Goal: Task Accomplishment & Management: Use online tool/utility

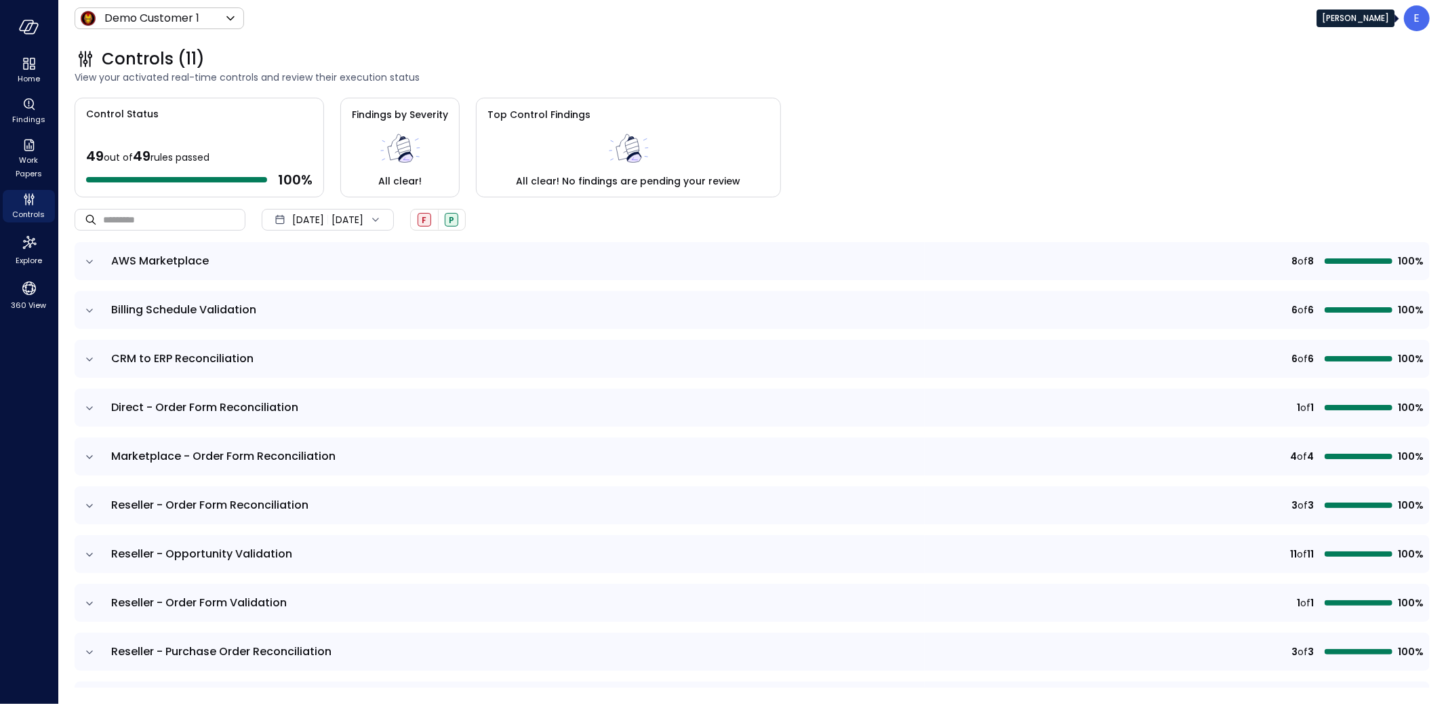
click at [1423, 18] on div "E" at bounding box center [1417, 18] width 26 height 26
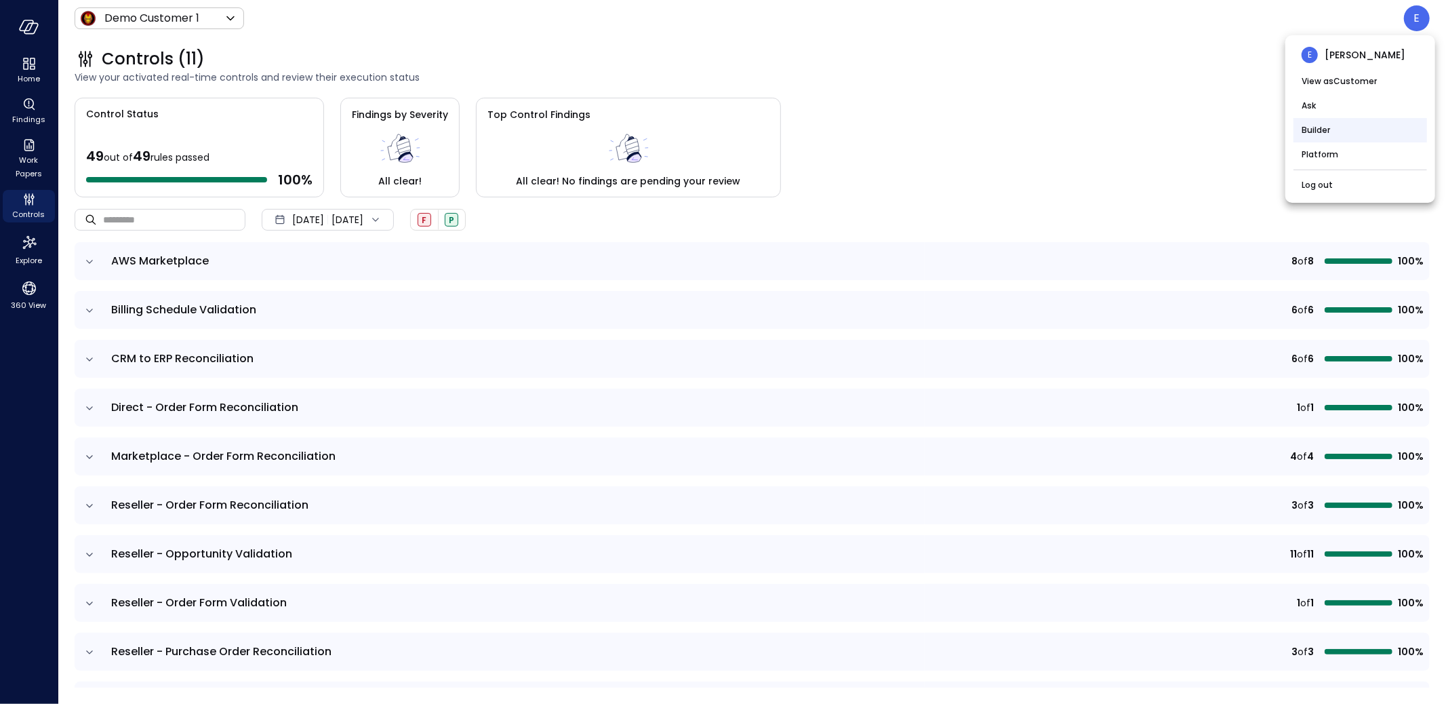
click at [1333, 130] on li "Builder" at bounding box center [1360, 130] width 134 height 24
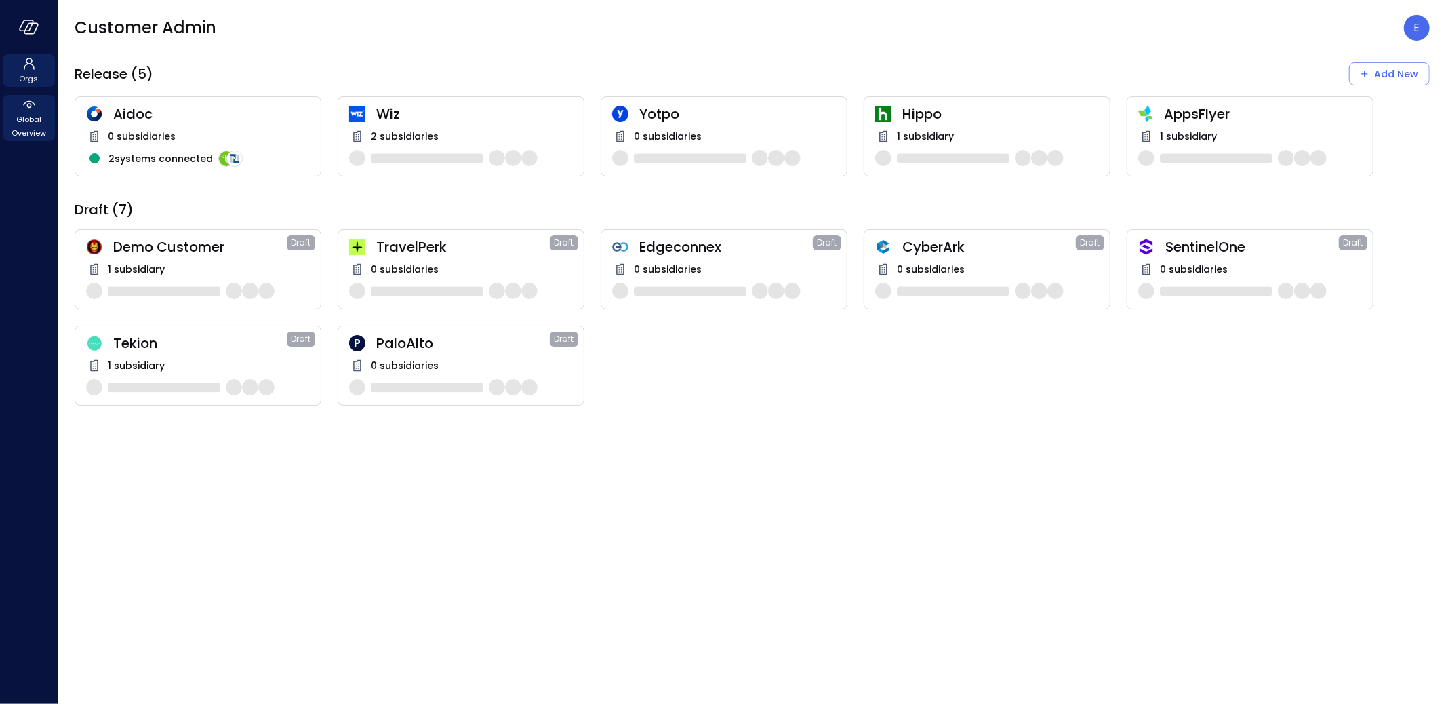
click at [38, 116] on span "Global Overview" at bounding box center [28, 126] width 41 height 27
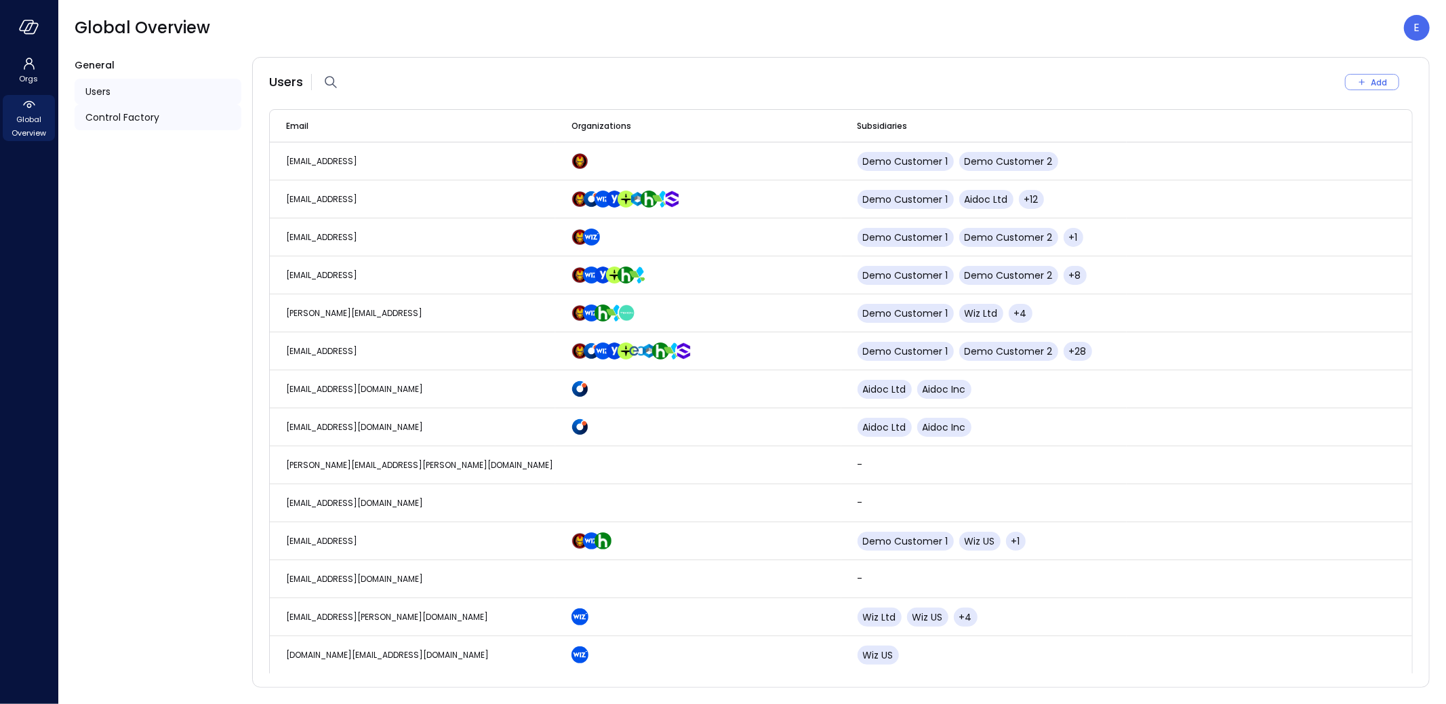
click at [106, 110] on span "Control Factory" at bounding box center [122, 117] width 74 height 15
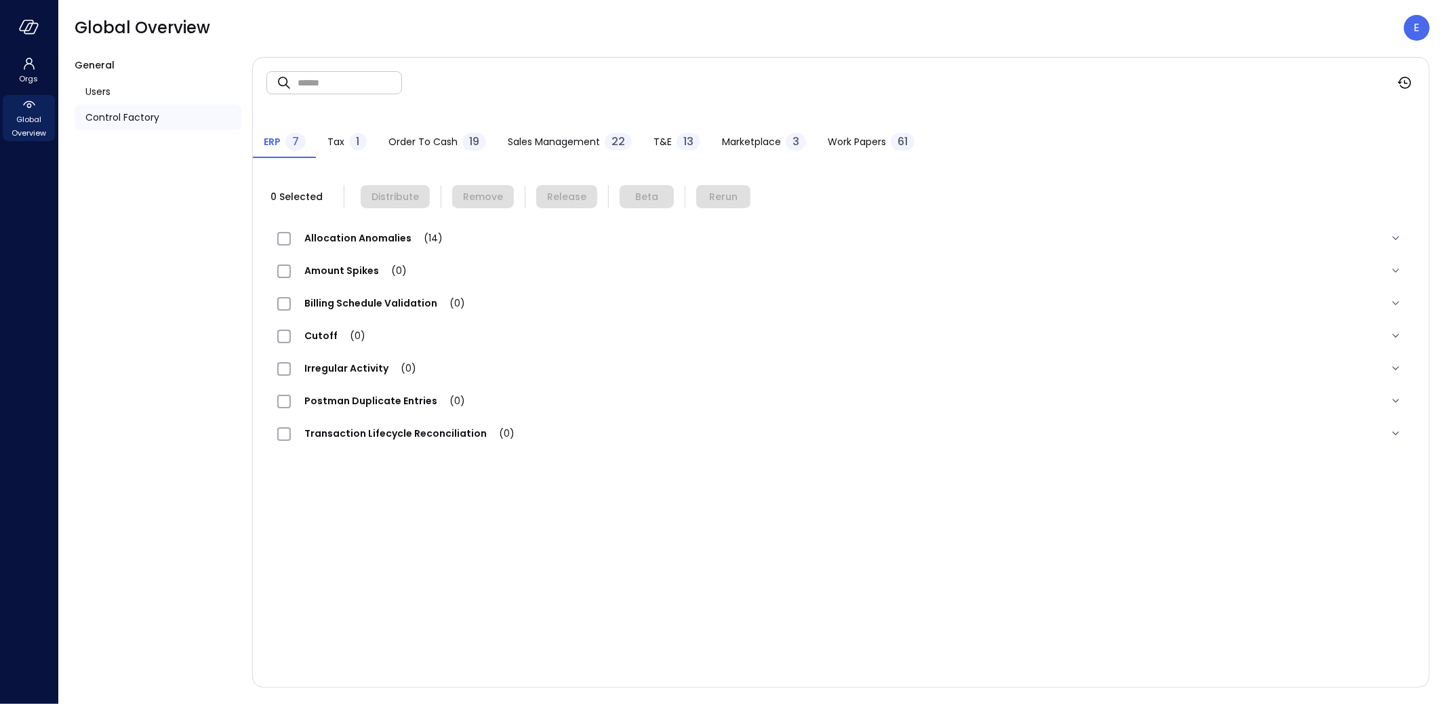
click at [838, 142] on span "Work Papers" at bounding box center [857, 141] width 58 height 15
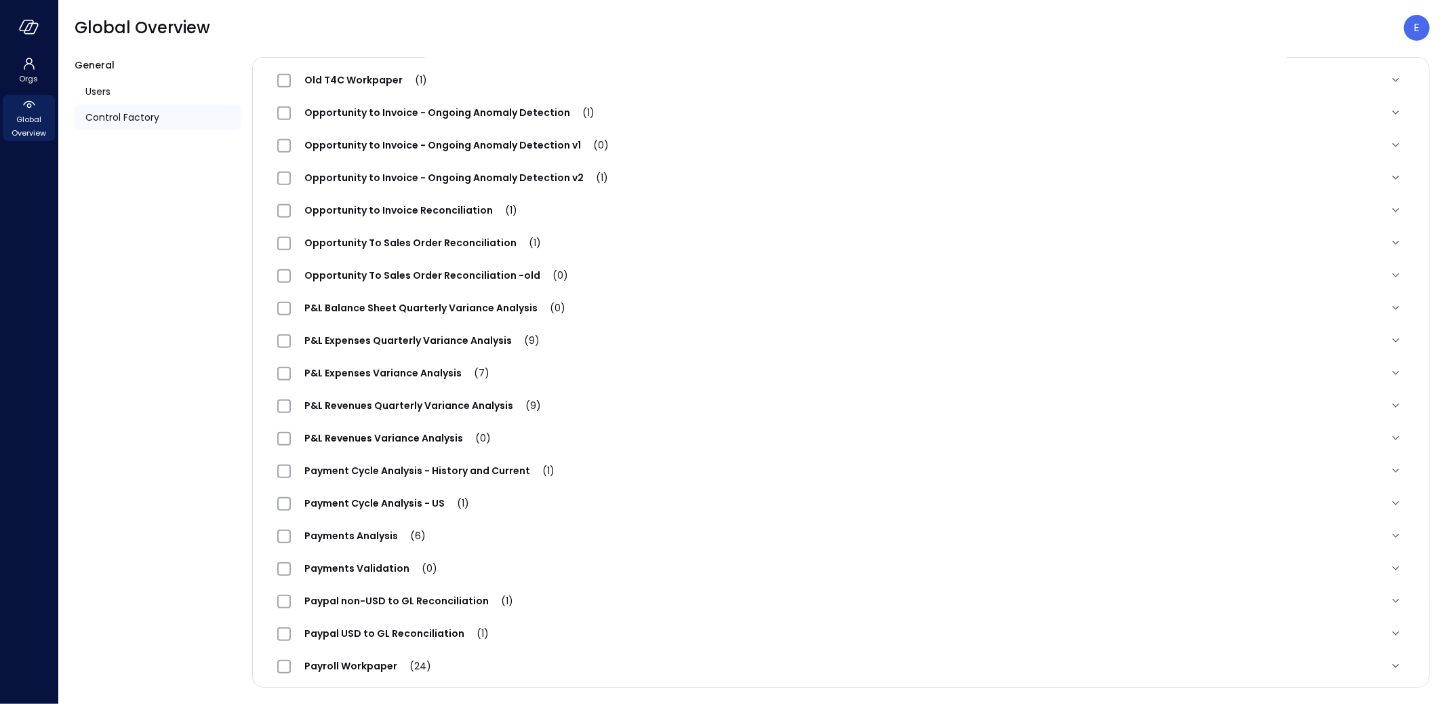
scroll to position [844, 0]
click at [338, 498] on span "Payment Cycle Analysis - US (1)" at bounding box center [387, 500] width 192 height 14
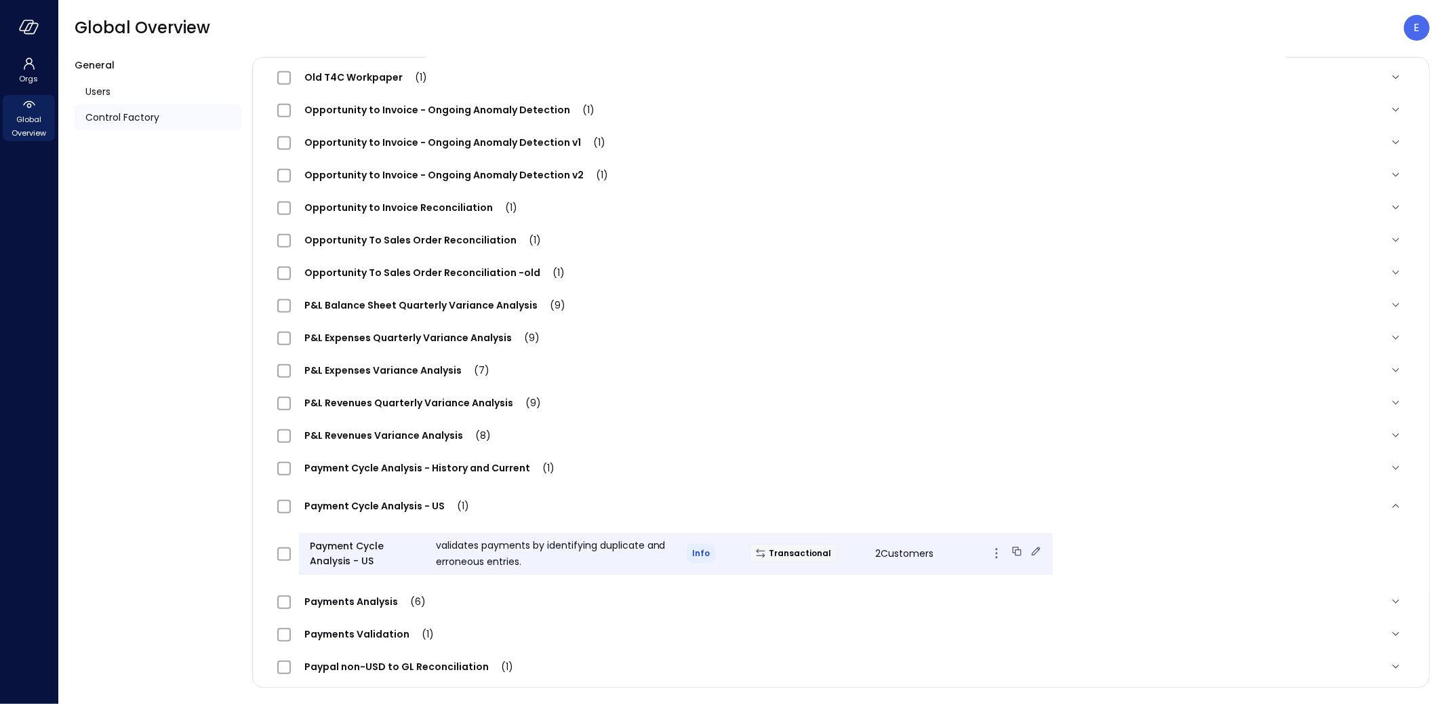
click at [1029, 550] on icon at bounding box center [1036, 551] width 14 height 14
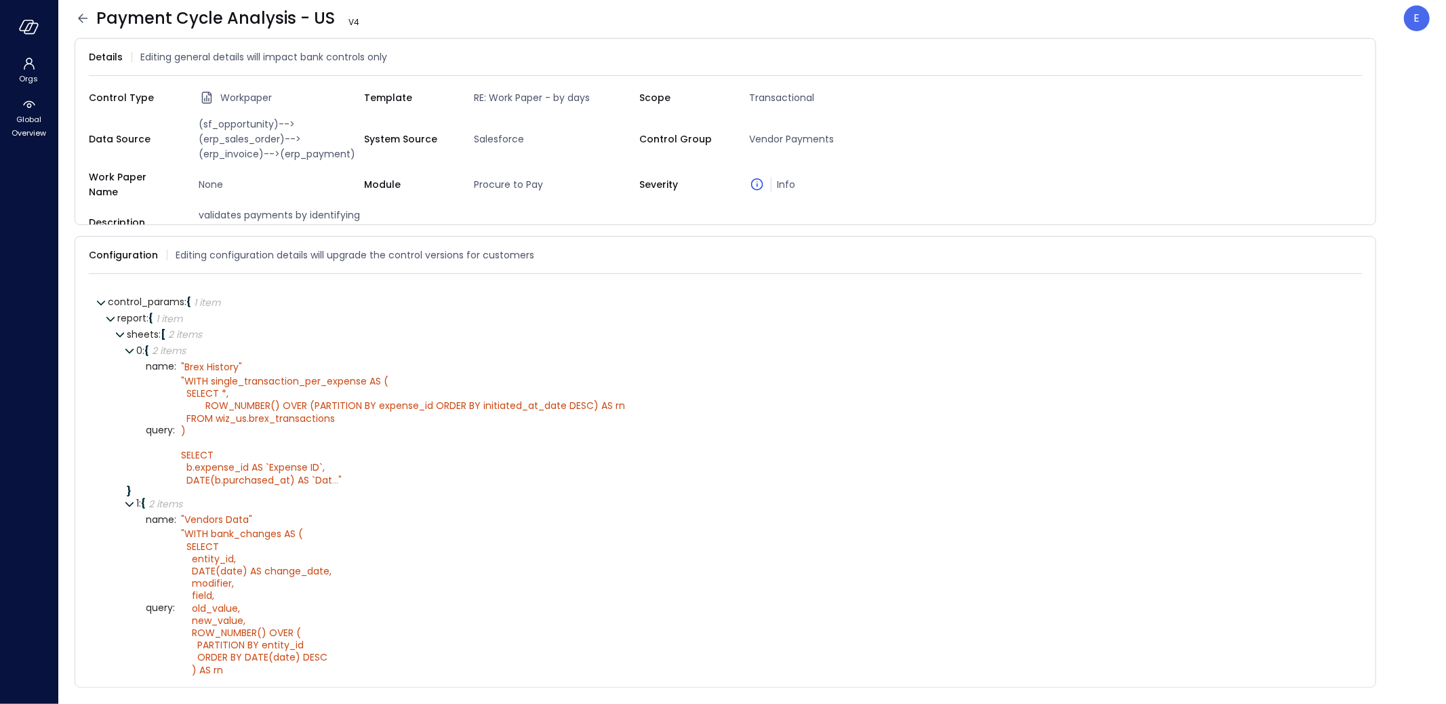
click at [85, 20] on icon at bounding box center [83, 18] width 16 height 16
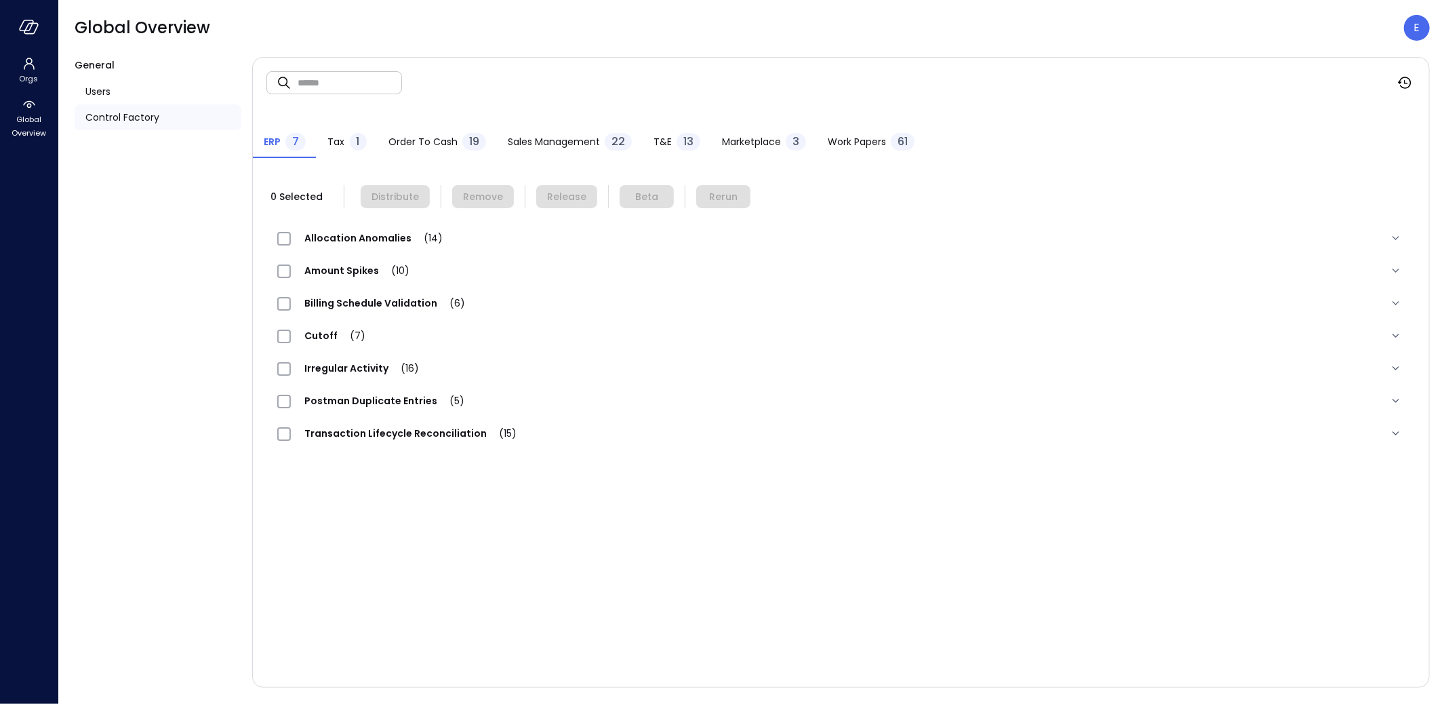
click at [863, 138] on span "Work Papers" at bounding box center [857, 141] width 58 height 15
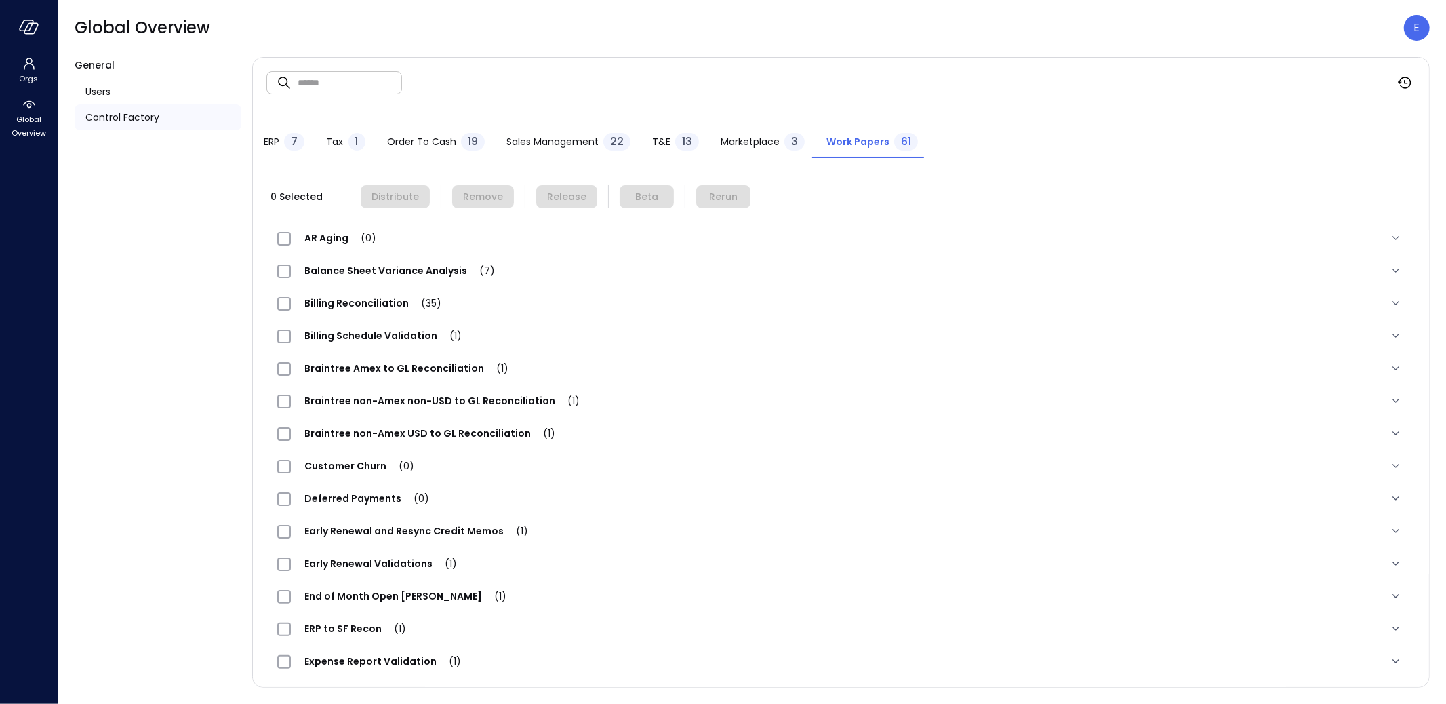
click at [747, 7] on header "Global Overview E" at bounding box center [752, 28] width 1388 height 56
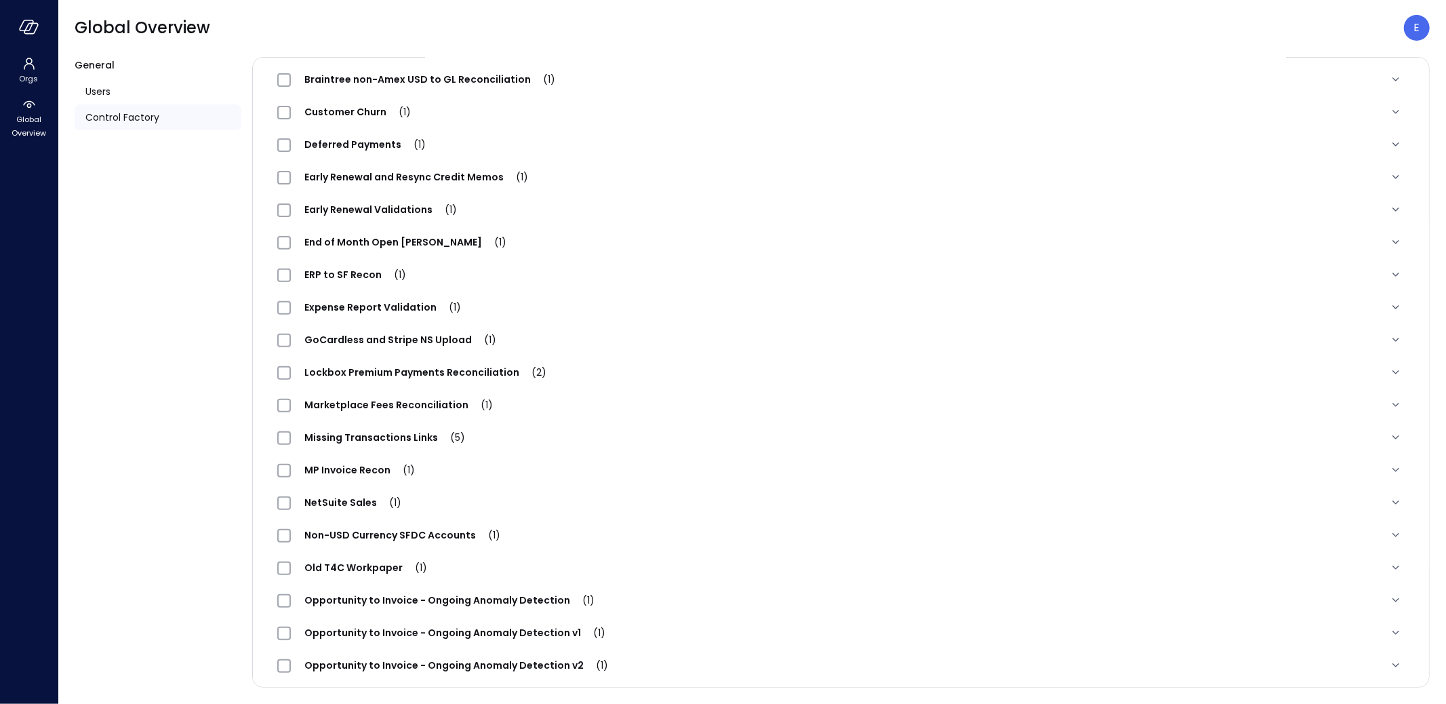
scroll to position [939, 0]
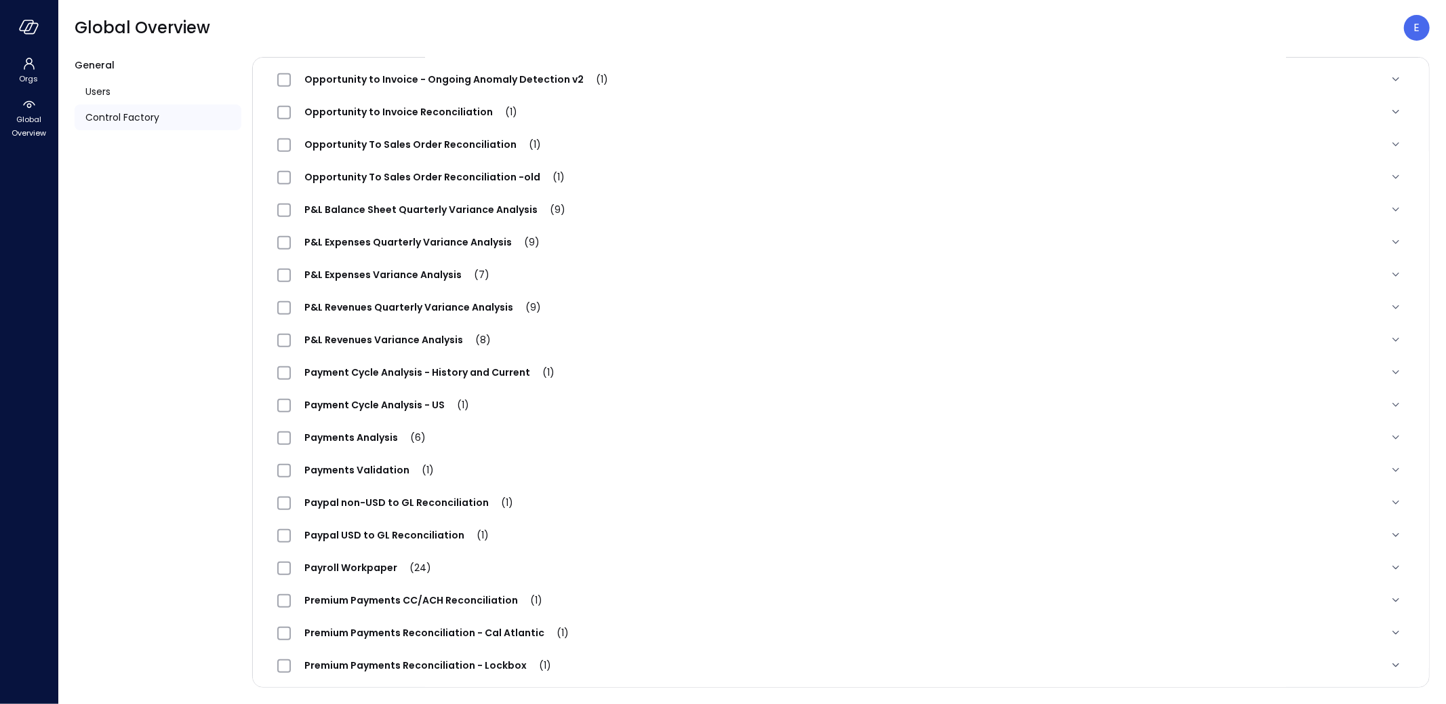
click at [391, 368] on span "Payment Cycle Analysis - History and Current (1)" at bounding box center [429, 372] width 277 height 14
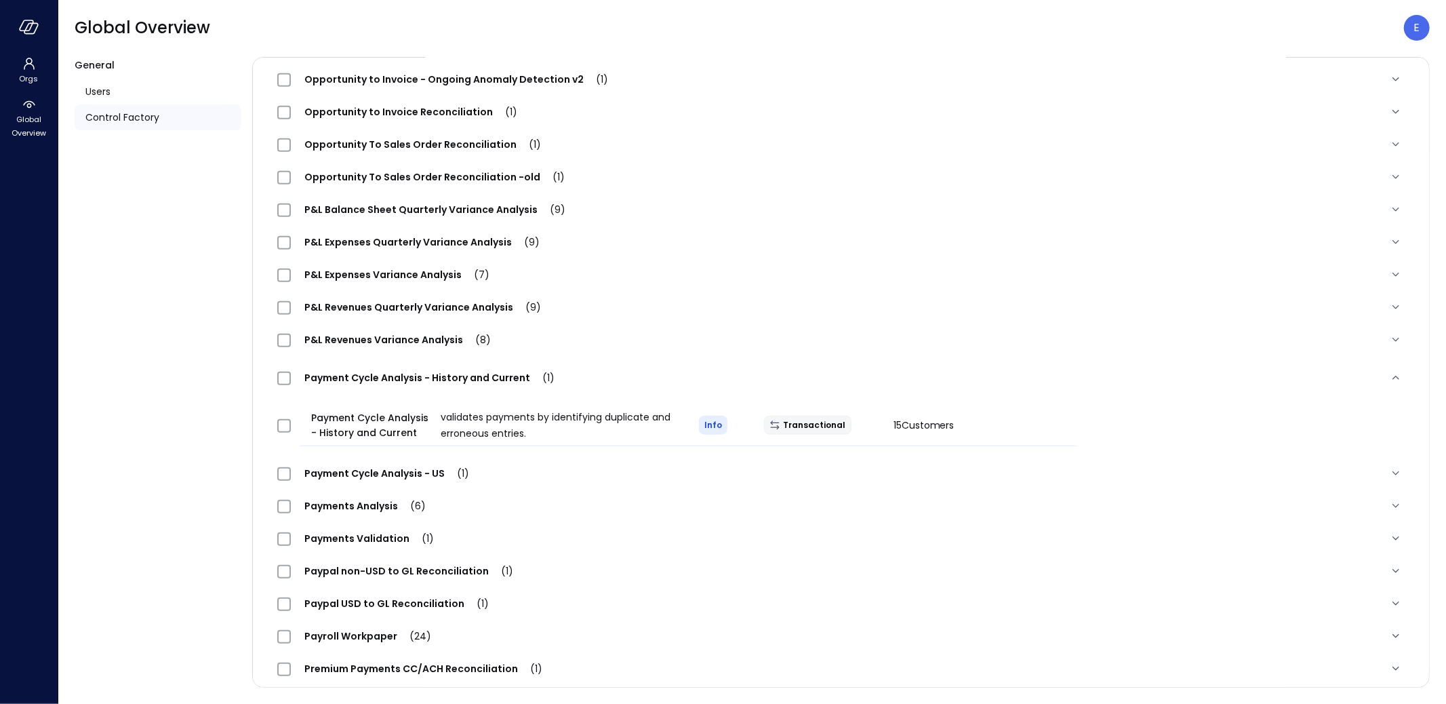
click at [386, 473] on span "Payment Cycle Analysis - US (1)" at bounding box center [387, 473] width 192 height 14
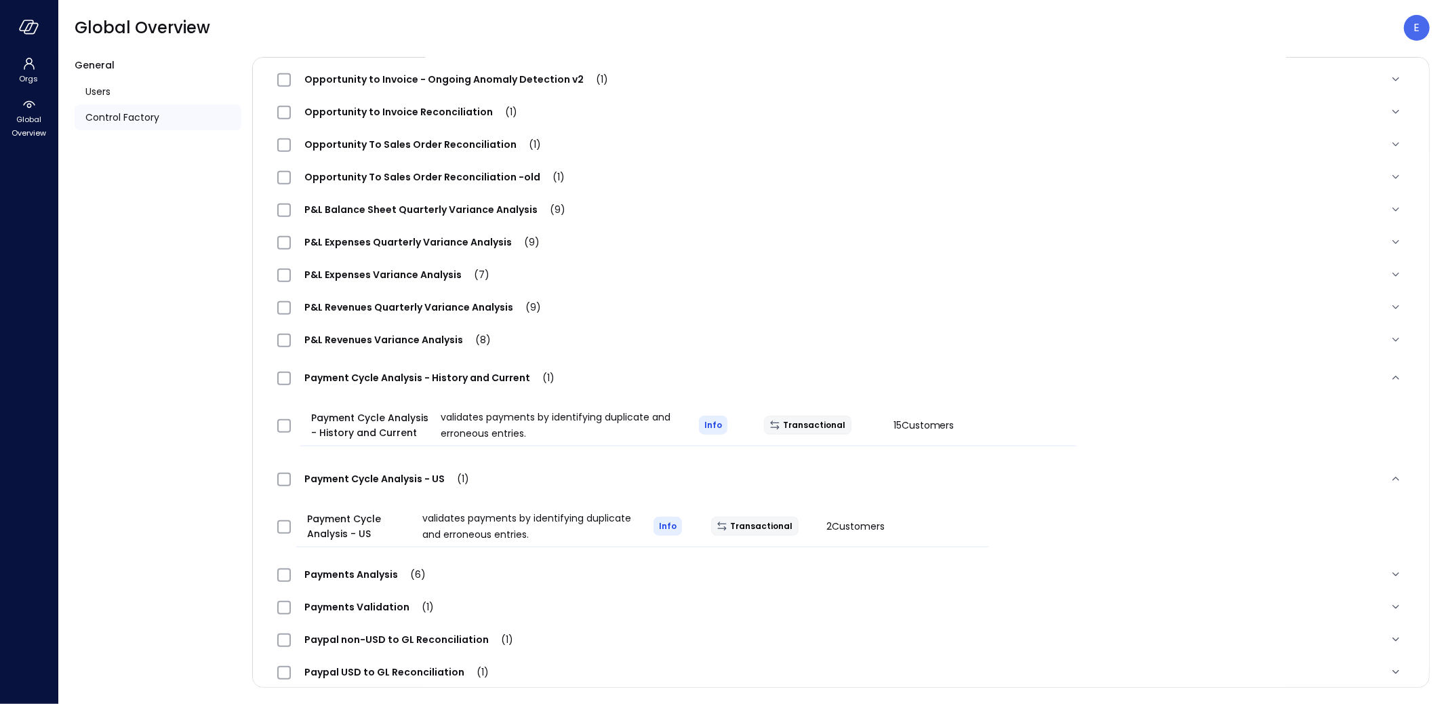
click at [364, 571] on span "Payments Analysis (6)" at bounding box center [365, 574] width 148 height 14
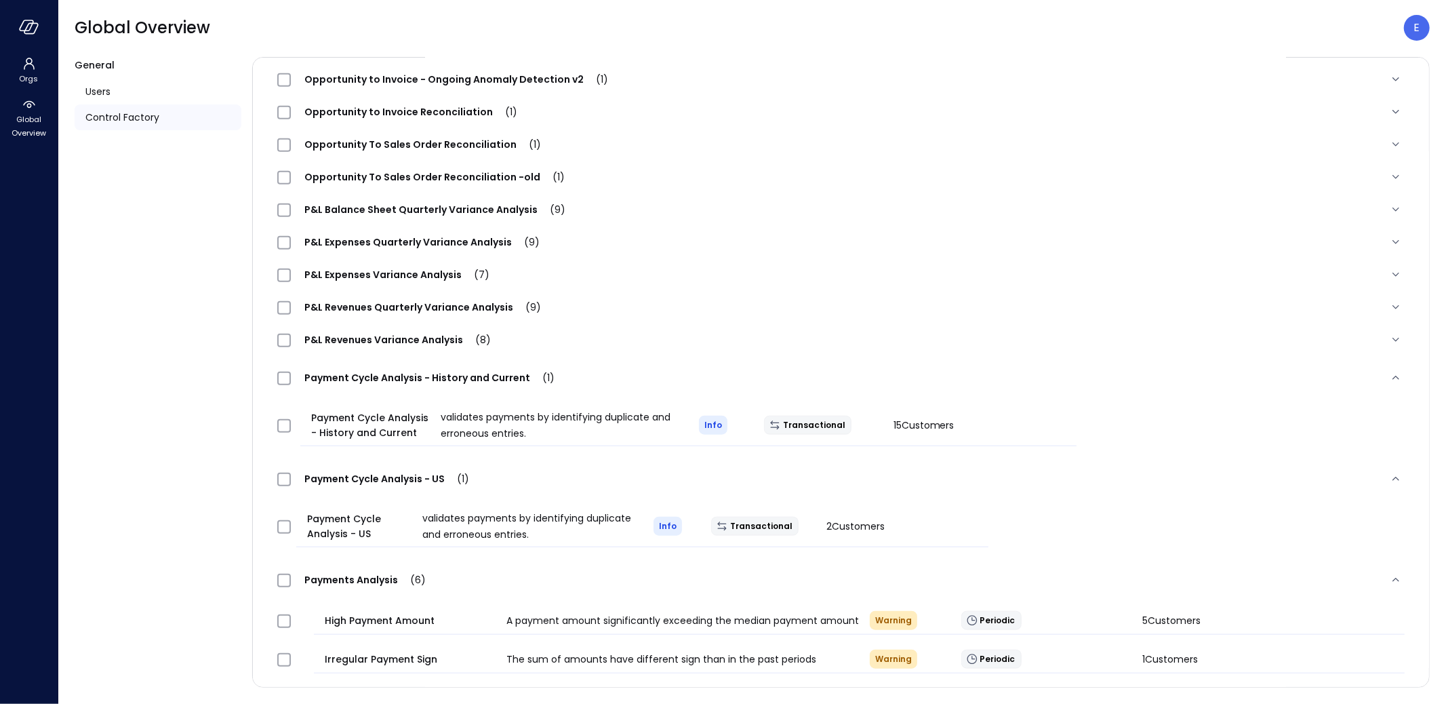
click at [379, 578] on span "Payments Analysis (6)" at bounding box center [365, 580] width 148 height 14
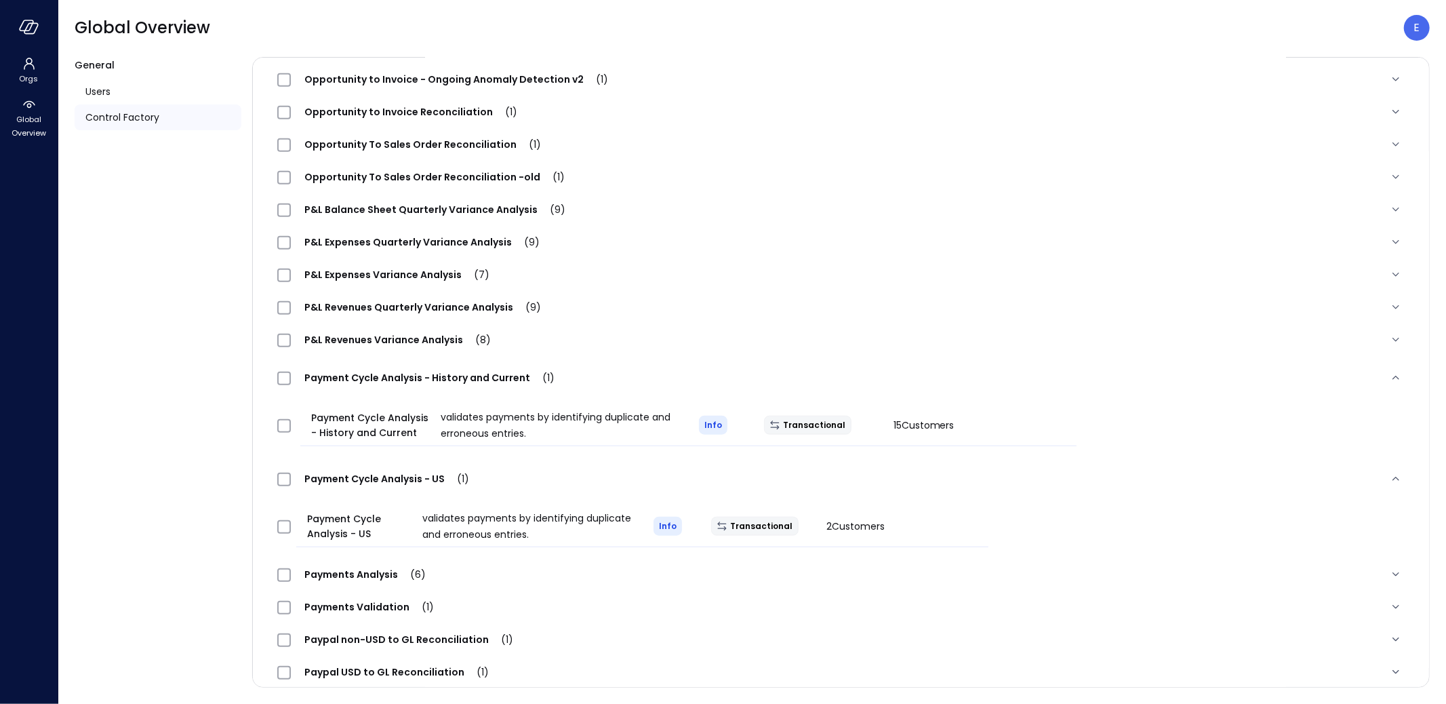
click at [344, 604] on span "Payments Validation (1)" at bounding box center [369, 607] width 157 height 14
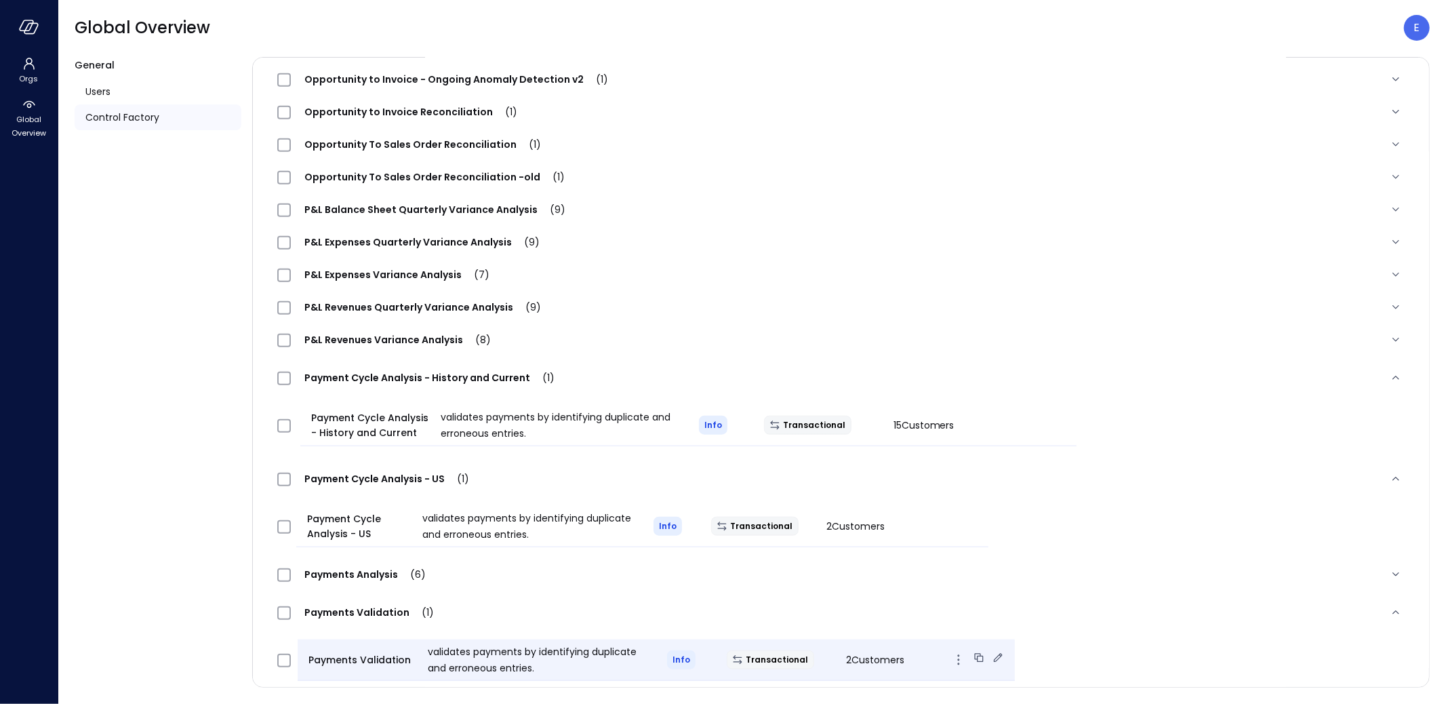
click at [514, 667] on span "validates payments by identifying duplicate and erroneous entries." at bounding box center [532, 660] width 209 height 30
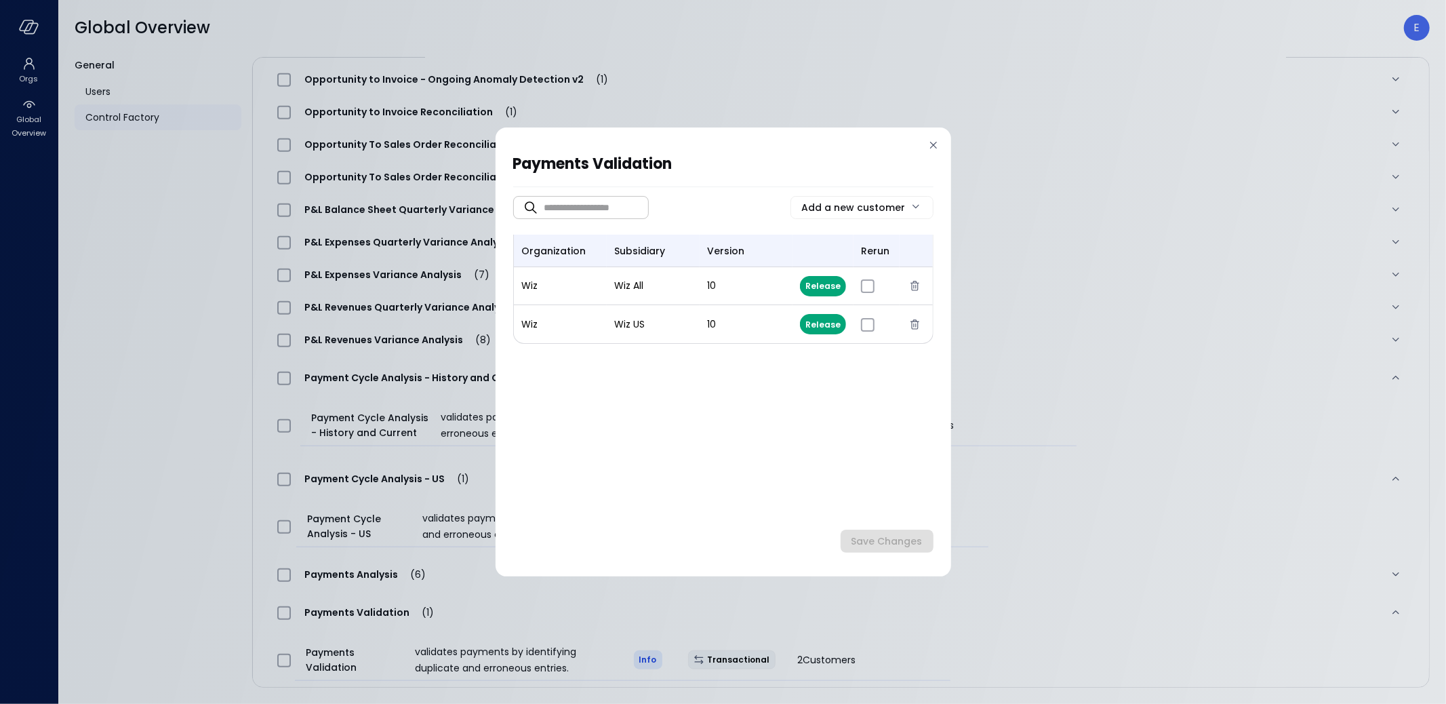
click at [933, 143] on icon at bounding box center [934, 145] width 14 height 14
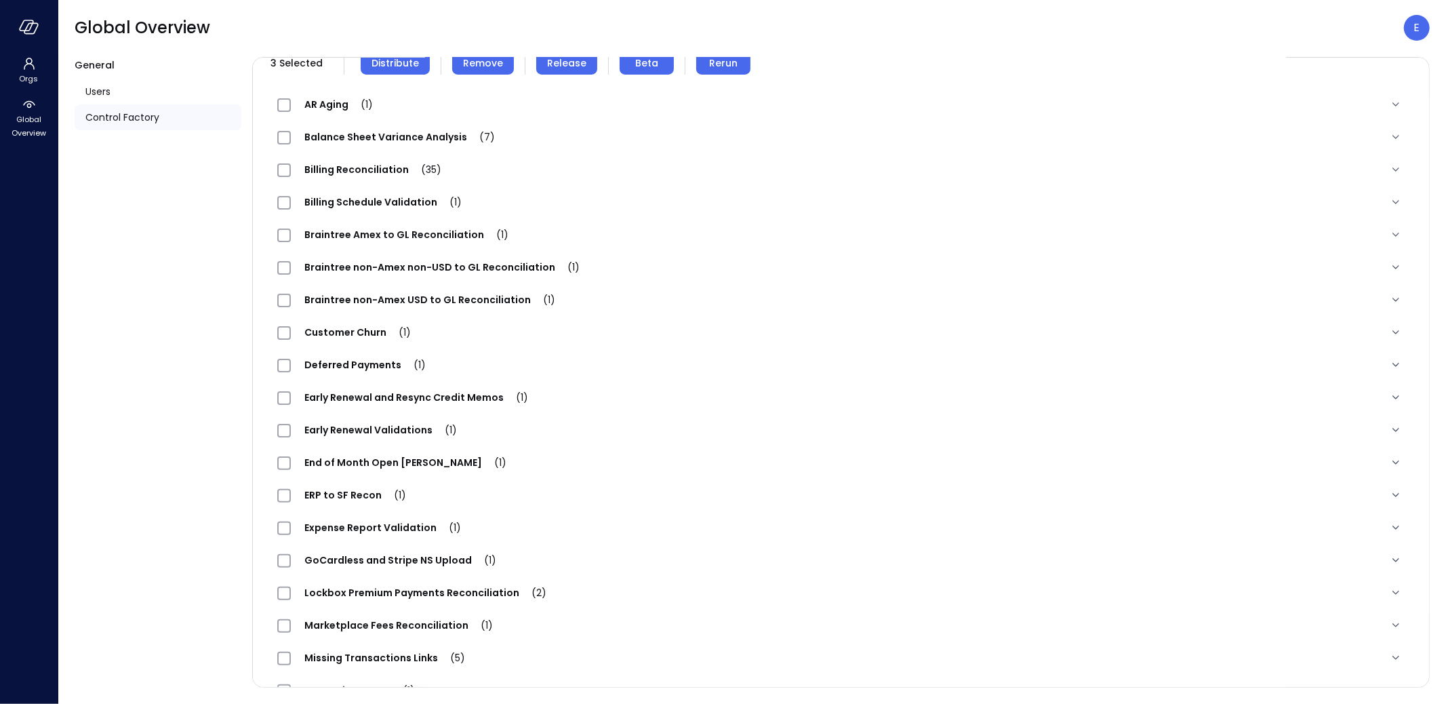
scroll to position [0, 0]
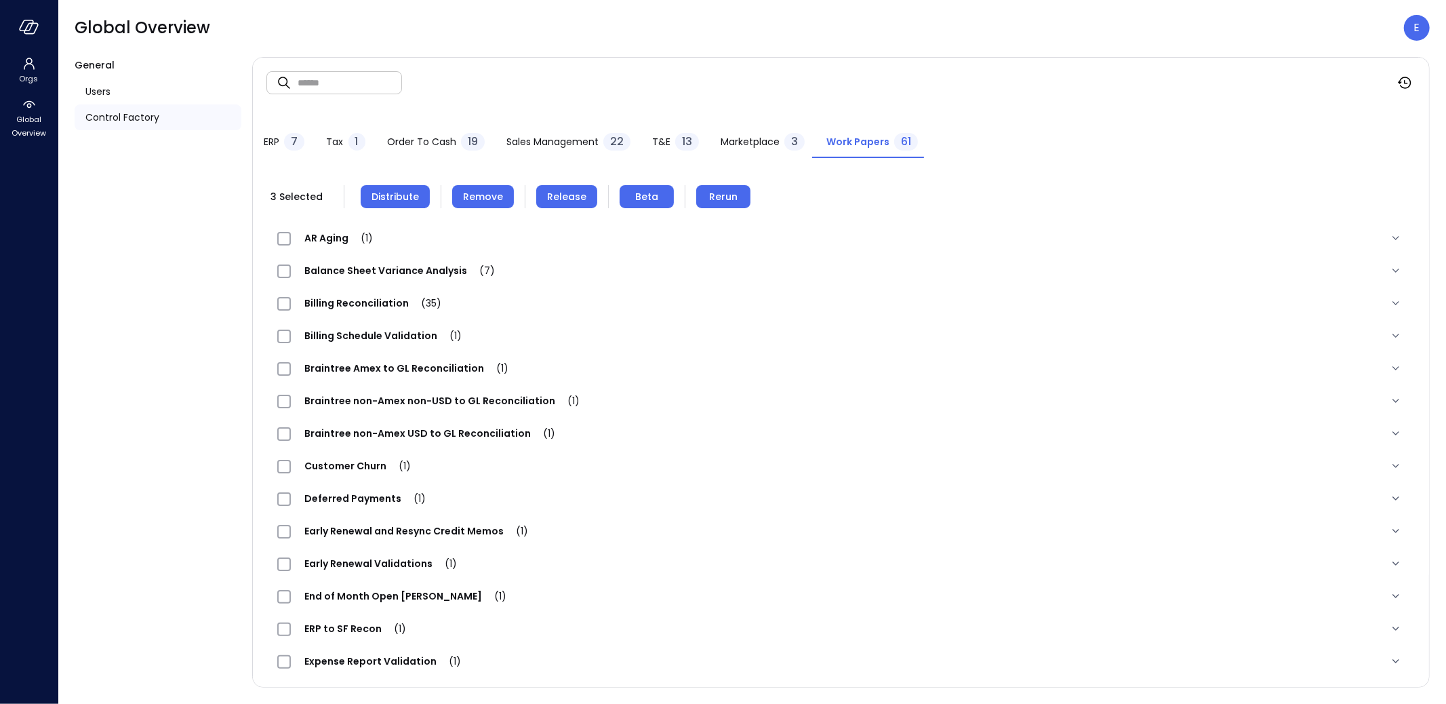
click at [491, 194] on span "Remove" at bounding box center [483, 196] width 40 height 15
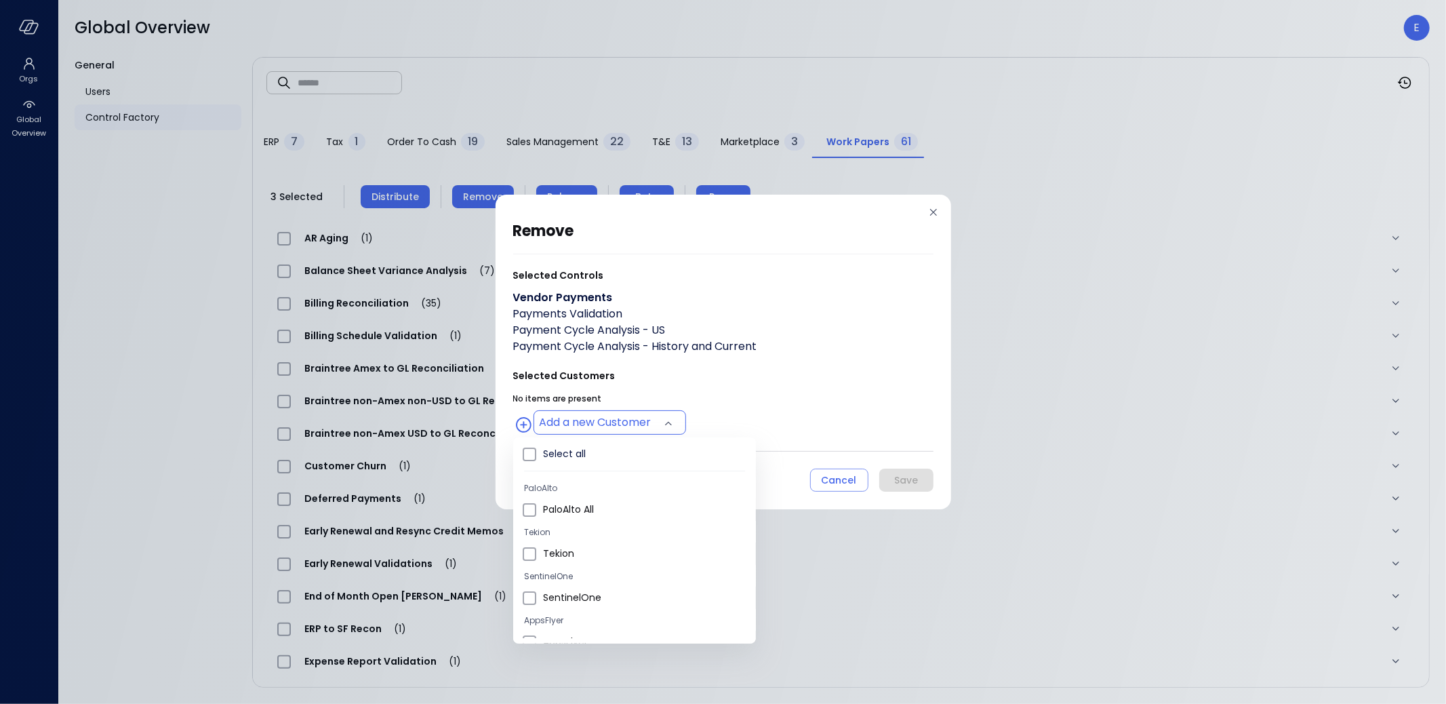
click at [620, 426] on body "Orgs Global Overview Global Overview E General Users Control Factory ​ ​ ERP 7 …" at bounding box center [723, 352] width 1446 height 704
click at [559, 538] on span "Wiz US" at bounding box center [644, 545] width 202 height 14
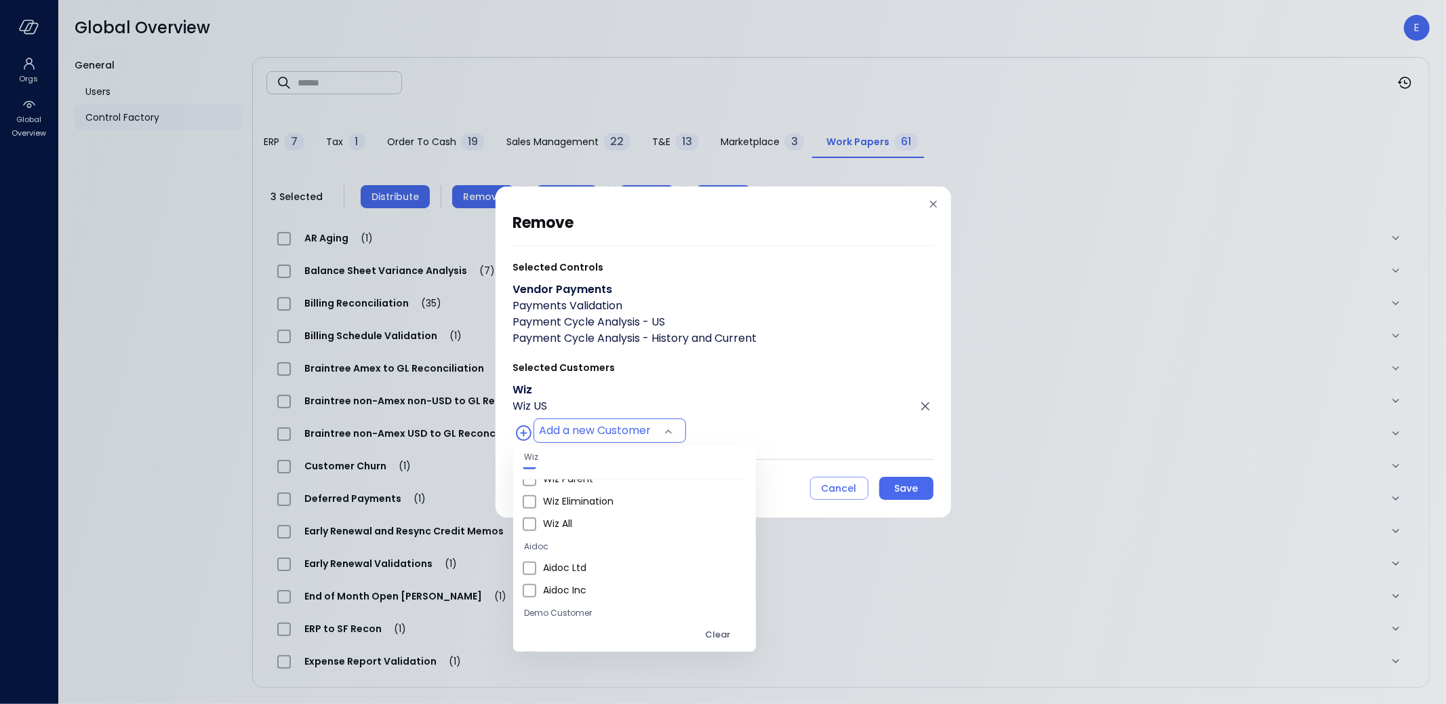
scroll to position [816, 0]
click at [567, 526] on span "Wiz All" at bounding box center [644, 523] width 202 height 14
type input "**********"
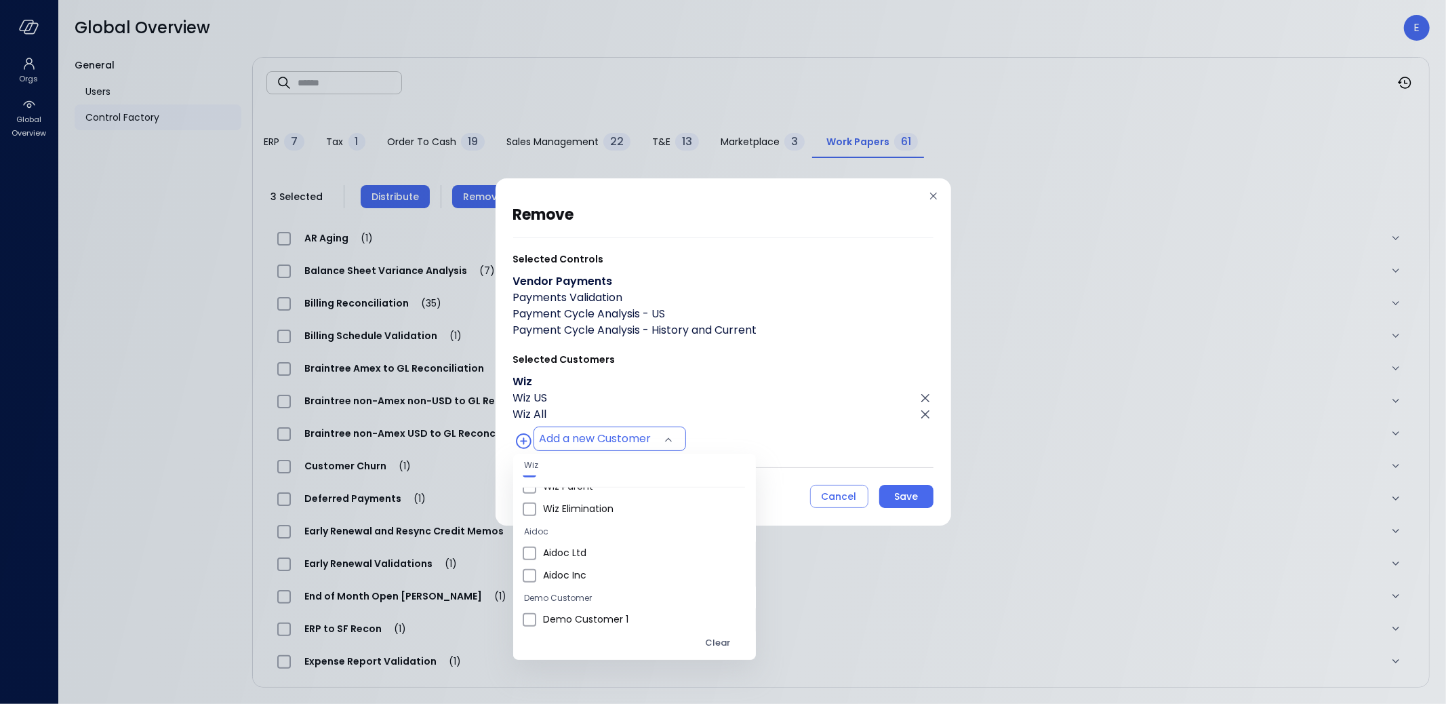
click at [899, 497] on div at bounding box center [723, 352] width 1446 height 704
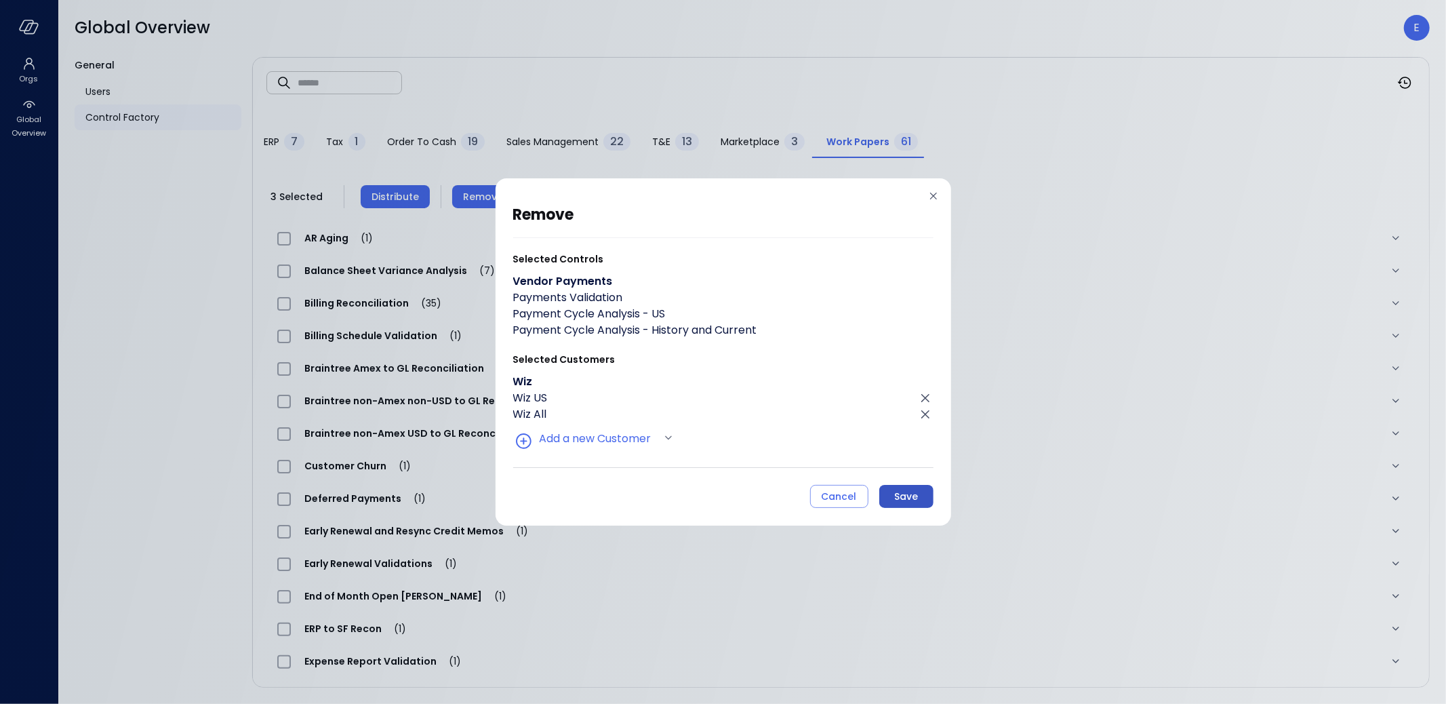
click at [915, 500] on div "Save" at bounding box center [906, 496] width 24 height 17
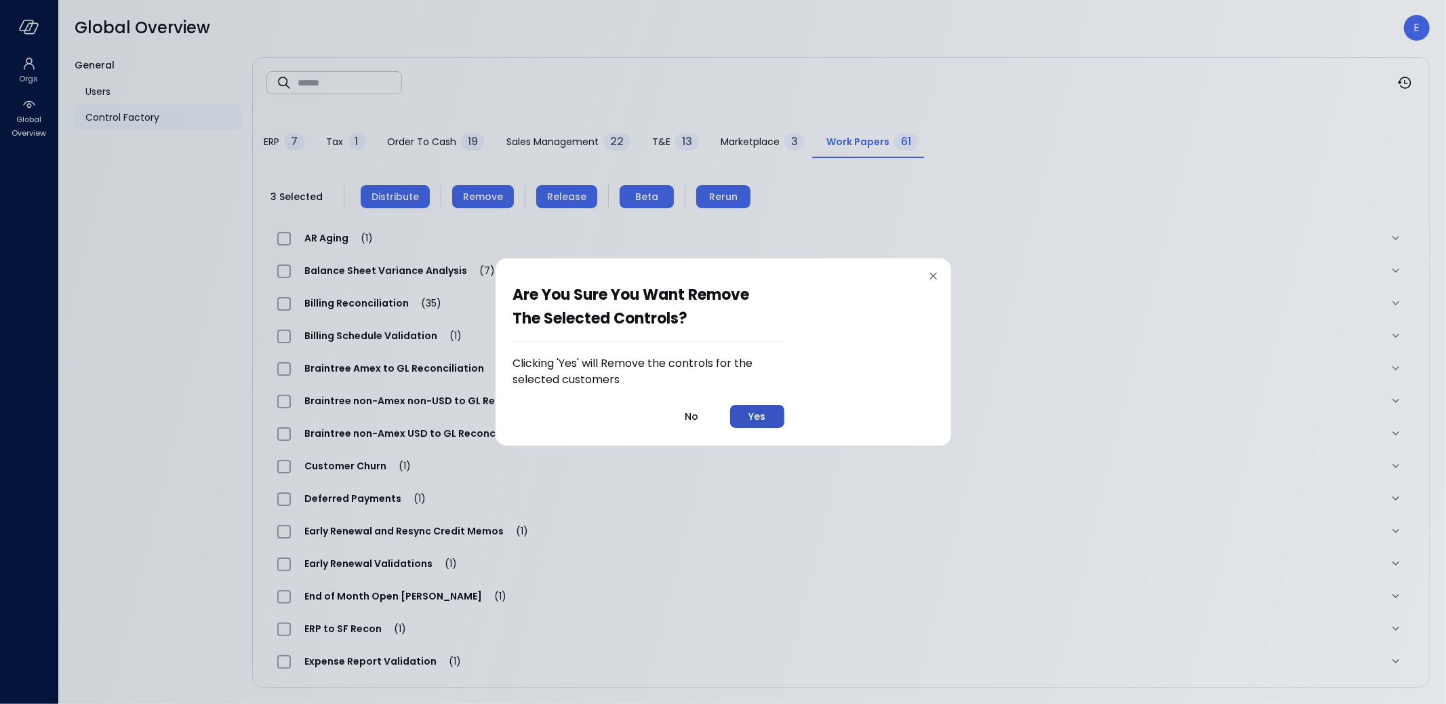
click at [755, 421] on div "Yes" at bounding box center [756, 416] width 17 height 17
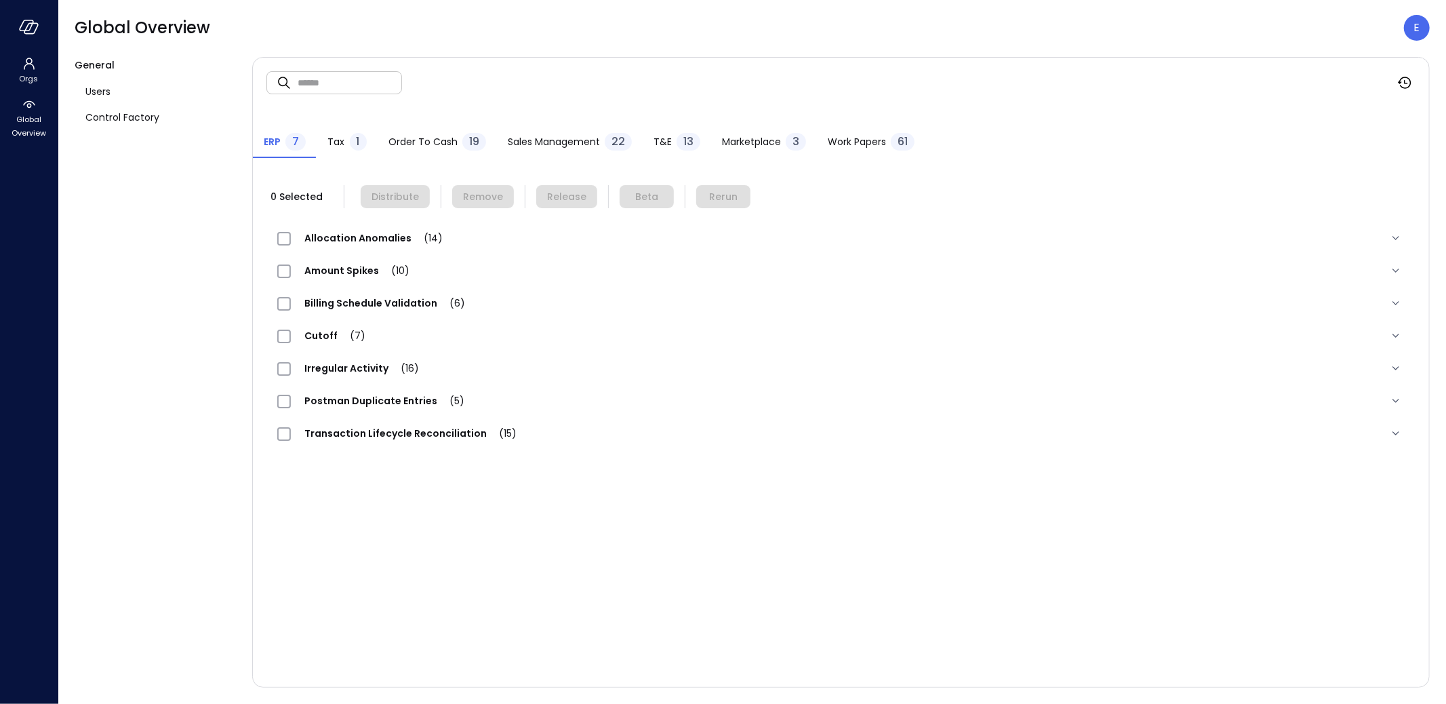
click at [858, 138] on span "Work Papers" at bounding box center [857, 141] width 58 height 15
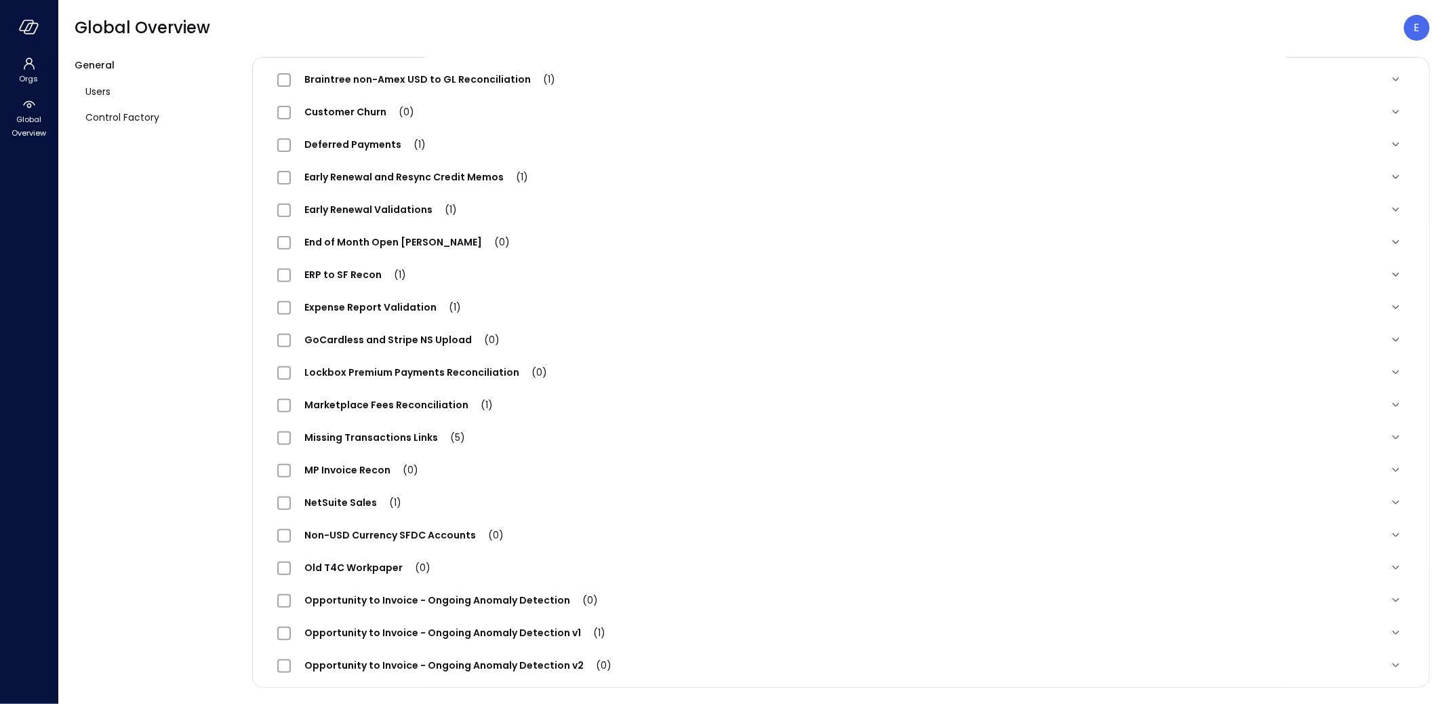
scroll to position [939, 0]
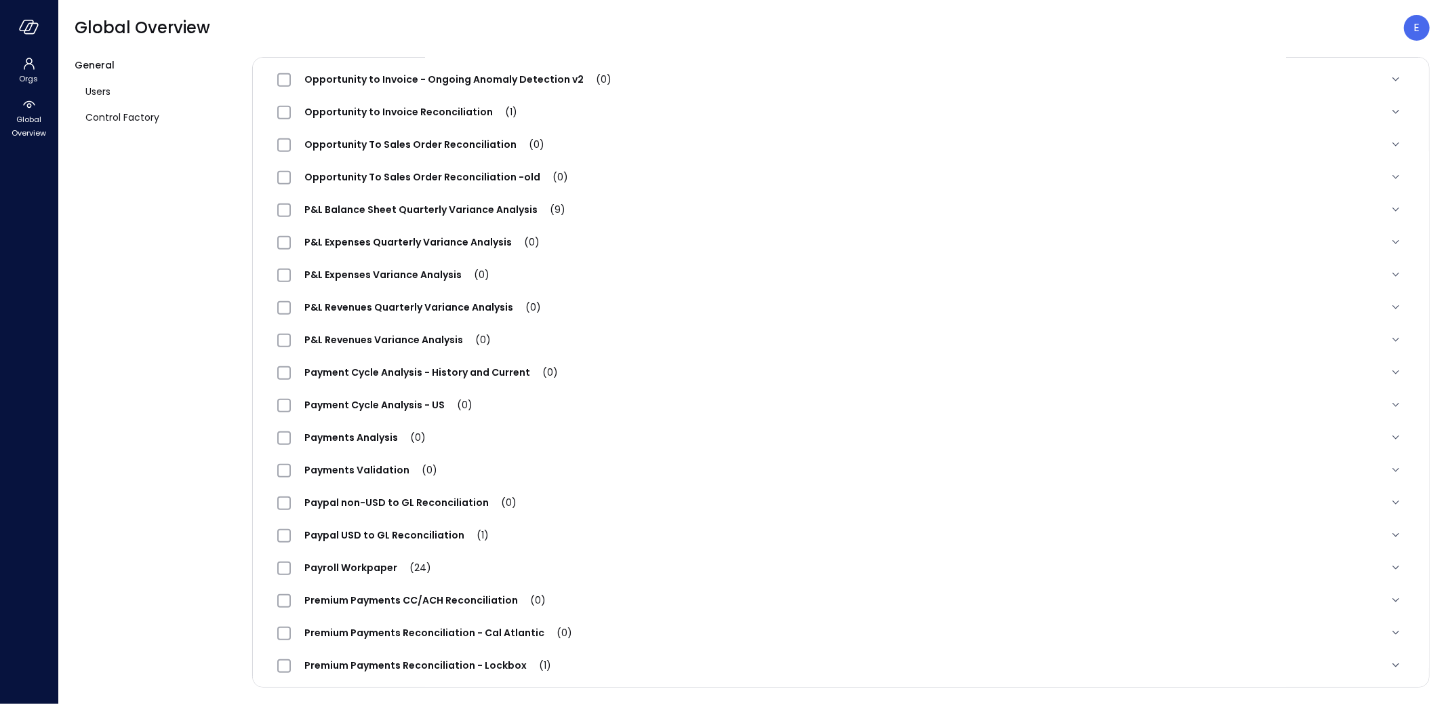
click at [420, 373] on span "Payment Cycle Analysis - History and Current (0)" at bounding box center [431, 372] width 281 height 14
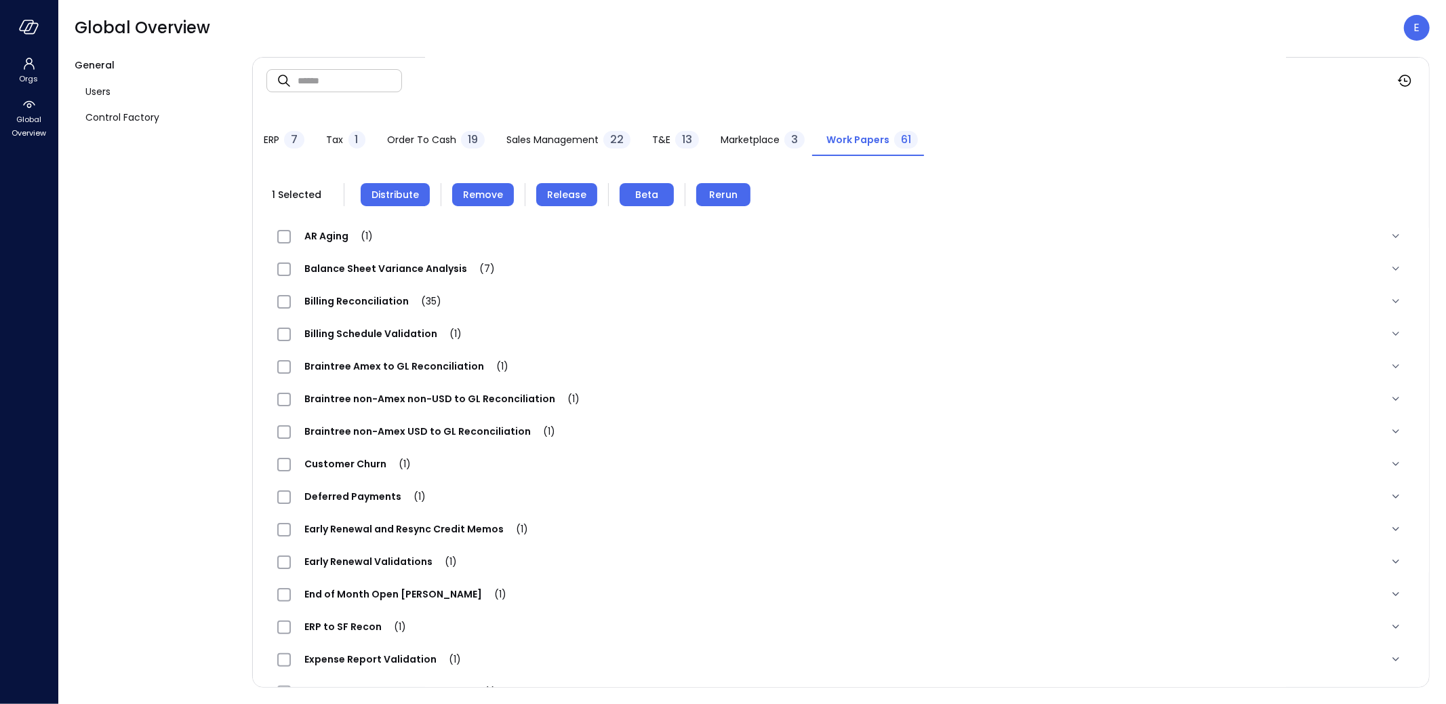
scroll to position [0, 0]
click at [477, 201] on span "Remove" at bounding box center [483, 196] width 40 height 15
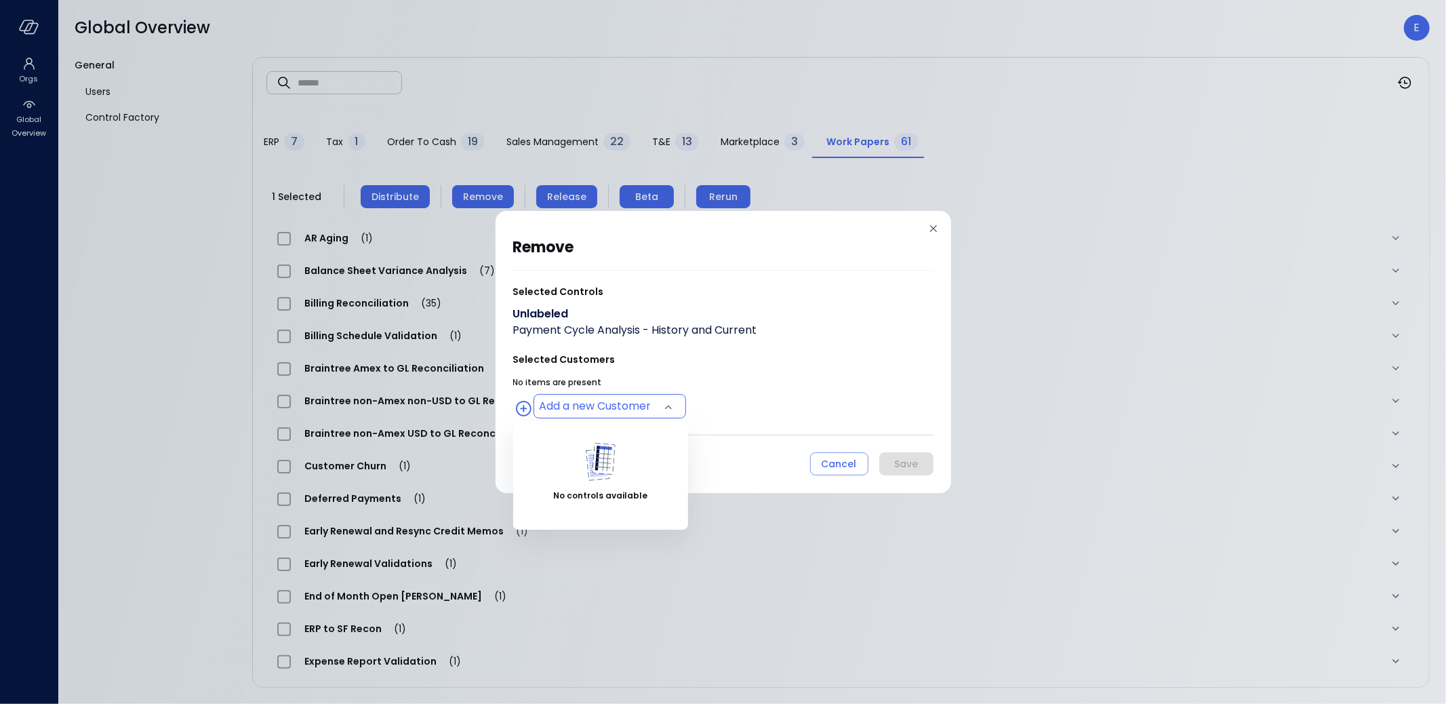
click at [645, 407] on body "Orgs Global Overview Global Overview E General Users Control Factory ​ ​ ERP 7 …" at bounding box center [723, 352] width 1446 height 704
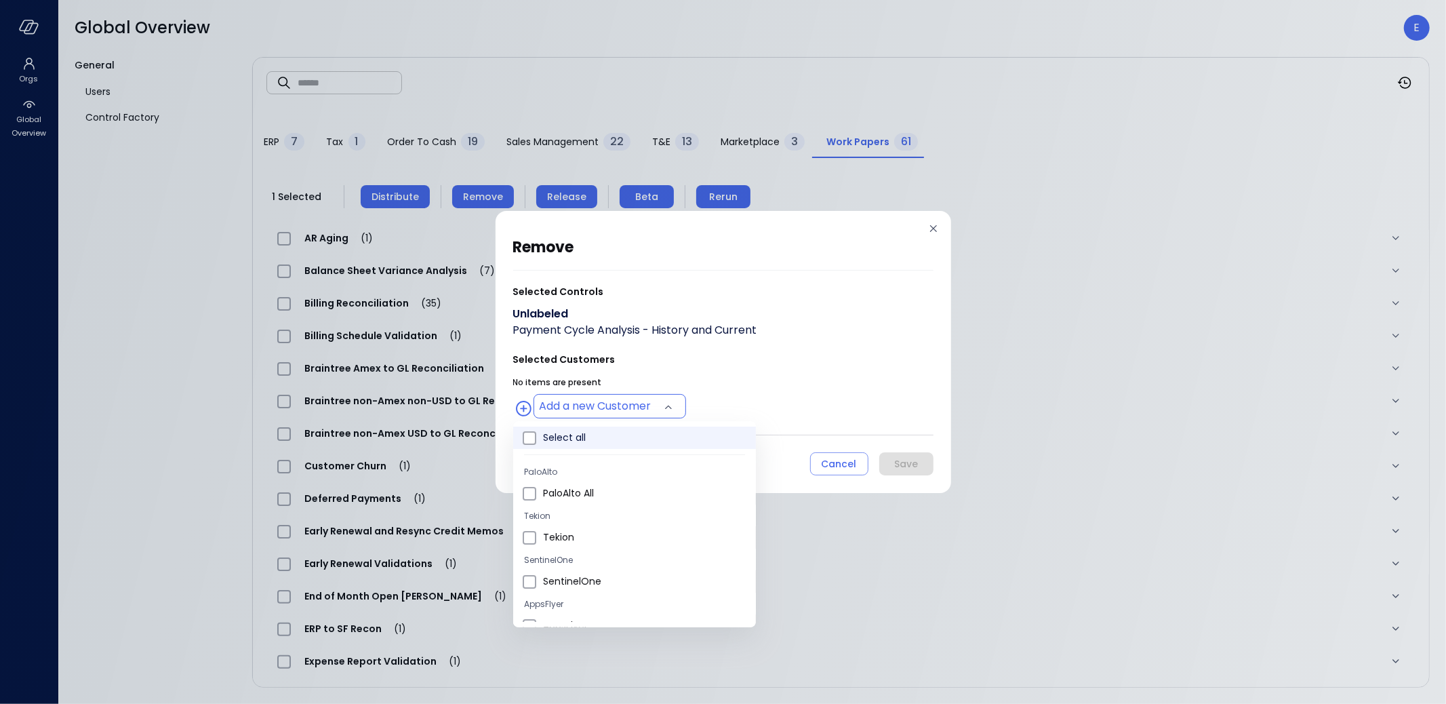
click at [583, 434] on span "Select all" at bounding box center [644, 437] width 202 height 14
type input "**********"
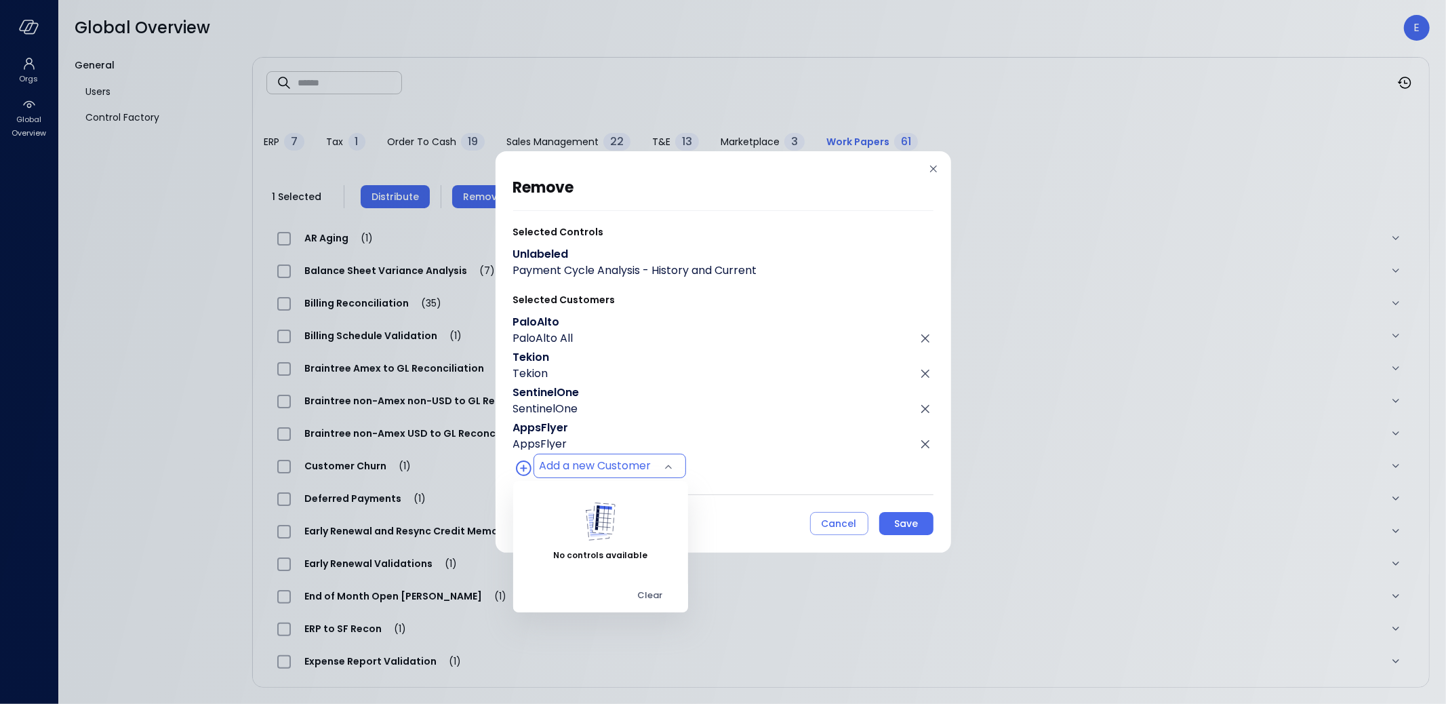
click at [891, 527] on div at bounding box center [723, 352] width 1446 height 704
click at [921, 525] on button "Save" at bounding box center [906, 523] width 54 height 23
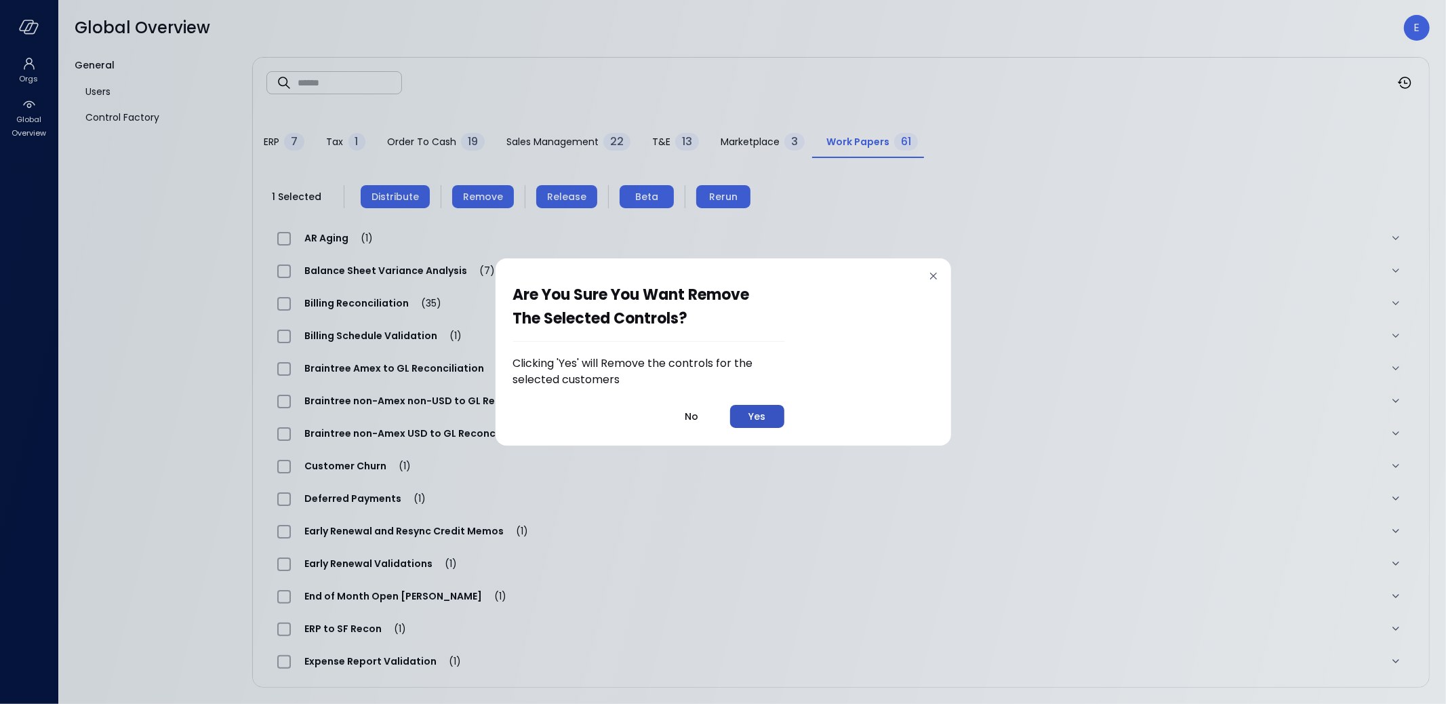
click at [750, 410] on div "Yes" at bounding box center [756, 416] width 17 height 17
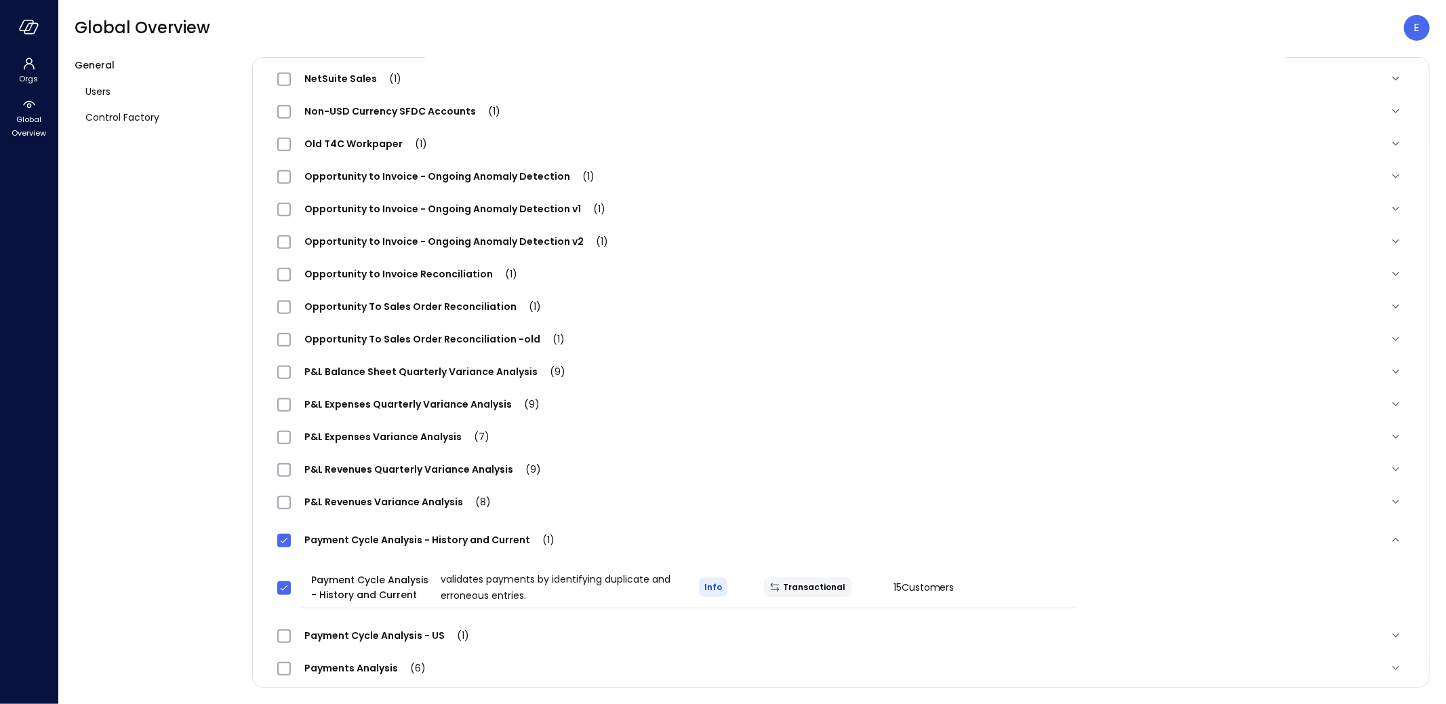
scroll to position [779, 0]
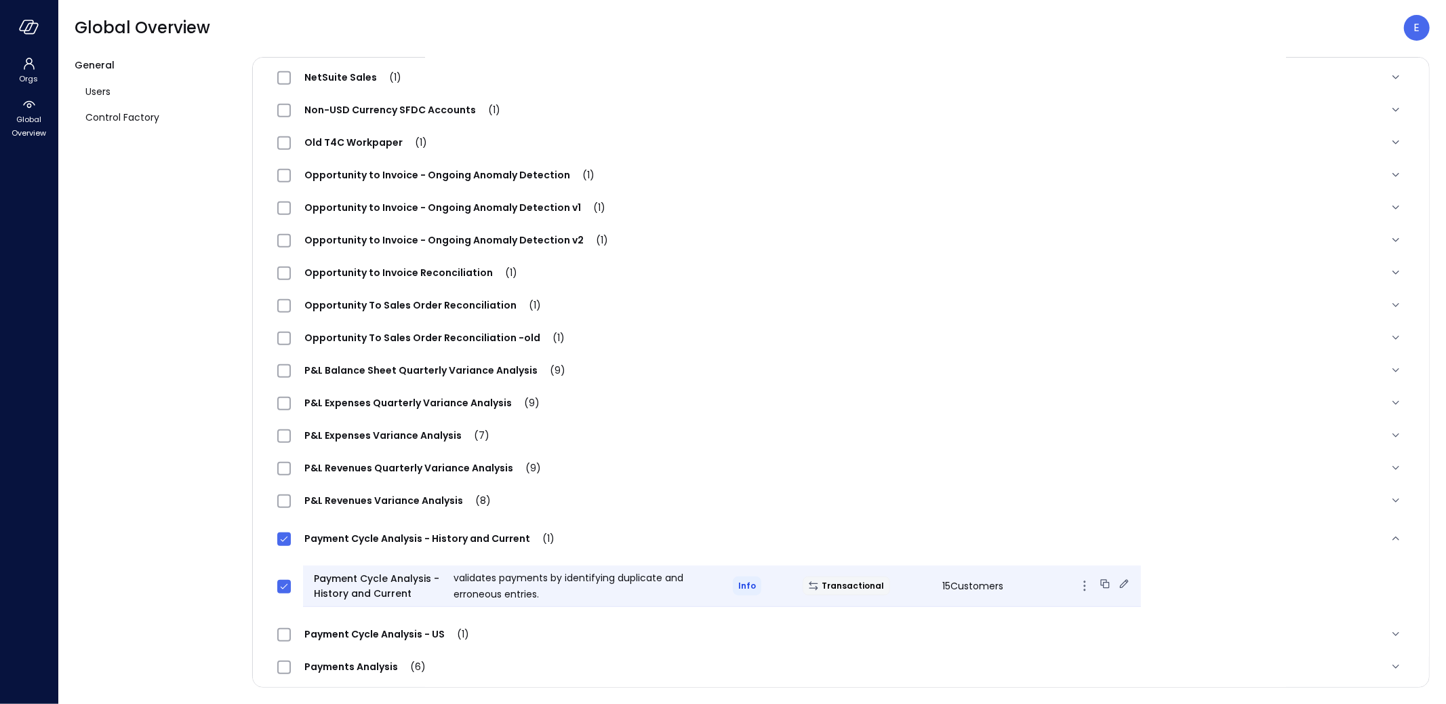
click at [1120, 580] on icon at bounding box center [1124, 583] width 9 height 9
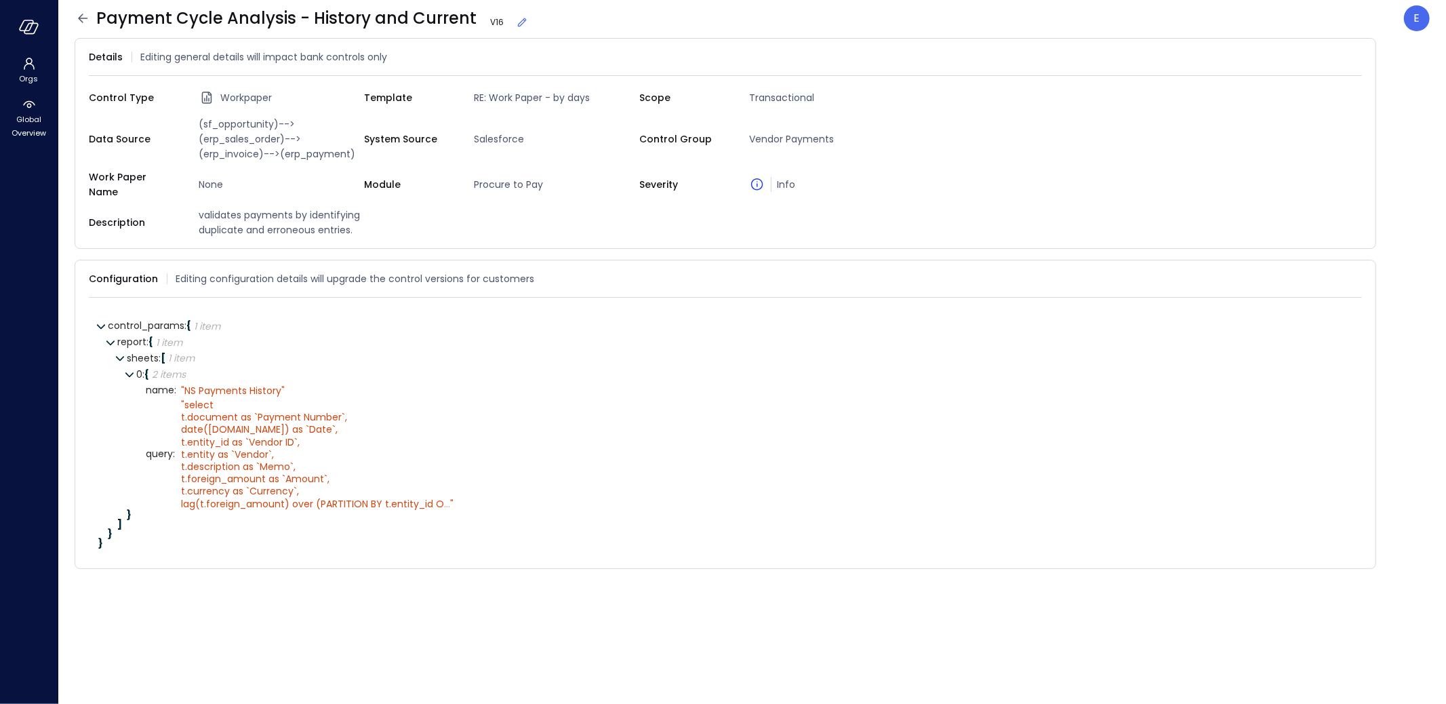
click at [224, 20] on span "Payment Cycle Analysis - History and Current V 16" at bounding box center [312, 18] width 432 height 22
click at [518, 23] on icon at bounding box center [522, 22] width 9 height 9
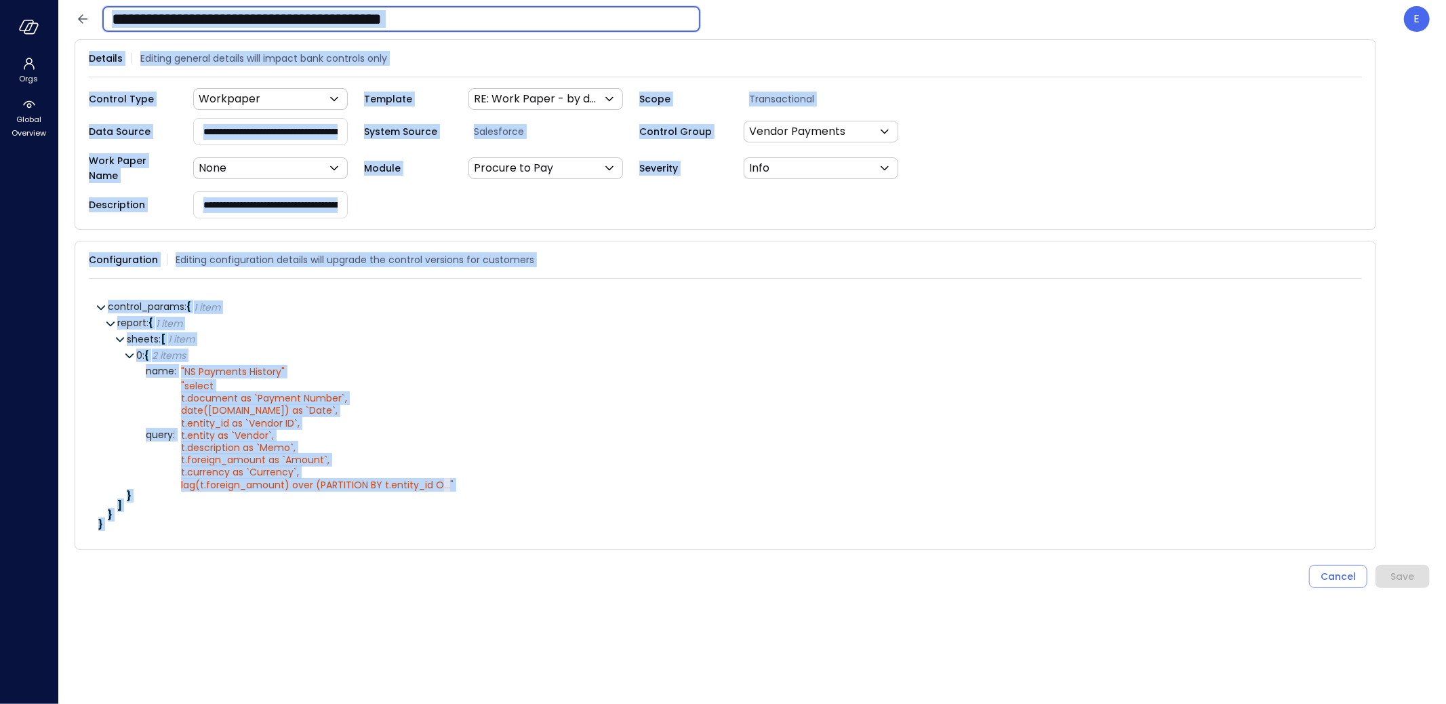
click at [487, 18] on input "**********" at bounding box center [401, 18] width 598 height 35
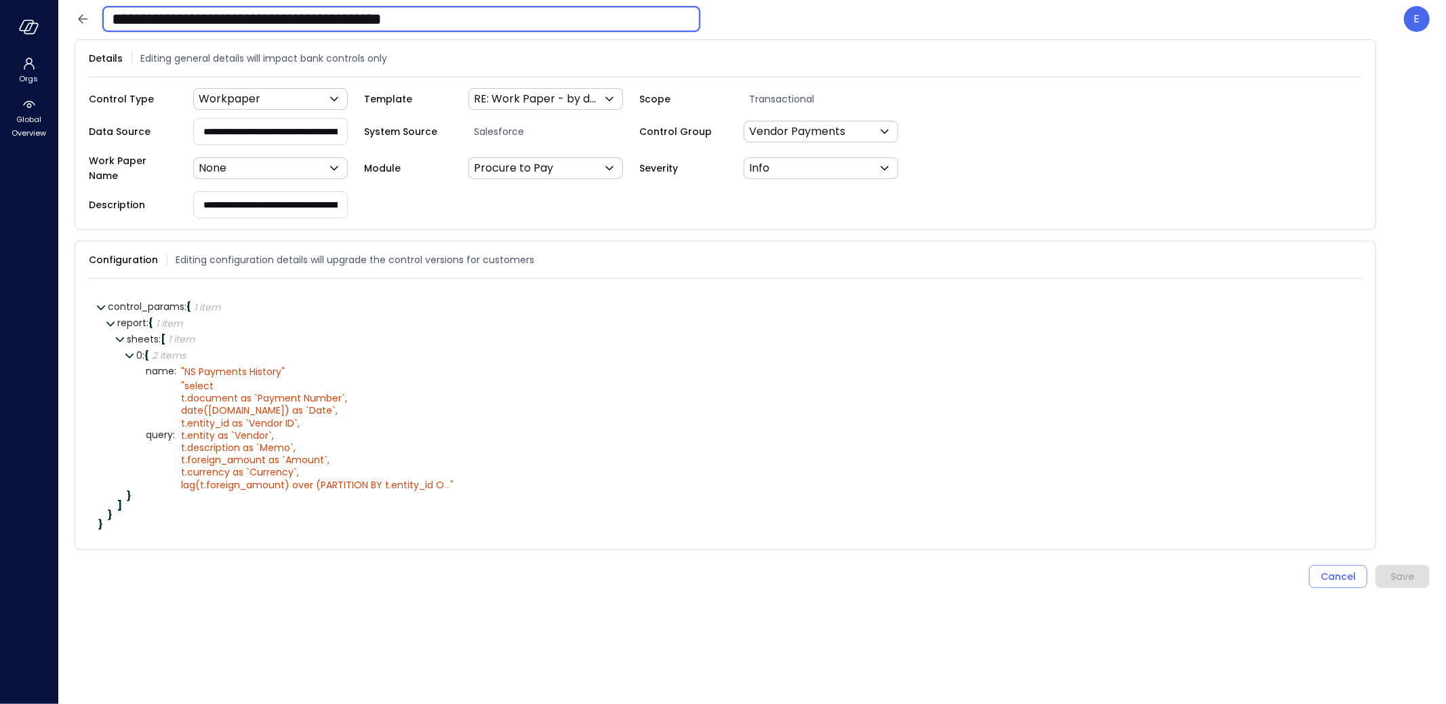
drag, startPoint x: 493, startPoint y: 18, endPoint x: 110, endPoint y: 14, distance: 383.0
click at [110, 14] on input "**********" at bounding box center [401, 18] width 598 height 35
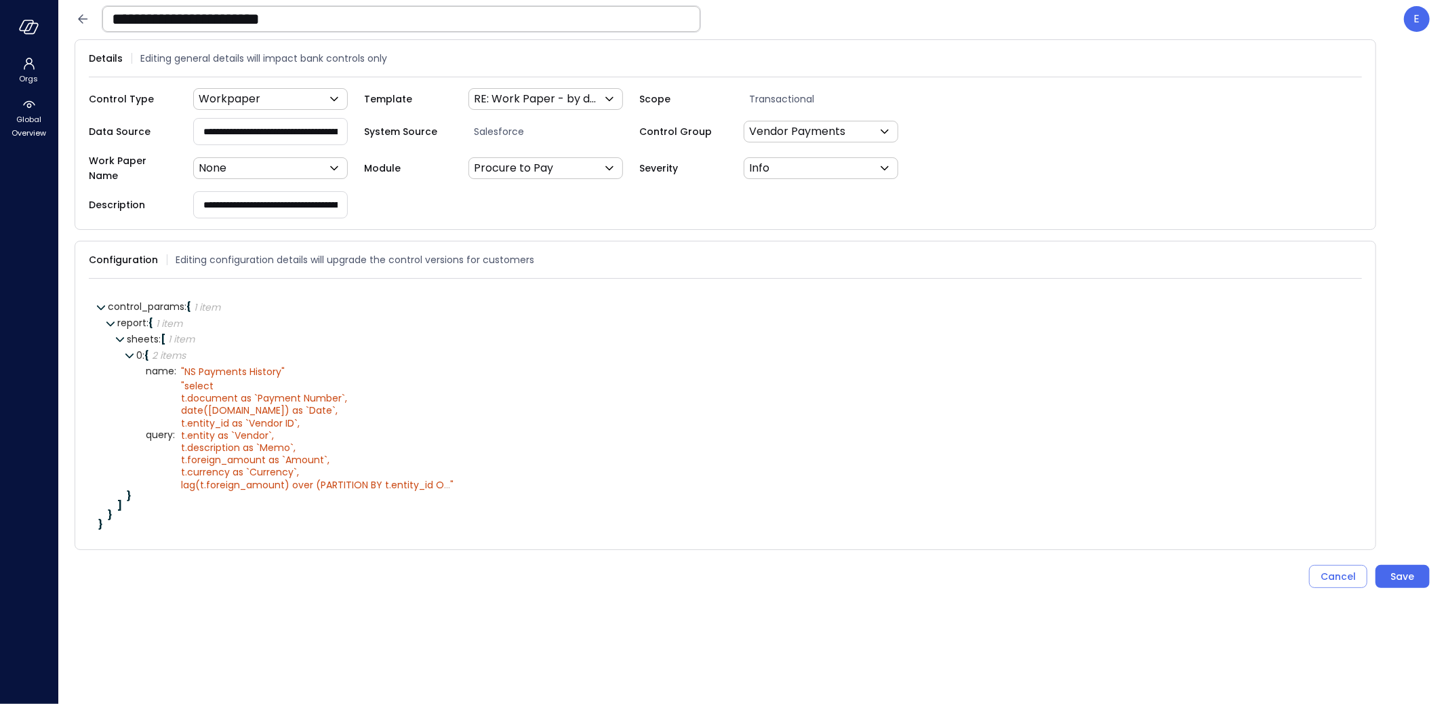
click at [826, 24] on div "**********" at bounding box center [752, 18] width 1355 height 27
click at [818, 303] on div "control_params : { 1 item }" at bounding box center [730, 307] width 1245 height 16
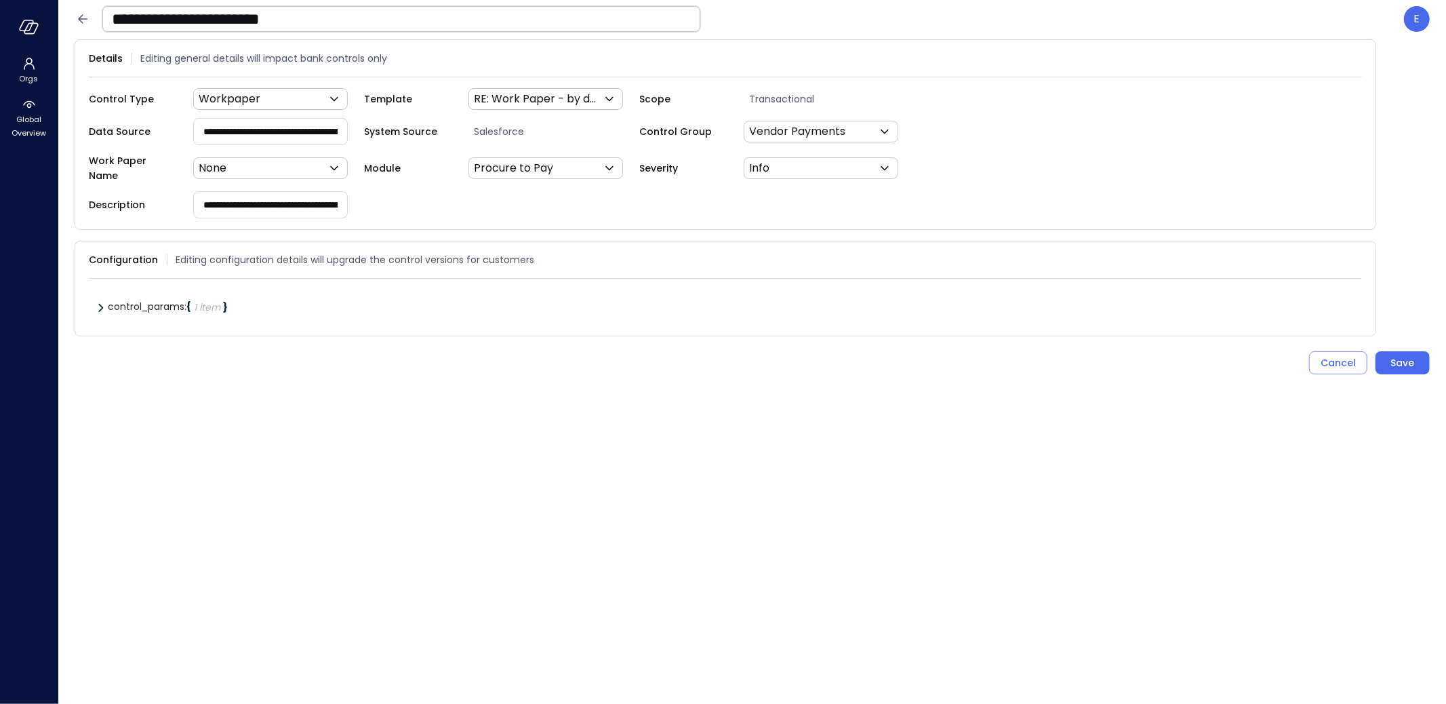
click at [779, 289] on div "control_params : { 1 item } report : { 1 item } sheets : [ 1 item ] 0 : { 2 ite…" at bounding box center [725, 306] width 1273 height 35
click at [782, 306] on div "control_params : { 1 item } report : { 1 item } sheets : [ 1 item ] 0 : { 2 ite…" at bounding box center [725, 306] width 1273 height 35
click at [94, 299] on div "control_params : { 1 item } report : { 1 item } sheets : [ 1 item ] 0 : { 2 ite…" at bounding box center [725, 306] width 1273 height 35
click at [98, 303] on icon at bounding box center [100, 307] width 9 height 9
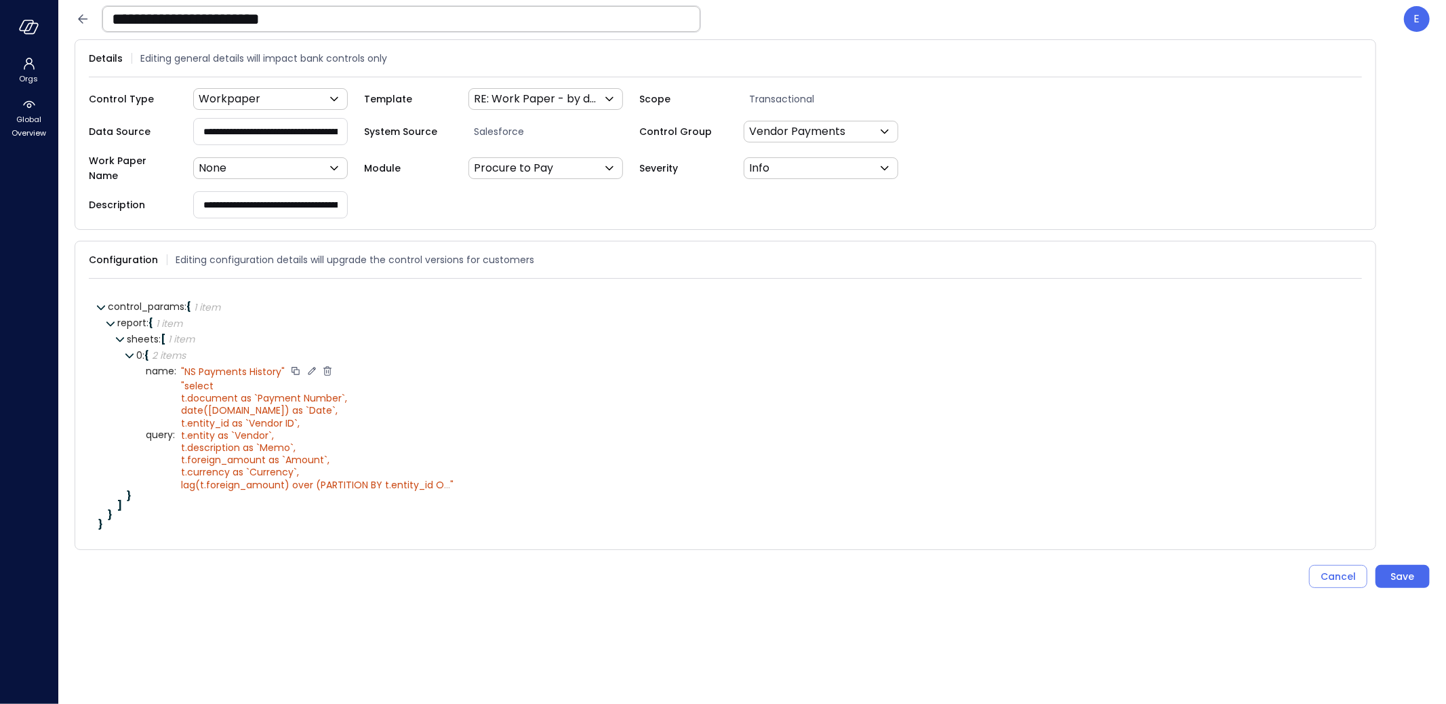
click at [308, 367] on icon at bounding box center [311, 370] width 7 height 7
type textarea "**********"
click at [322, 365] on icon at bounding box center [328, 371] width 12 height 12
click at [477, 430] on icon at bounding box center [480, 433] width 7 height 7
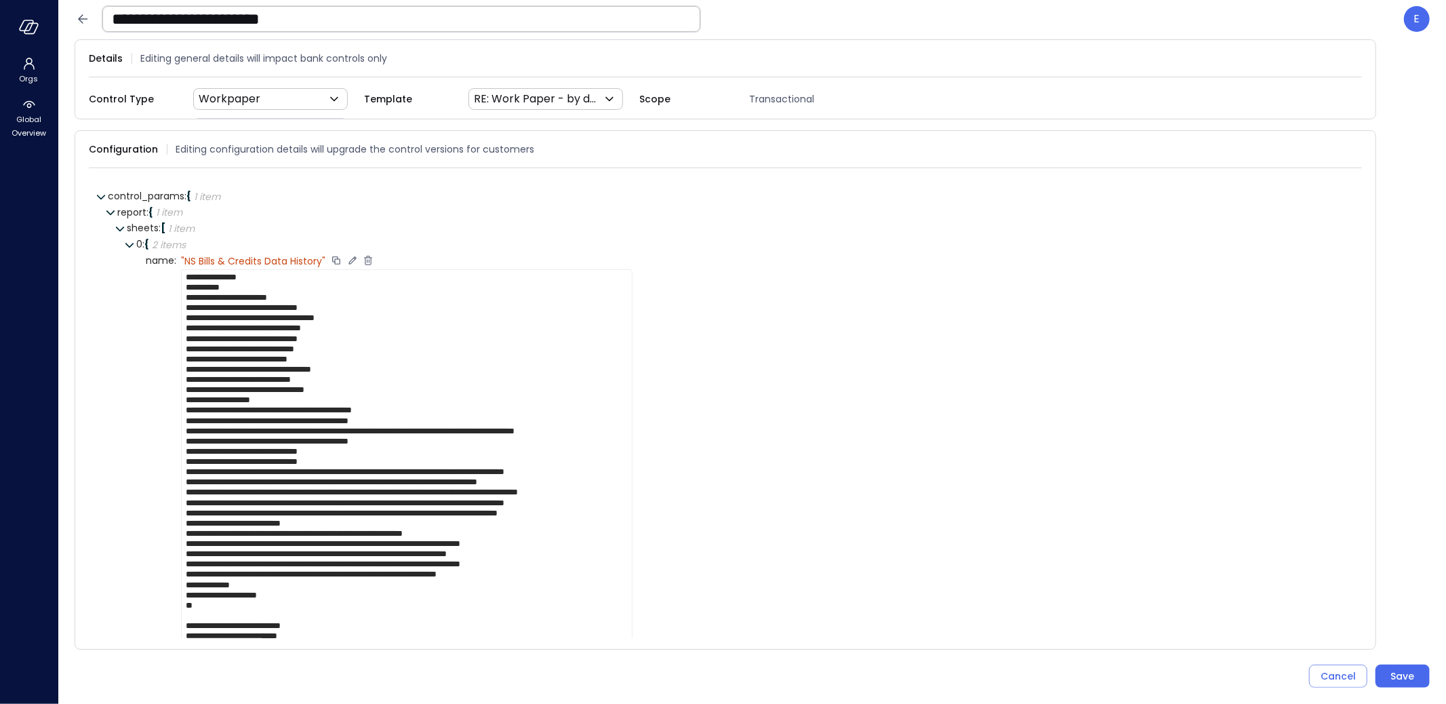
scroll to position [0, 0]
drag, startPoint x: 201, startPoint y: 468, endPoint x: 328, endPoint y: 466, distance: 127.4
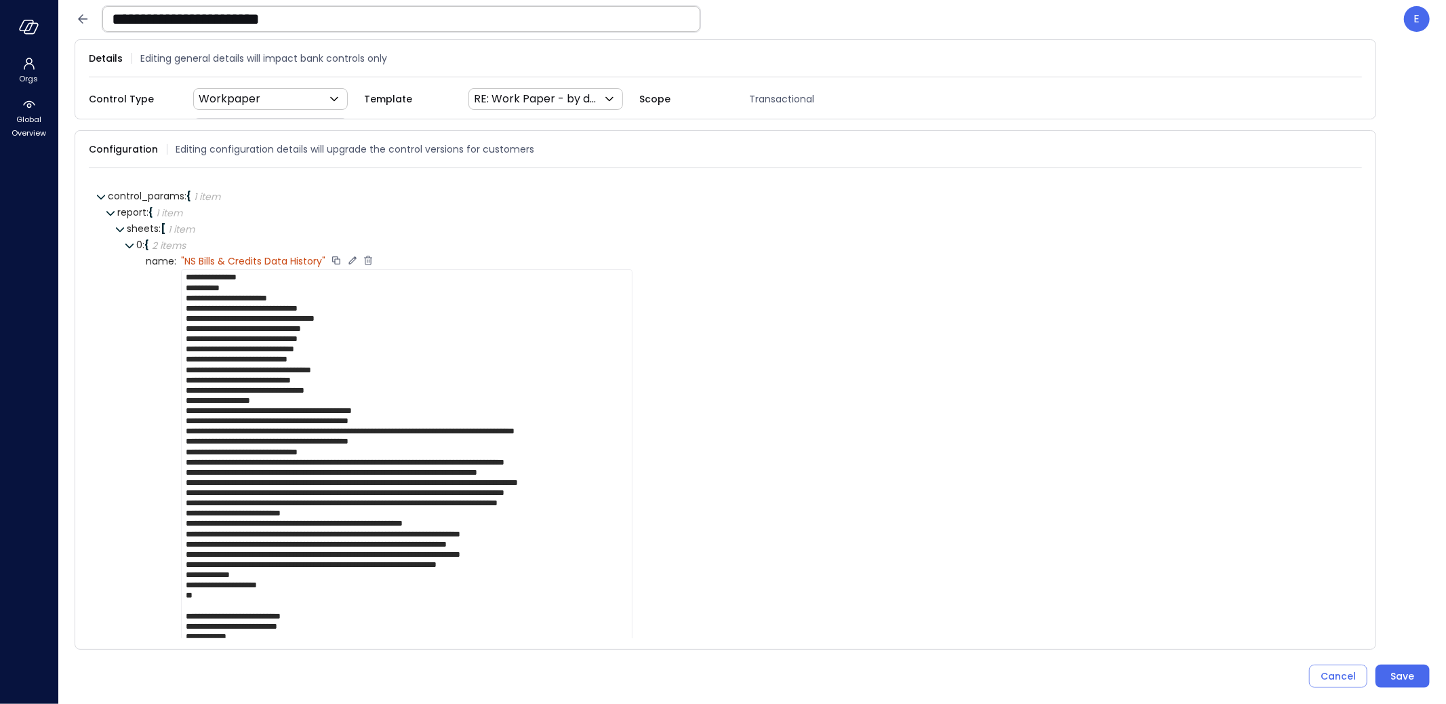
scroll to position [10, 0]
drag, startPoint x: 219, startPoint y: 510, endPoint x: 250, endPoint y: 509, distance: 31.2
drag, startPoint x: 216, startPoint y: 520, endPoint x: 246, endPoint y: 522, distance: 29.9
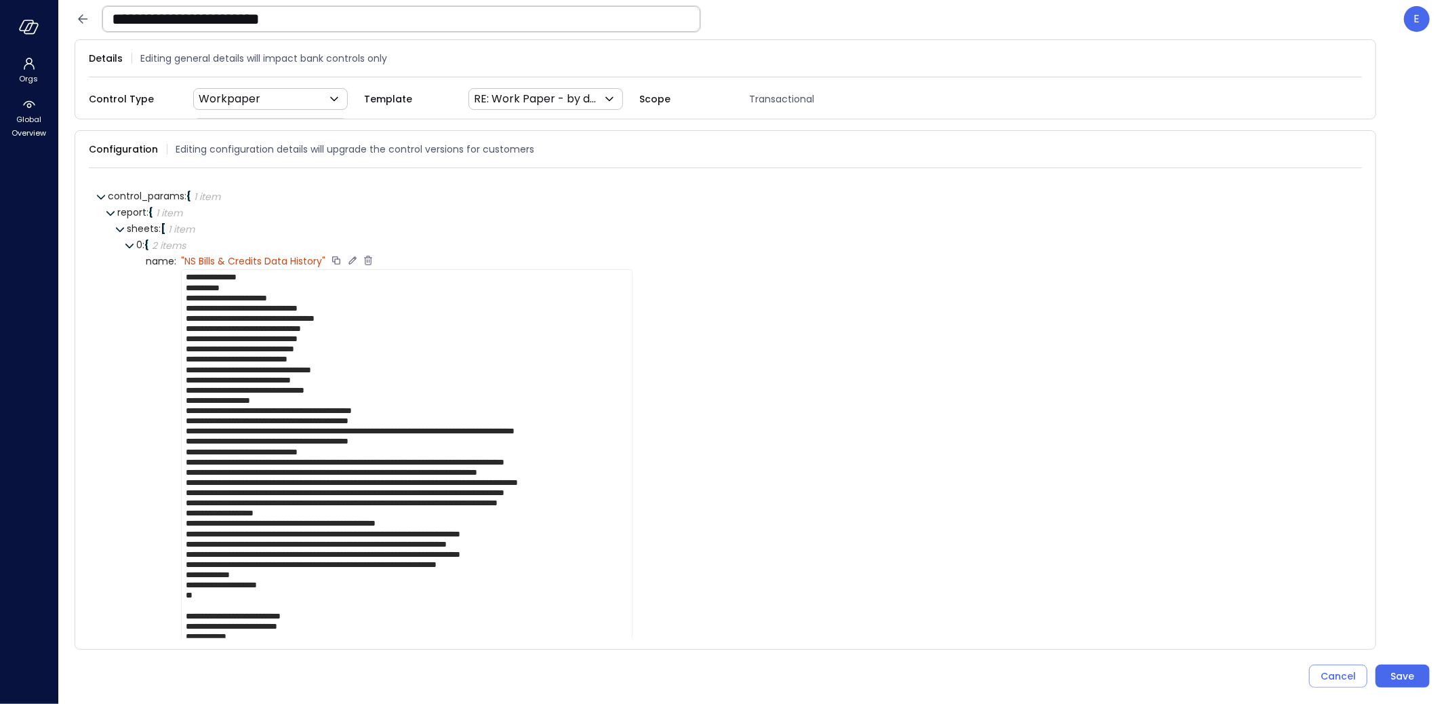
drag, startPoint x: 236, startPoint y: 531, endPoint x: 266, endPoint y: 531, distance: 29.8
drag, startPoint x: 237, startPoint y: 540, endPoint x: 267, endPoint y: 542, distance: 30.6
drag, startPoint x: 237, startPoint y: 552, endPoint x: 266, endPoint y: 550, distance: 29.9
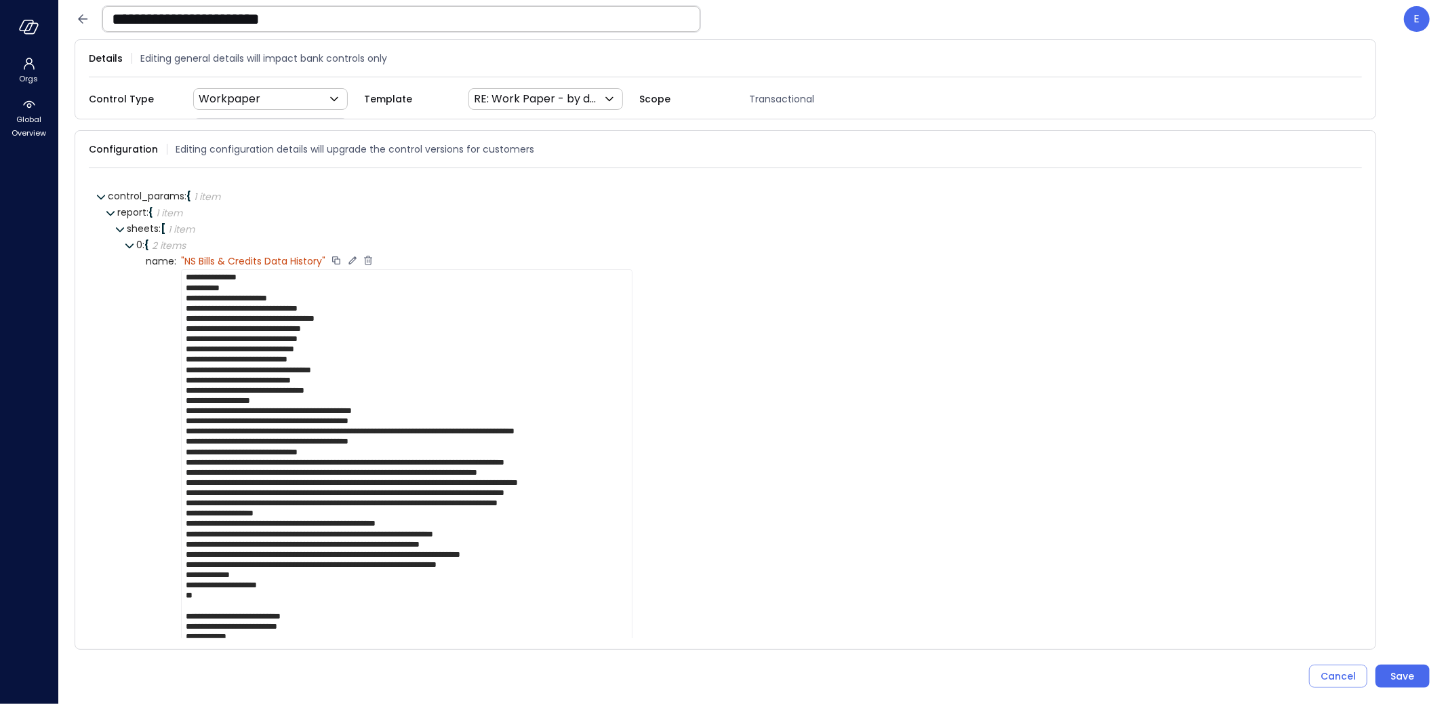
drag, startPoint x: 237, startPoint y: 562, endPoint x: 266, endPoint y: 560, distance: 29.9
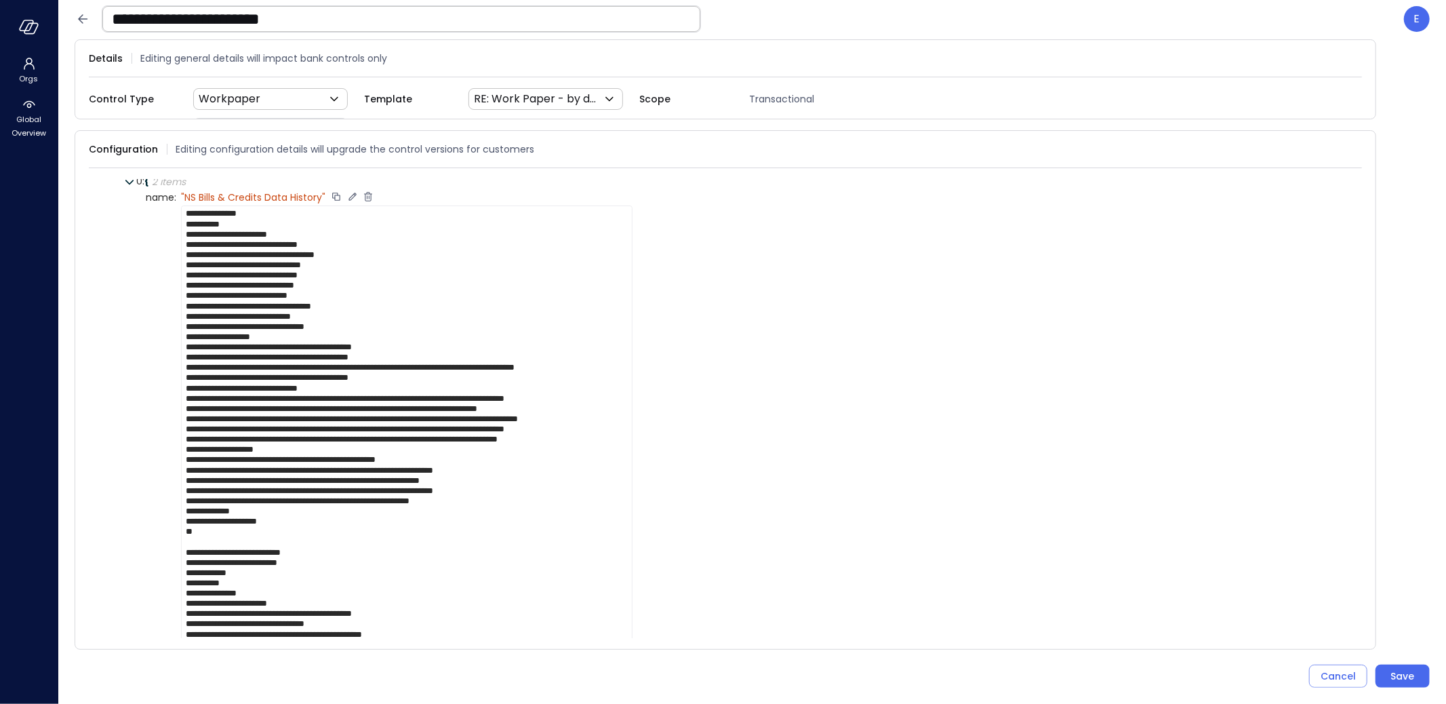
scroll to position [163, 0]
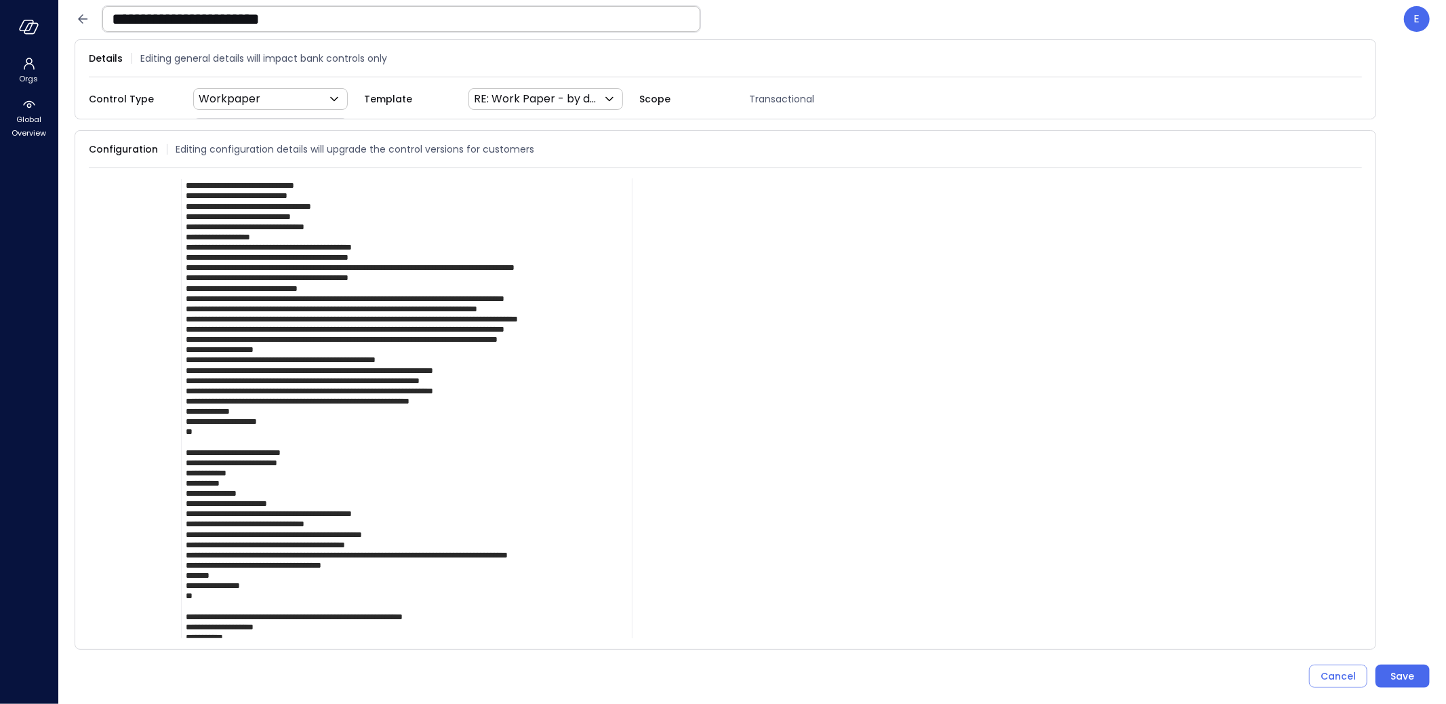
drag, startPoint x: 186, startPoint y: 449, endPoint x: 340, endPoint y: 444, distance: 154.6
click at [340, 444] on textarea at bounding box center [406, 677] width 451 height 1142
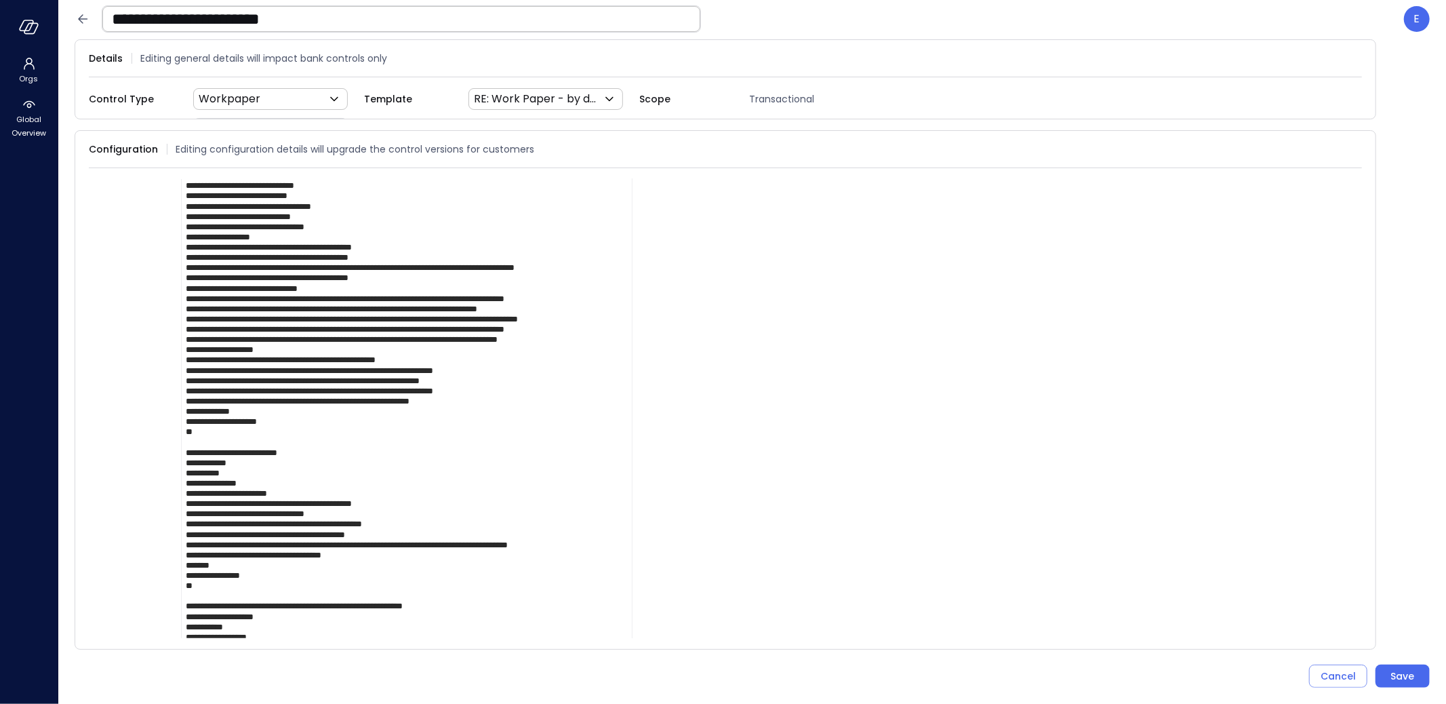
scroll to position [0, 0]
drag, startPoint x: 229, startPoint y: 561, endPoint x: 260, endPoint y: 563, distance: 30.5
click at [260, 563] on textarea at bounding box center [406, 672] width 451 height 1132
drag, startPoint x: 185, startPoint y: 600, endPoint x: 501, endPoint y: 599, distance: 315.9
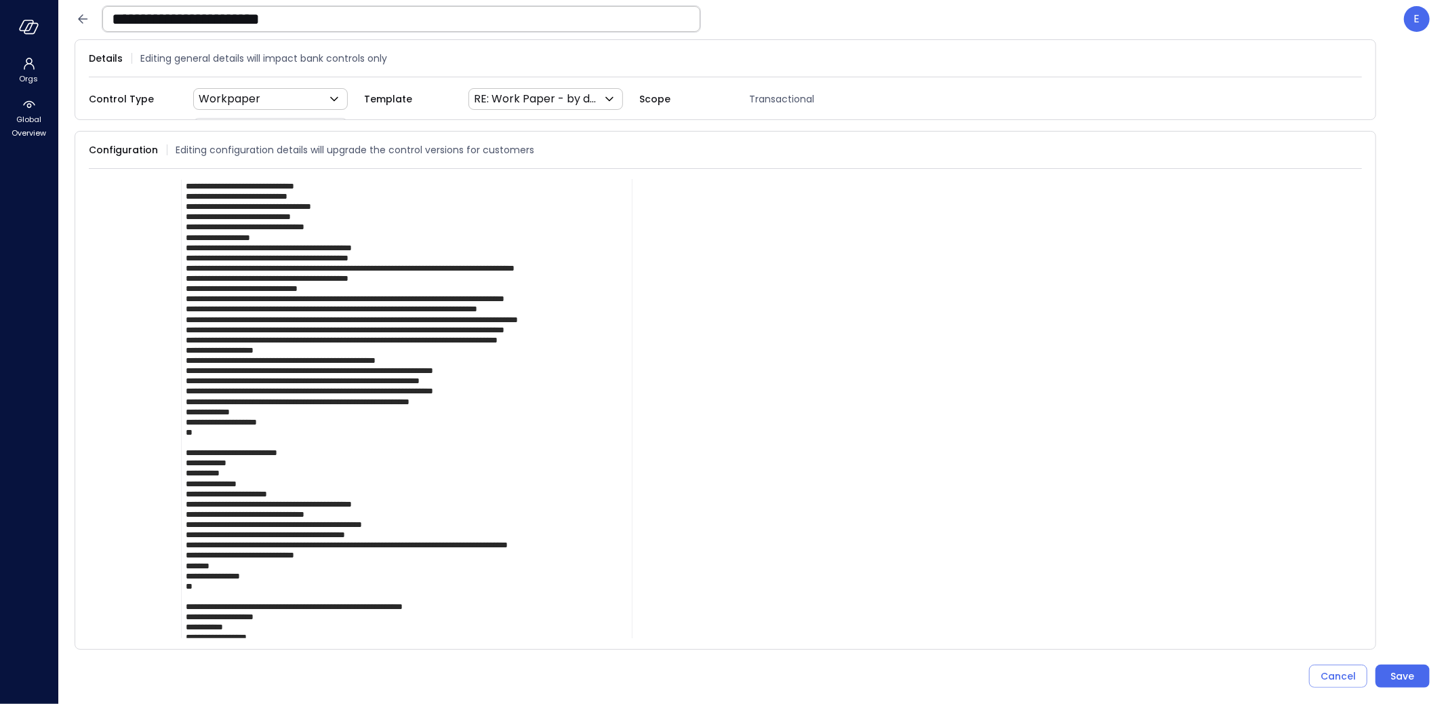
click at [501, 599] on textarea at bounding box center [406, 672] width 451 height 1132
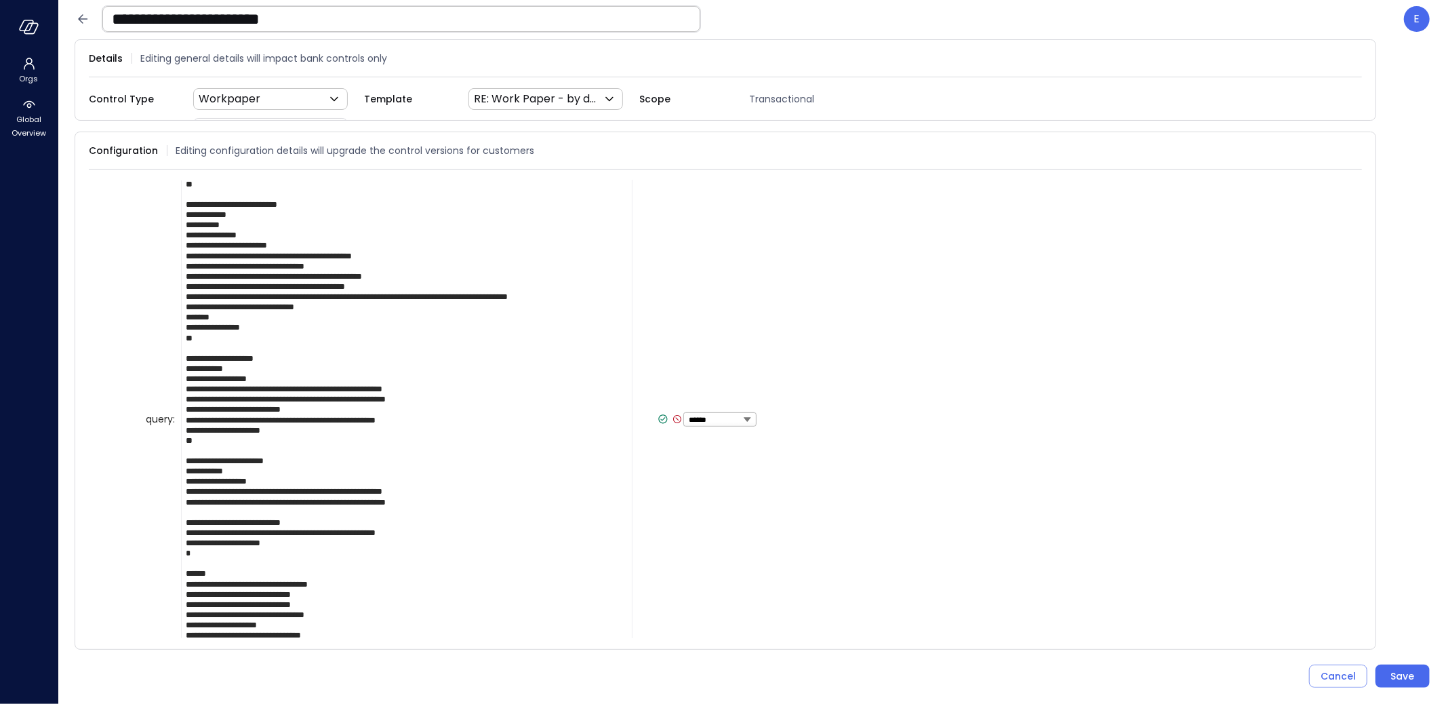
drag, startPoint x: 220, startPoint y: 407, endPoint x: 251, endPoint y: 405, distance: 30.5
click at [251, 405] on textarea at bounding box center [406, 419] width 451 height 1122
click at [290, 411] on textarea at bounding box center [406, 419] width 451 height 1122
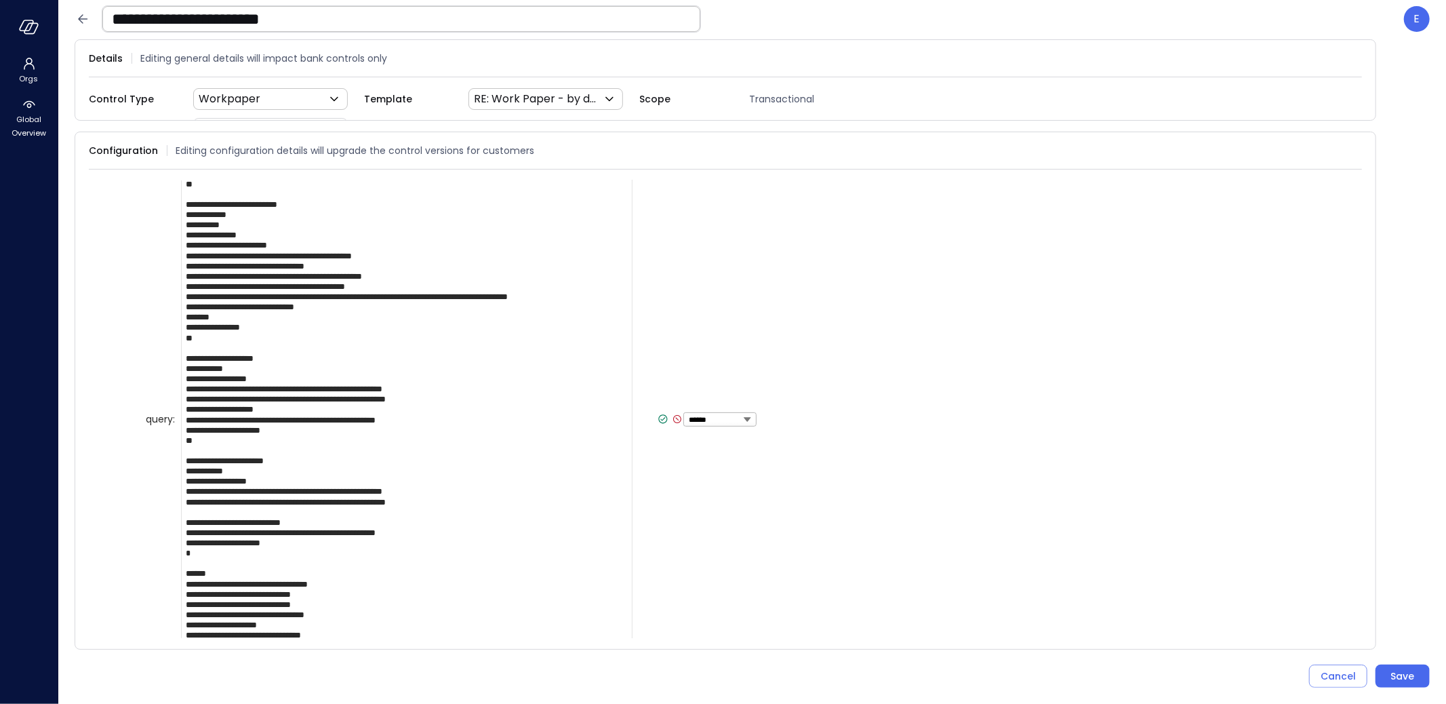
click at [190, 417] on textarea at bounding box center [406, 419] width 451 height 1122
drag, startPoint x: 186, startPoint y: 416, endPoint x: 456, endPoint y: 416, distance: 270.5
click at [456, 416] on textarea at bounding box center [406, 419] width 451 height 1122
paste textarea "**********"
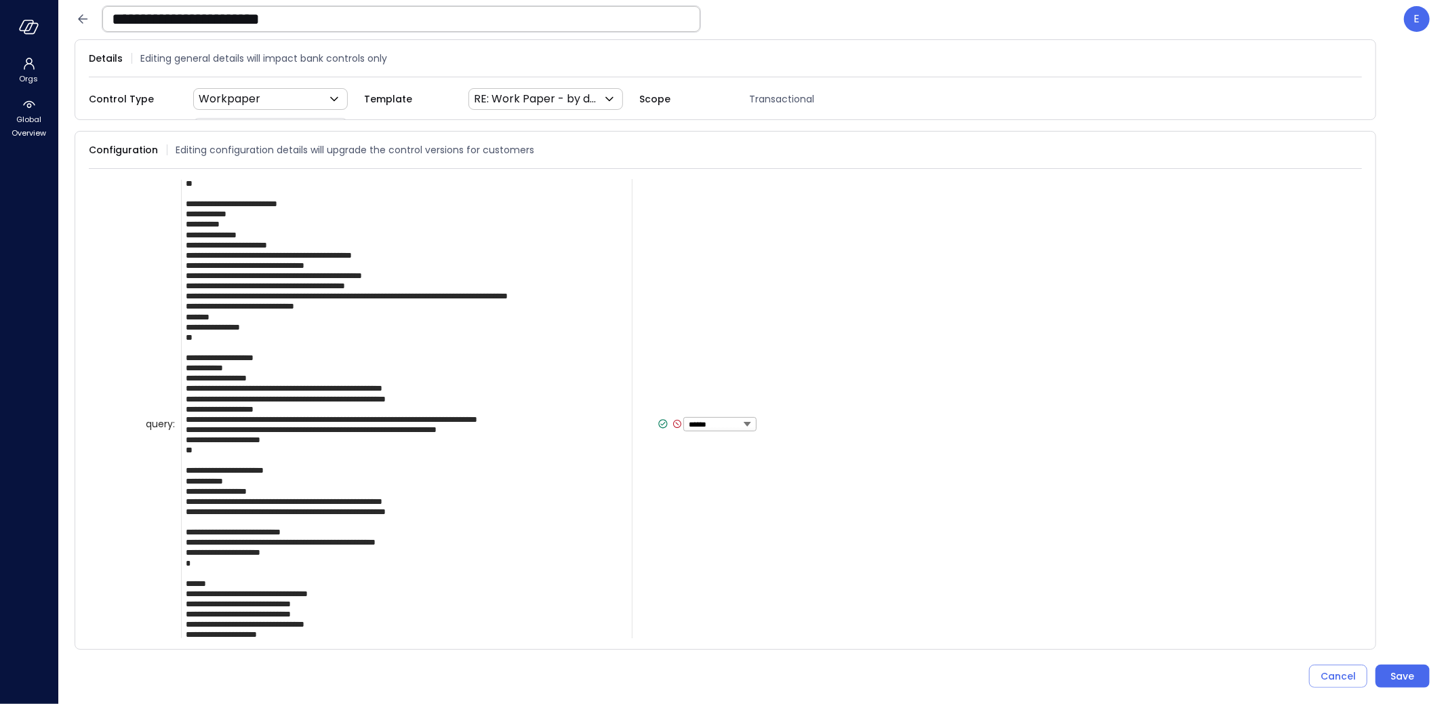
click at [187, 417] on textarea at bounding box center [406, 424] width 451 height 1132
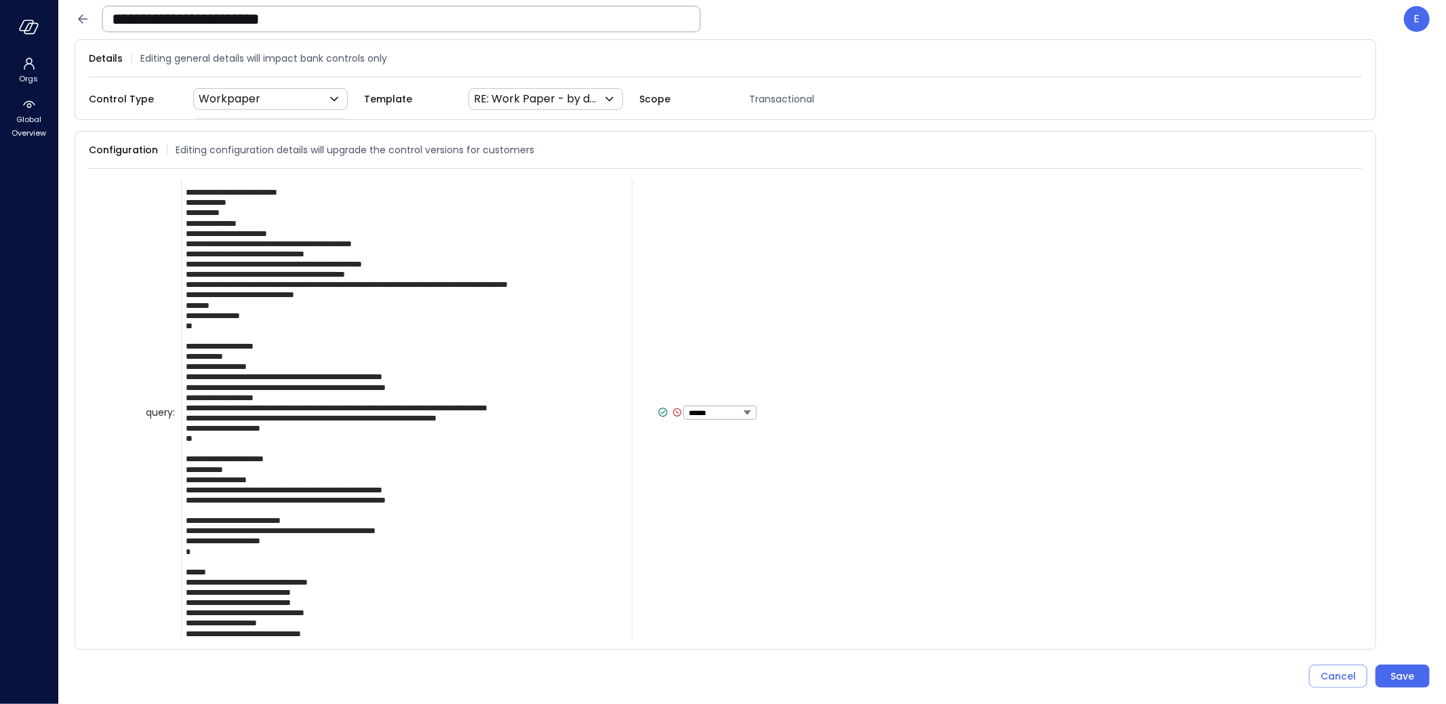
scroll to position [424, 0]
click at [352, 527] on textarea at bounding box center [406, 411] width 451 height 1132
click at [291, 525] on textarea at bounding box center [406, 411] width 451 height 1132
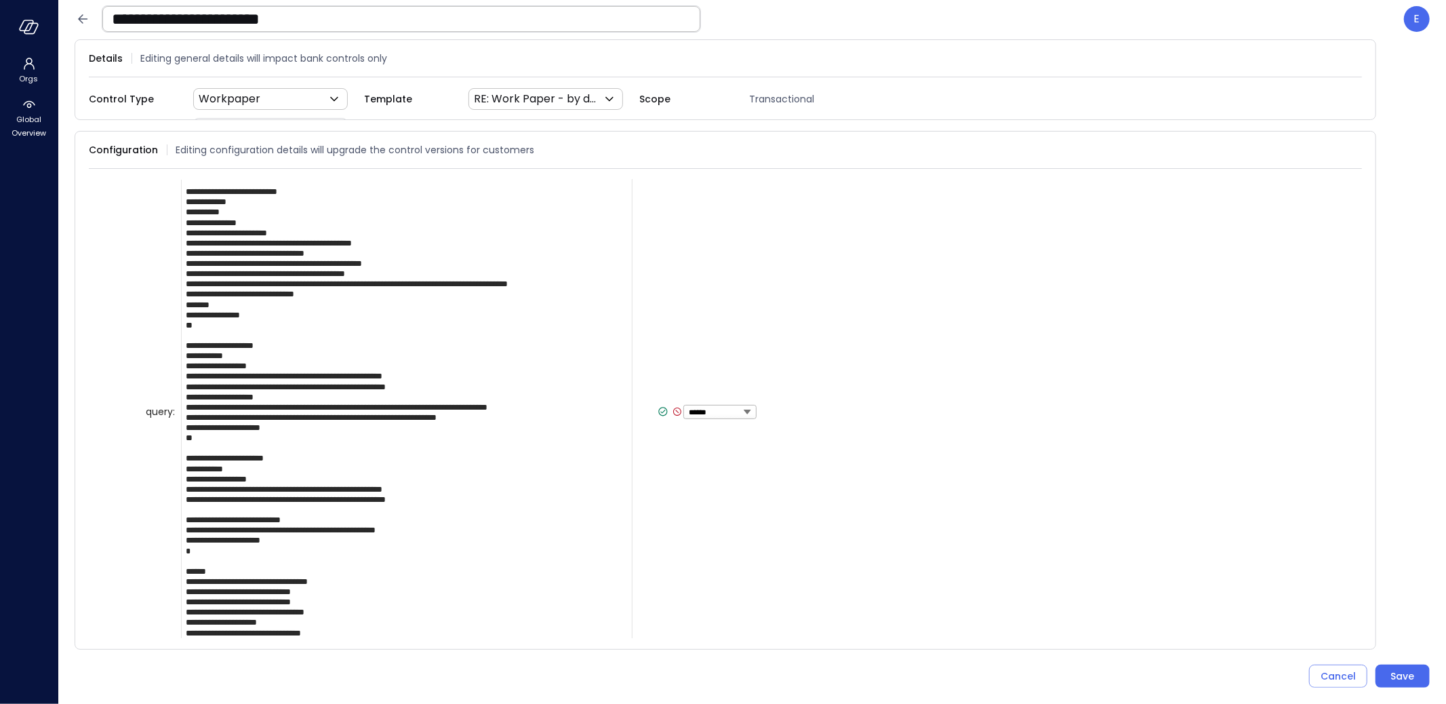
click at [291, 525] on textarea at bounding box center [406, 411] width 451 height 1132
paste textarea "**********"
click at [184, 536] on textarea at bounding box center [406, 411] width 451 height 1132
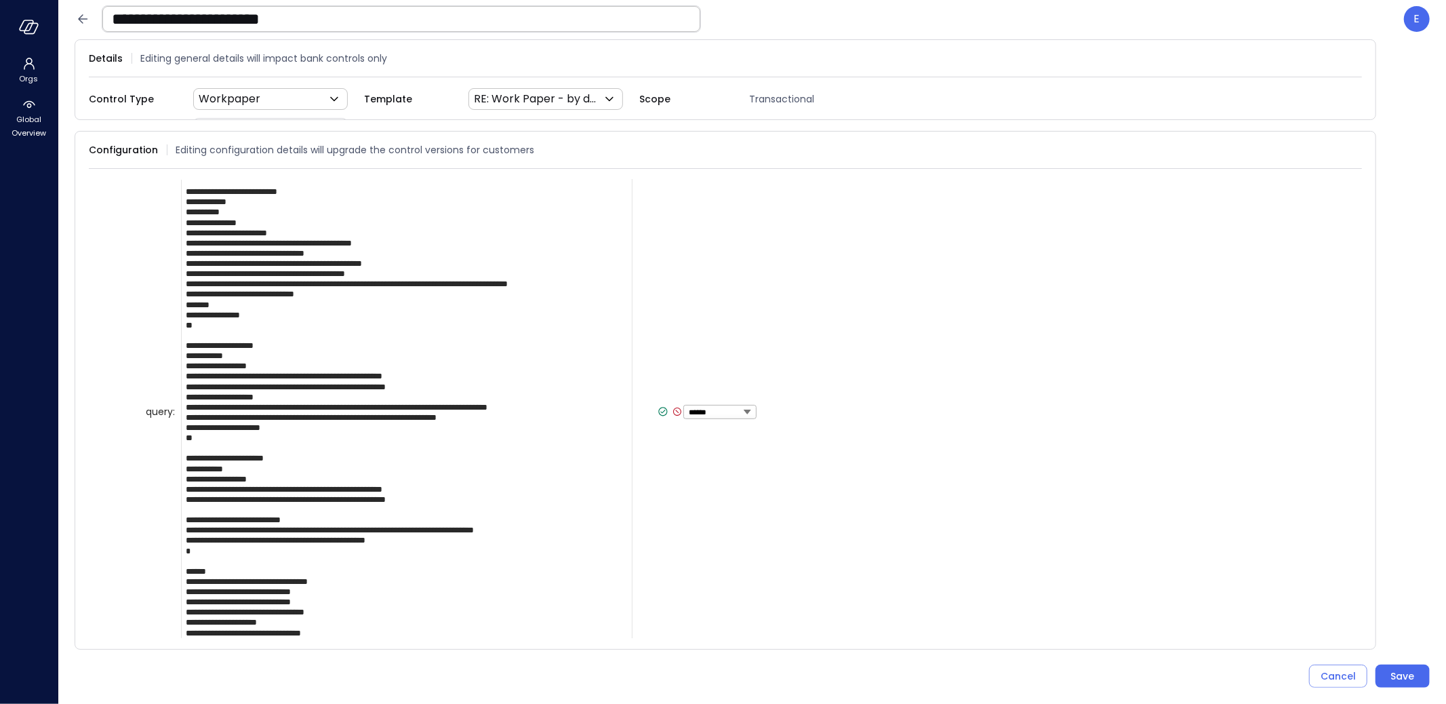
click at [189, 515] on textarea at bounding box center [406, 411] width 451 height 1132
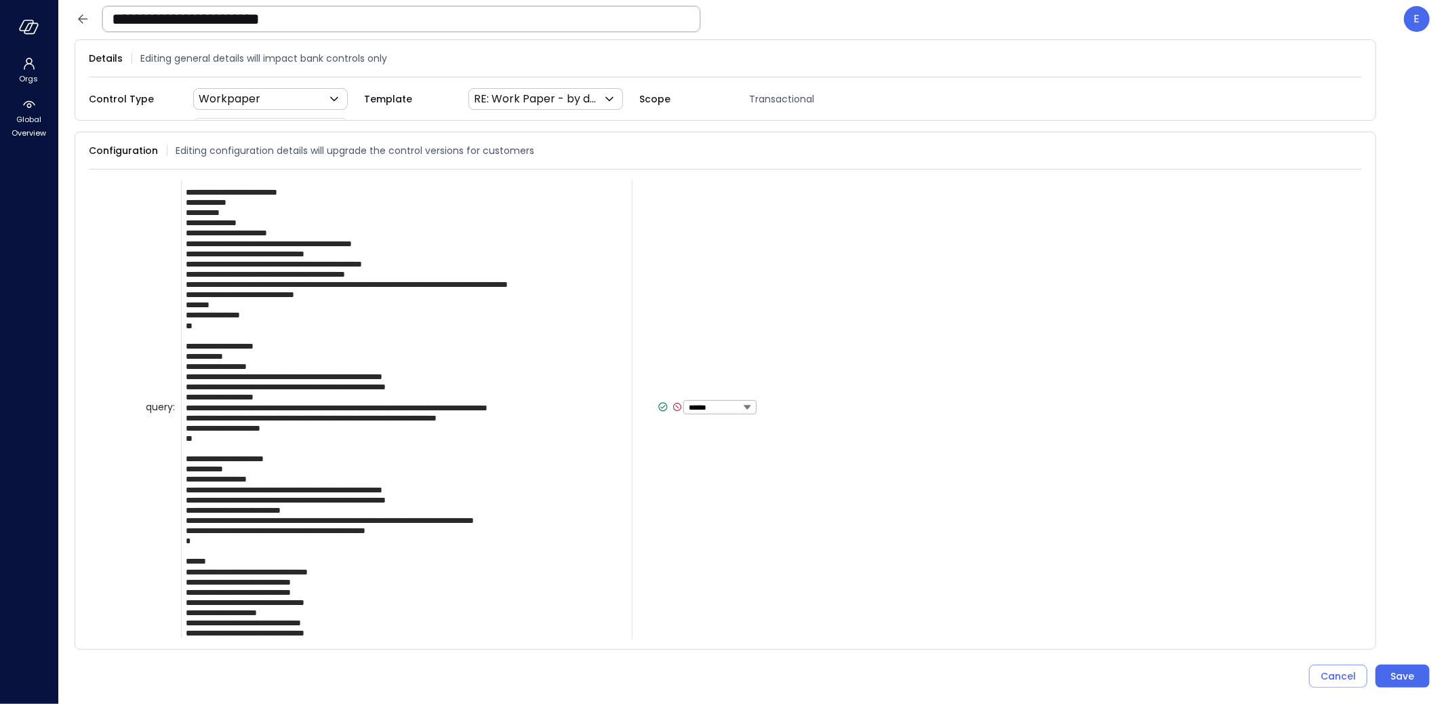
click at [253, 517] on textarea at bounding box center [406, 407] width 451 height 1122
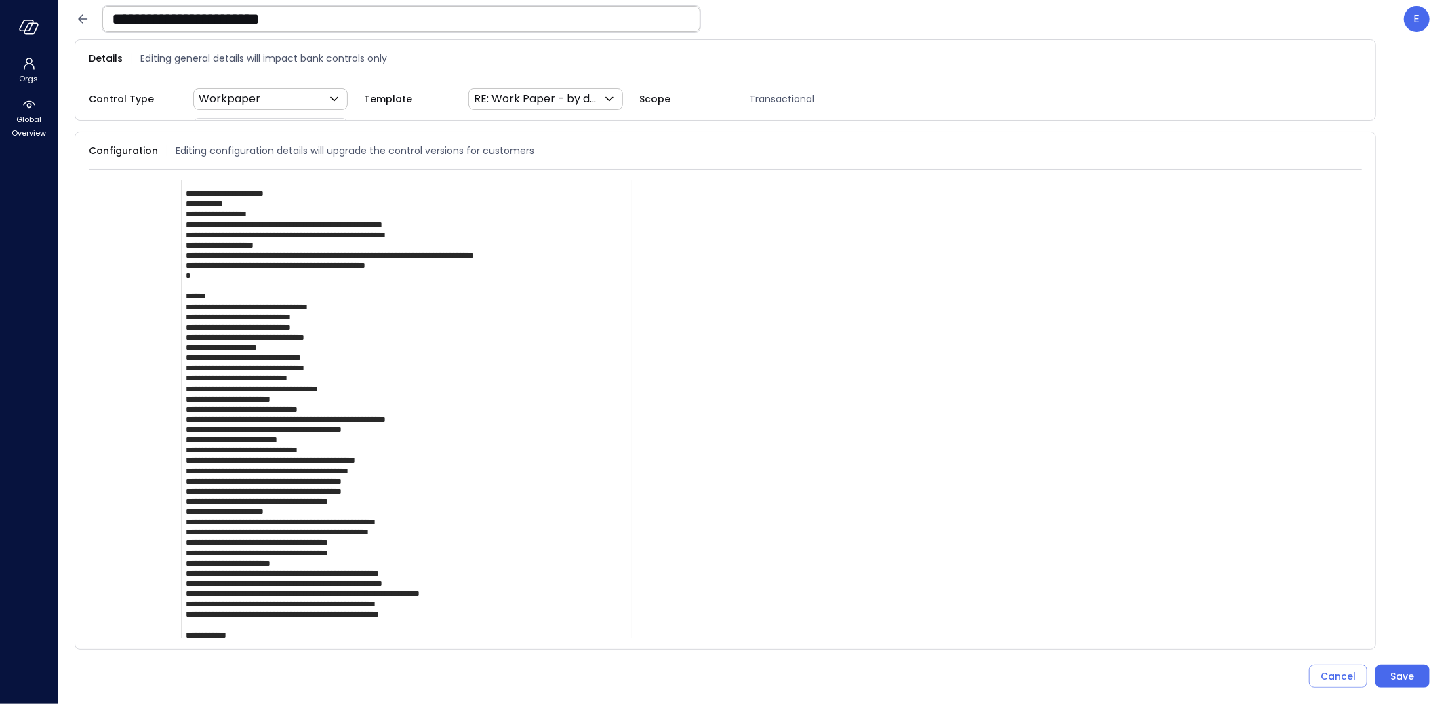
scroll to position [689, 0]
drag, startPoint x: 290, startPoint y: 508, endPoint x: 171, endPoint y: 508, distance: 119.3
click at [171, 508] on div "query : ****** ****** ******* **** ****** *****" at bounding box center [749, 142] width 1207 height 1122
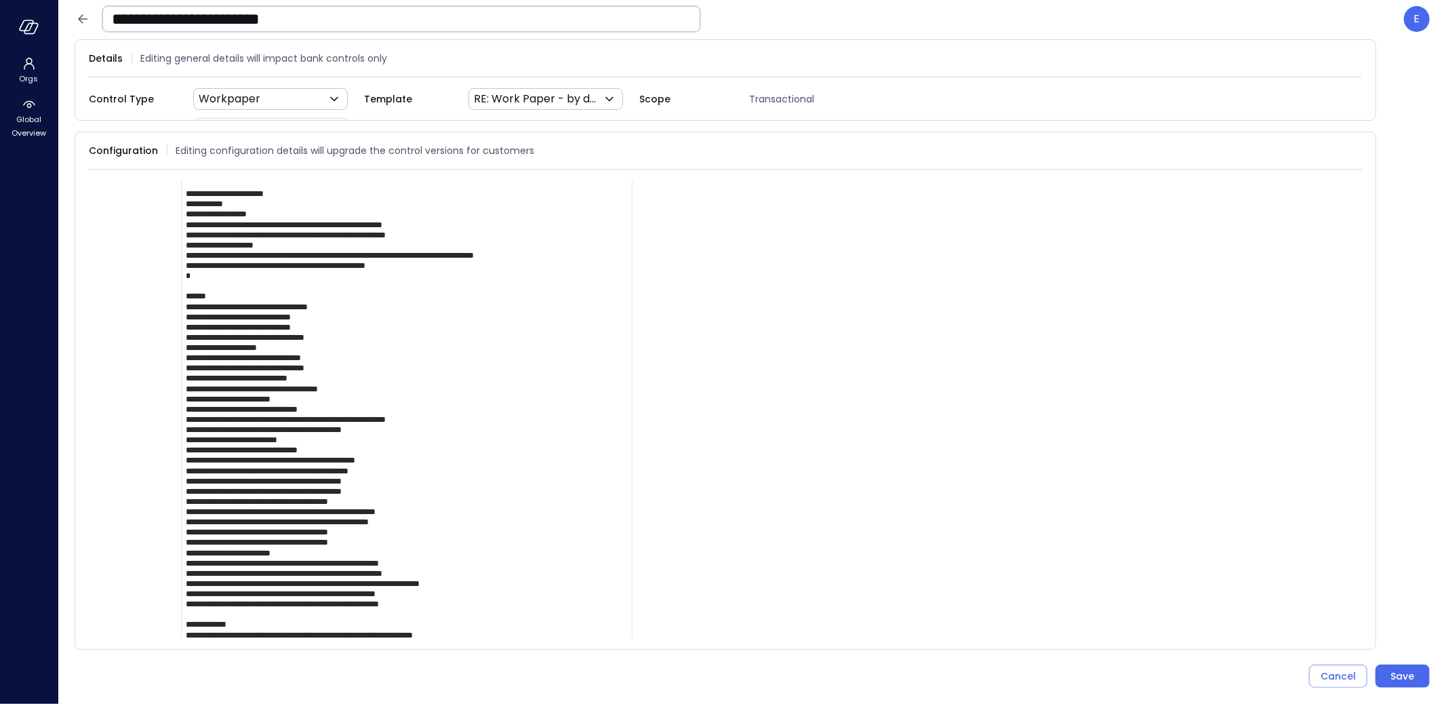
scroll to position [0, 0]
drag, startPoint x: 298, startPoint y: 559, endPoint x: 94, endPoint y: 561, distance: 203.4
click at [94, 561] on div "control_params : { 1 item } report : { 1 item } sheets : [ 1 item ] 0 : { 2 ite…" at bounding box center [725, 409] width 1273 height 458
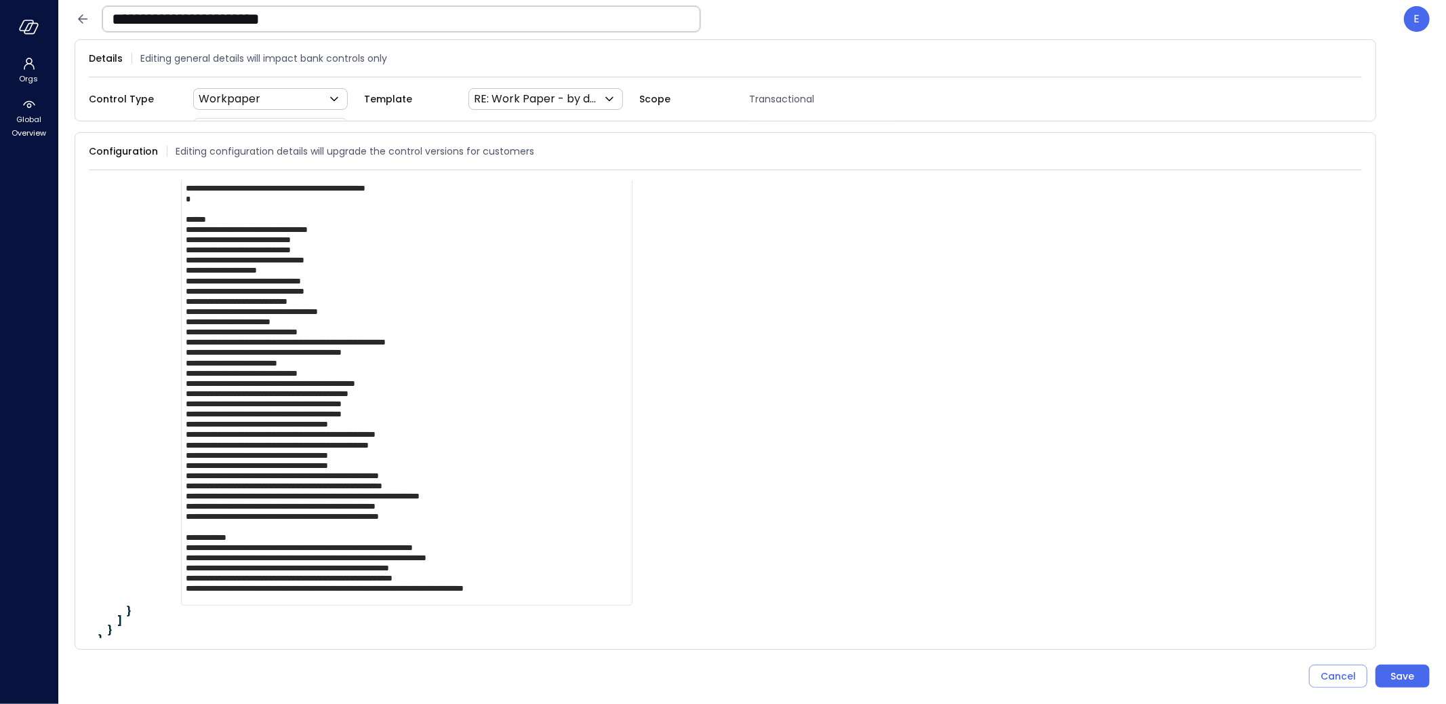
scroll to position [769, 0]
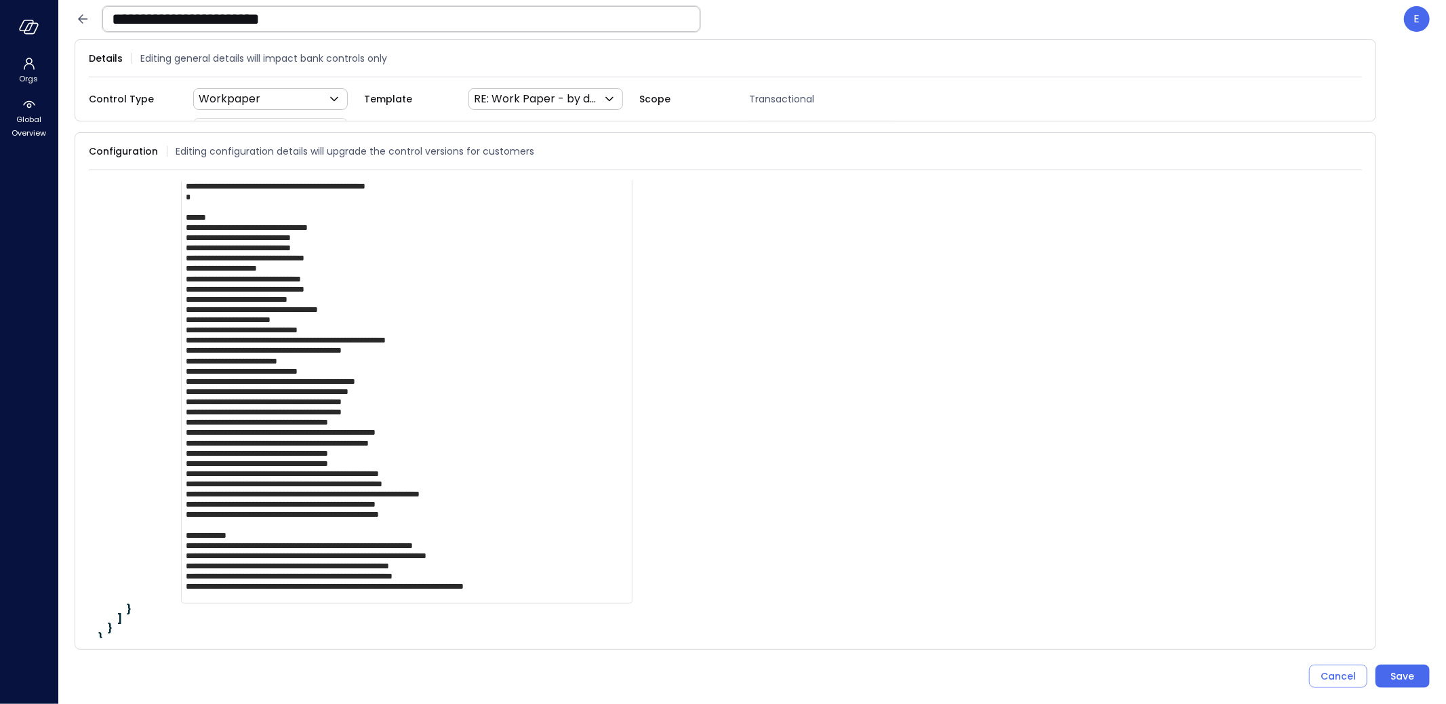
click at [258, 550] on textarea at bounding box center [406, 52] width 451 height 1101
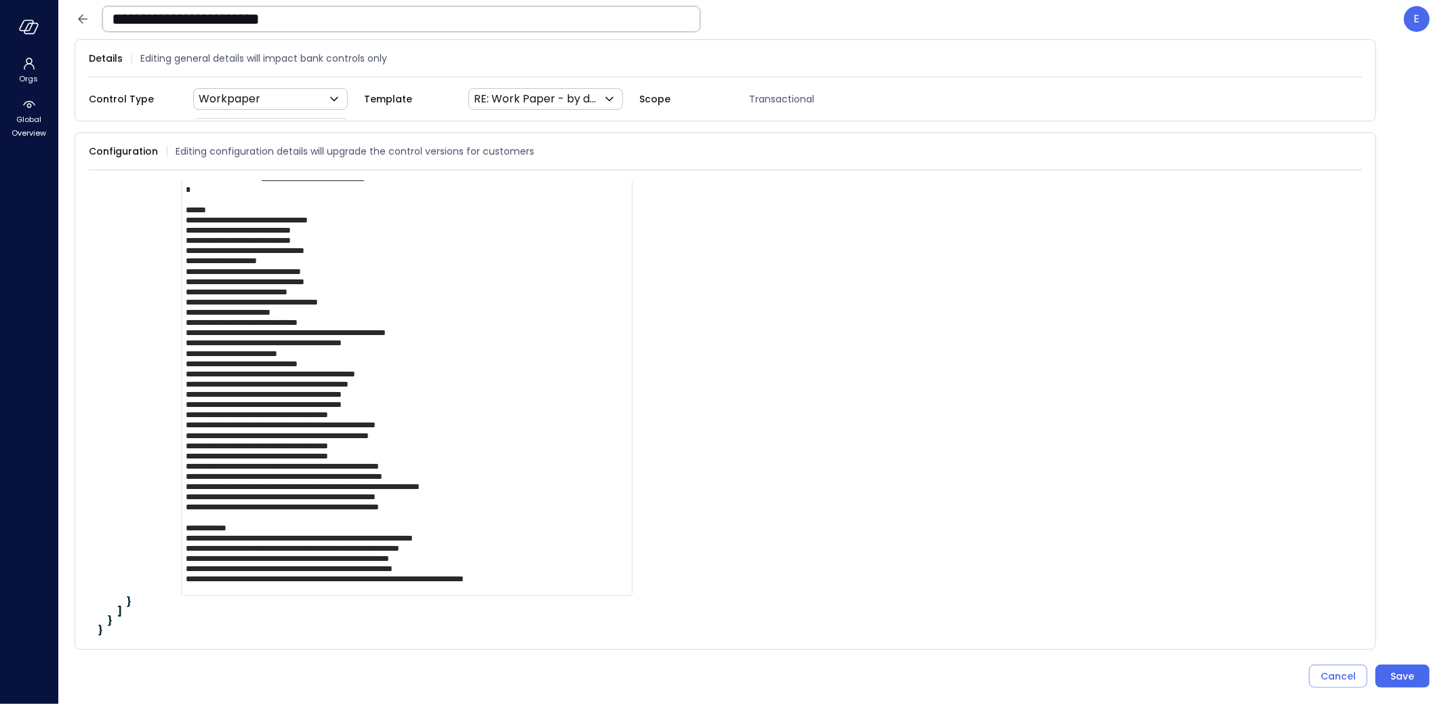
scroll to position [777, 0]
drag, startPoint x: 354, startPoint y: 573, endPoint x: 405, endPoint y: 575, distance: 51.6
click at [405, 575] on textarea at bounding box center [406, 44] width 451 height 1101
click at [388, 575] on textarea at bounding box center [406, 44] width 451 height 1101
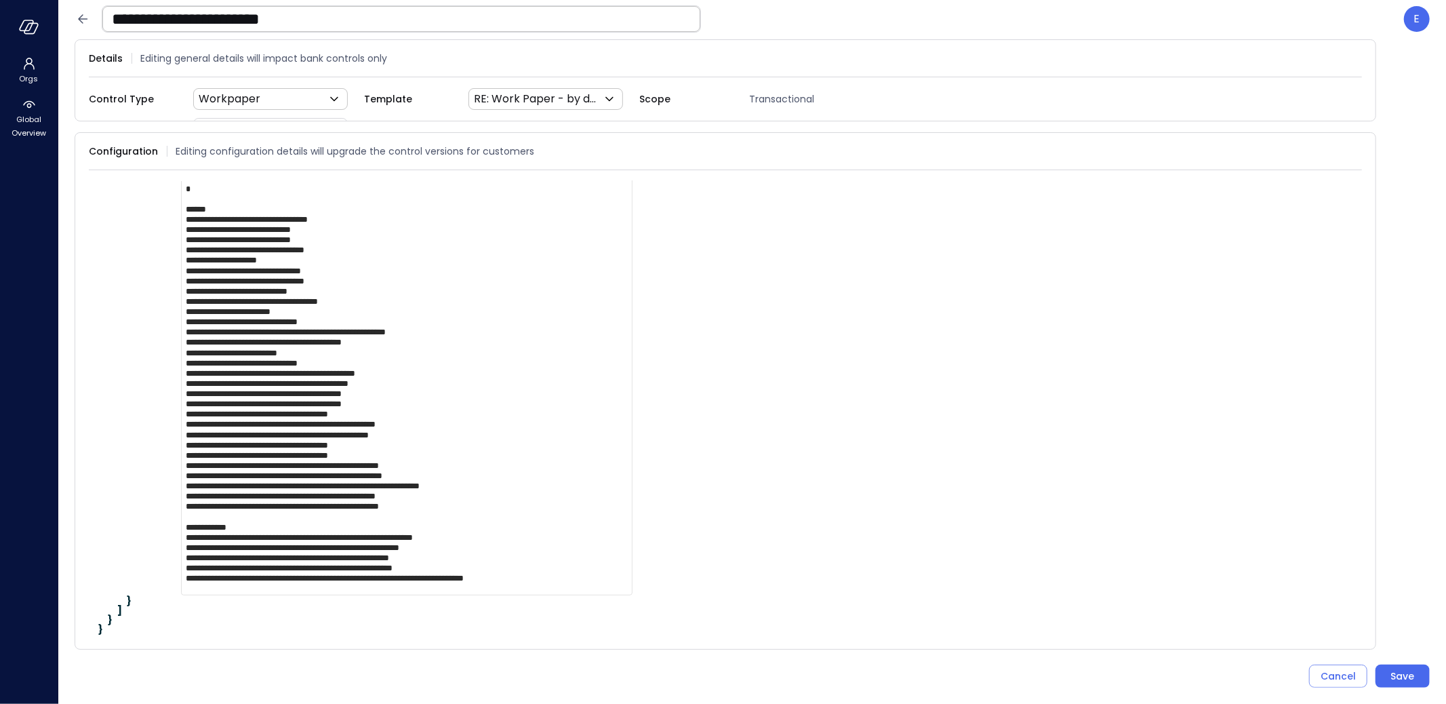
click at [388, 575] on textarea at bounding box center [406, 44] width 451 height 1101
click at [262, 575] on textarea at bounding box center [406, 44] width 451 height 1101
paste textarea "**********"
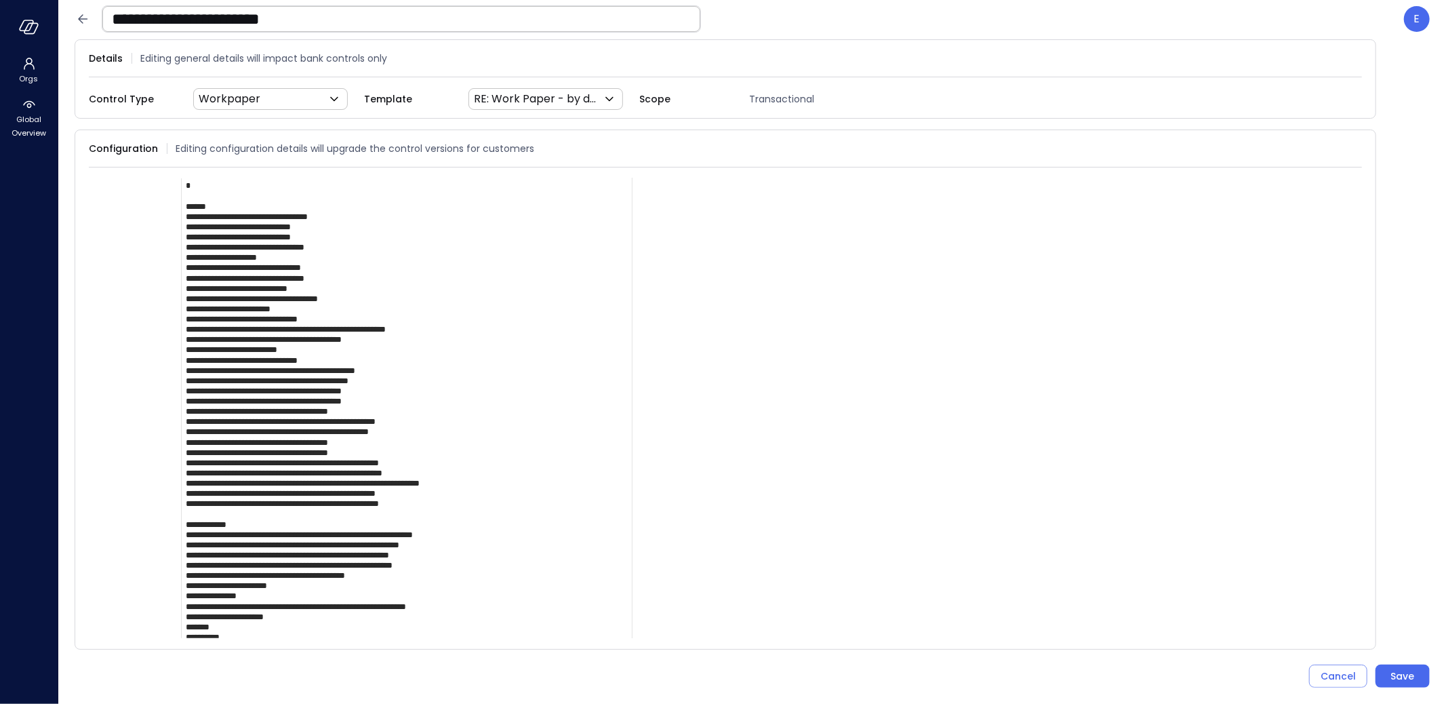
scroll to position [9, 0]
click at [251, 573] on textarea at bounding box center [406, 72] width 451 height 1163
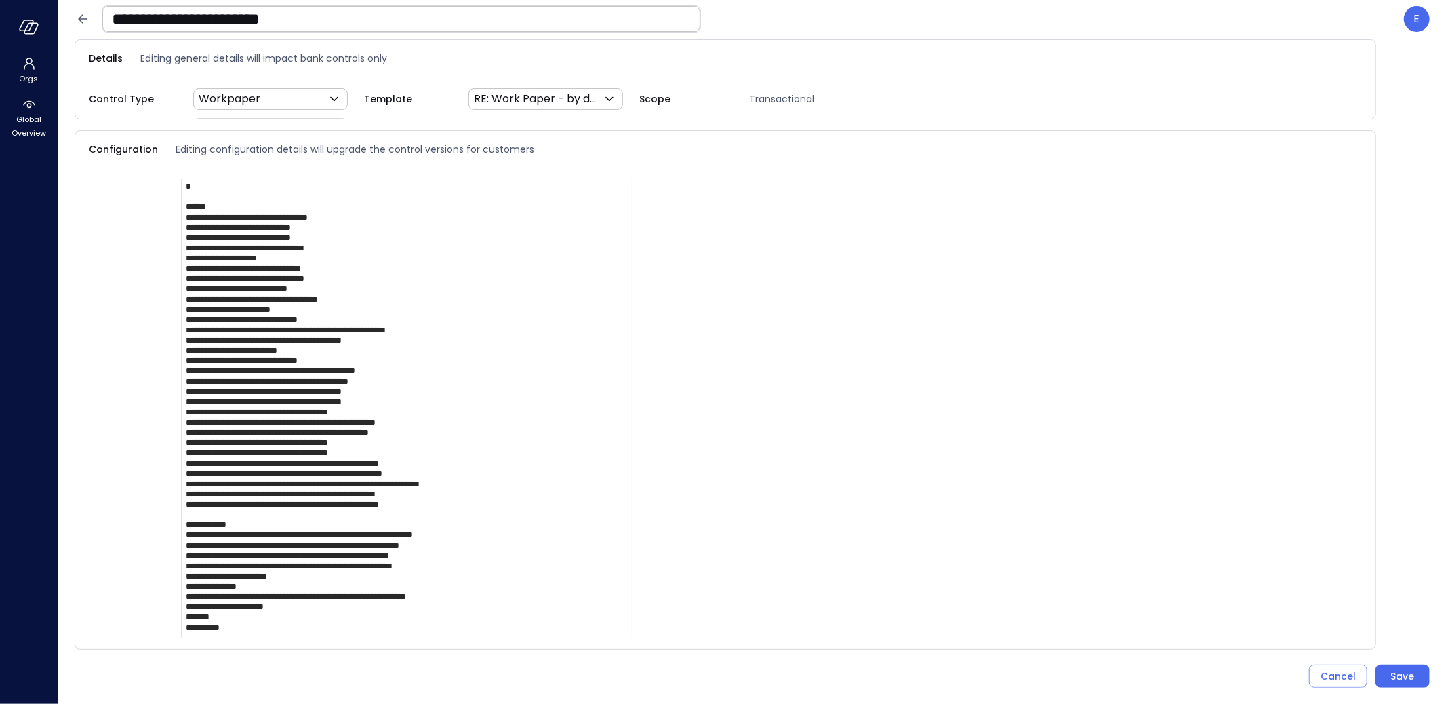
click at [323, 603] on textarea at bounding box center [406, 68] width 451 height 1152
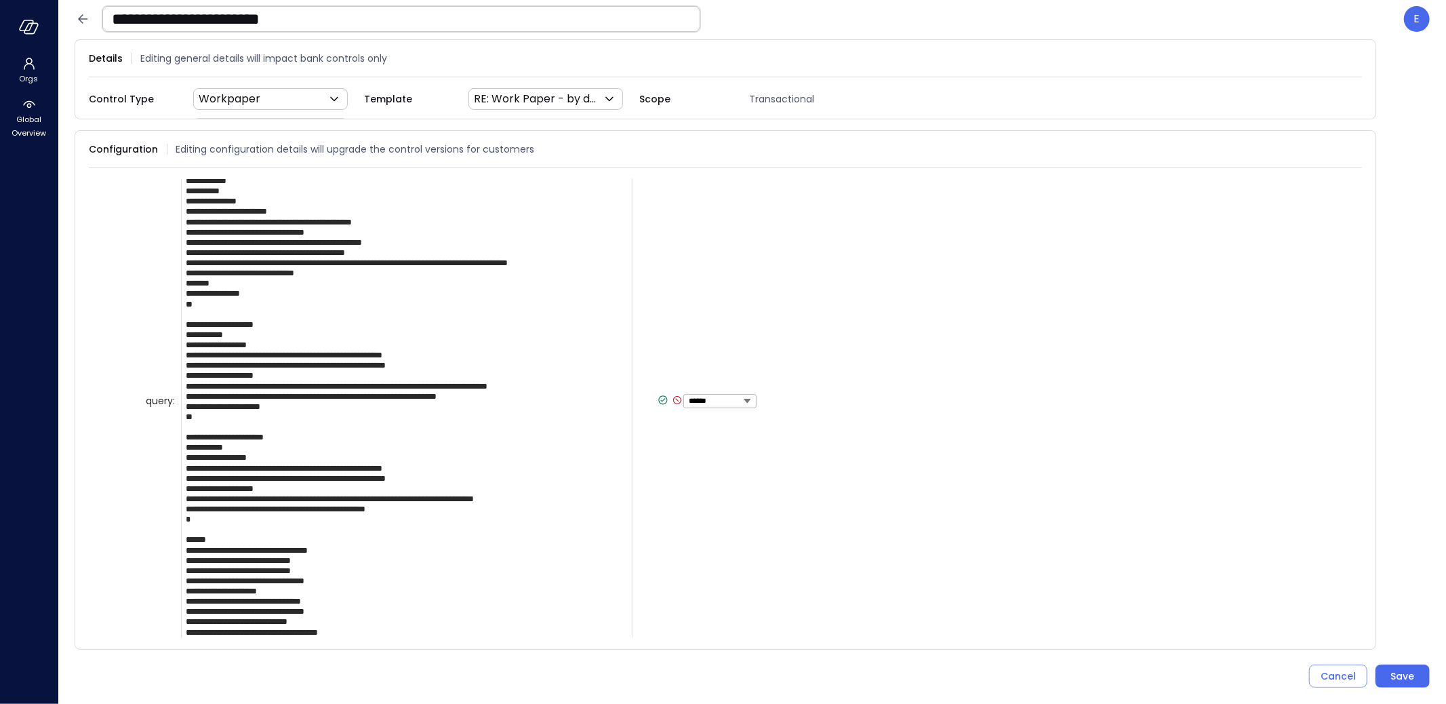
scroll to position [350, 0]
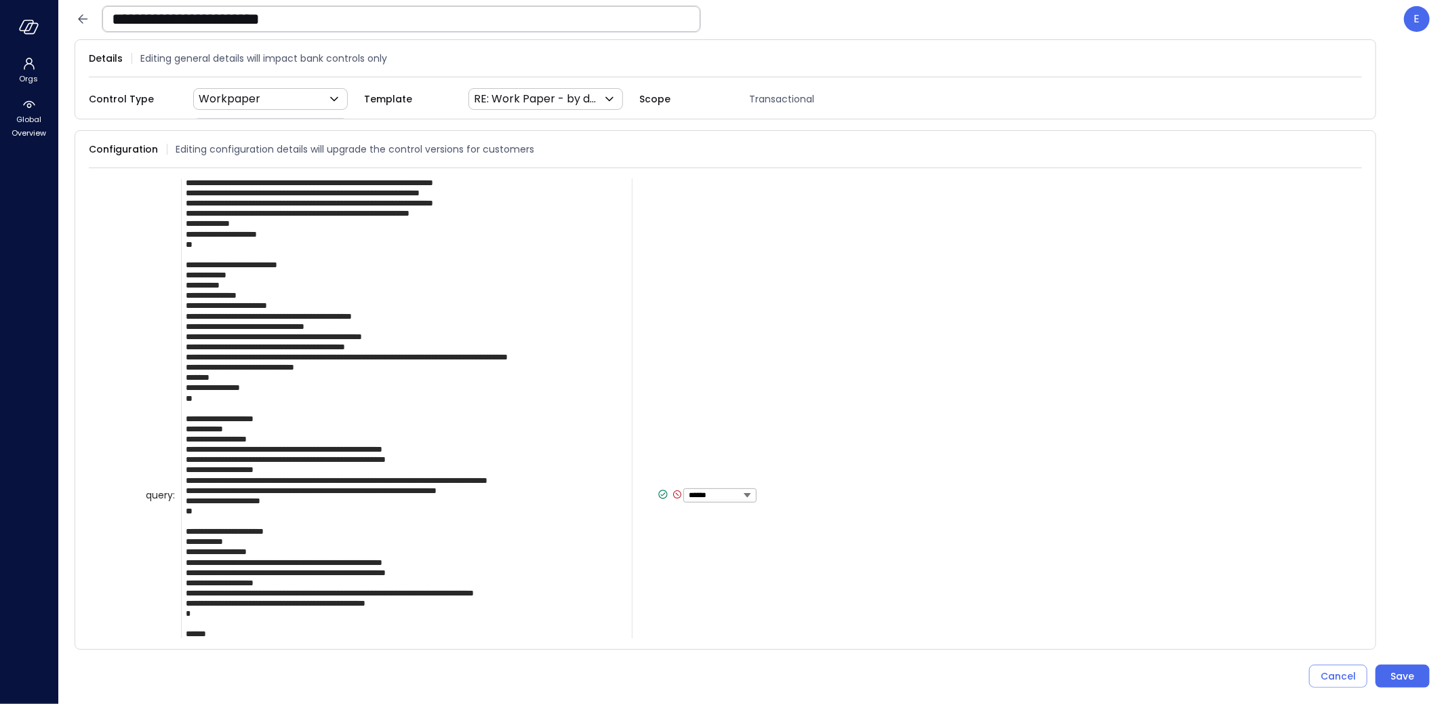
type textarea "**********"
click at [657, 489] on icon at bounding box center [663, 494] width 12 height 12
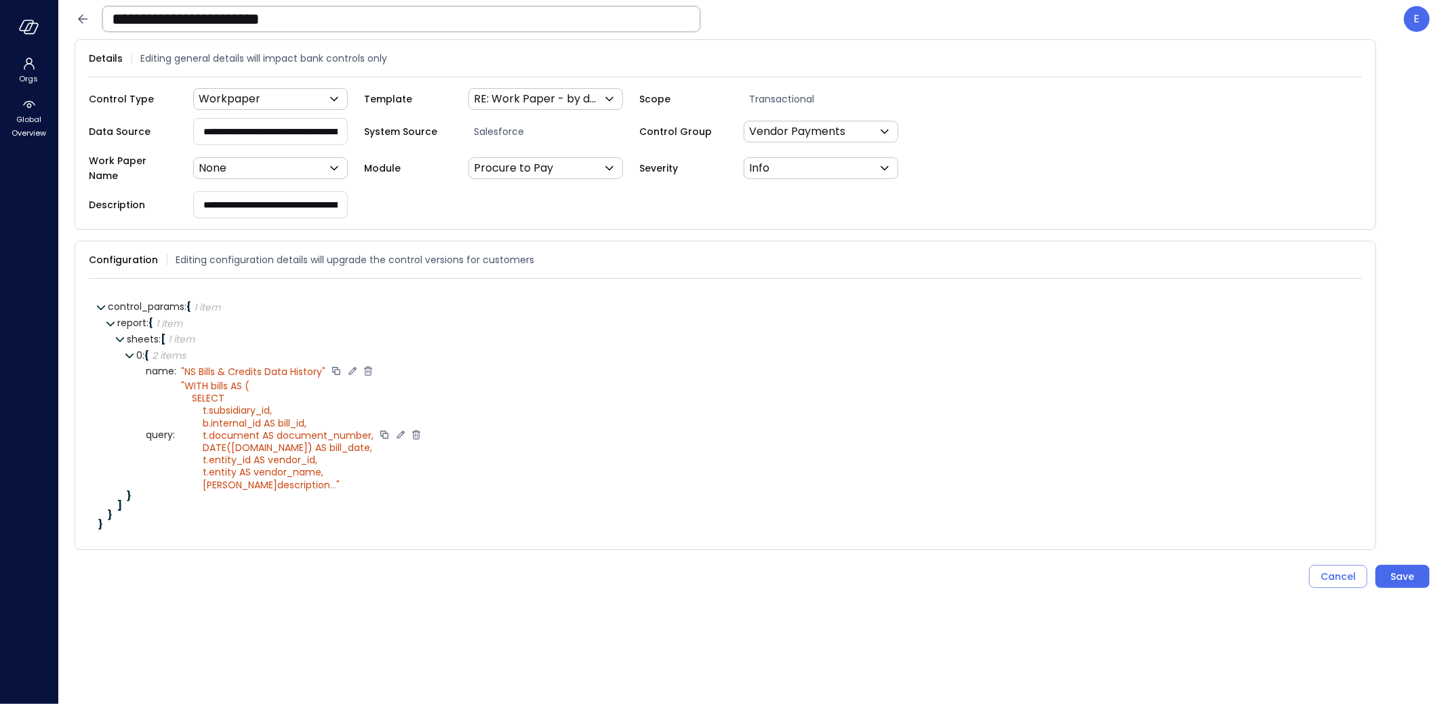
scroll to position [0, 0]
click at [207, 348] on div at bounding box center [207, 355] width 12 height 14
click at [232, 332] on icon at bounding box center [232, 338] width 12 height 12
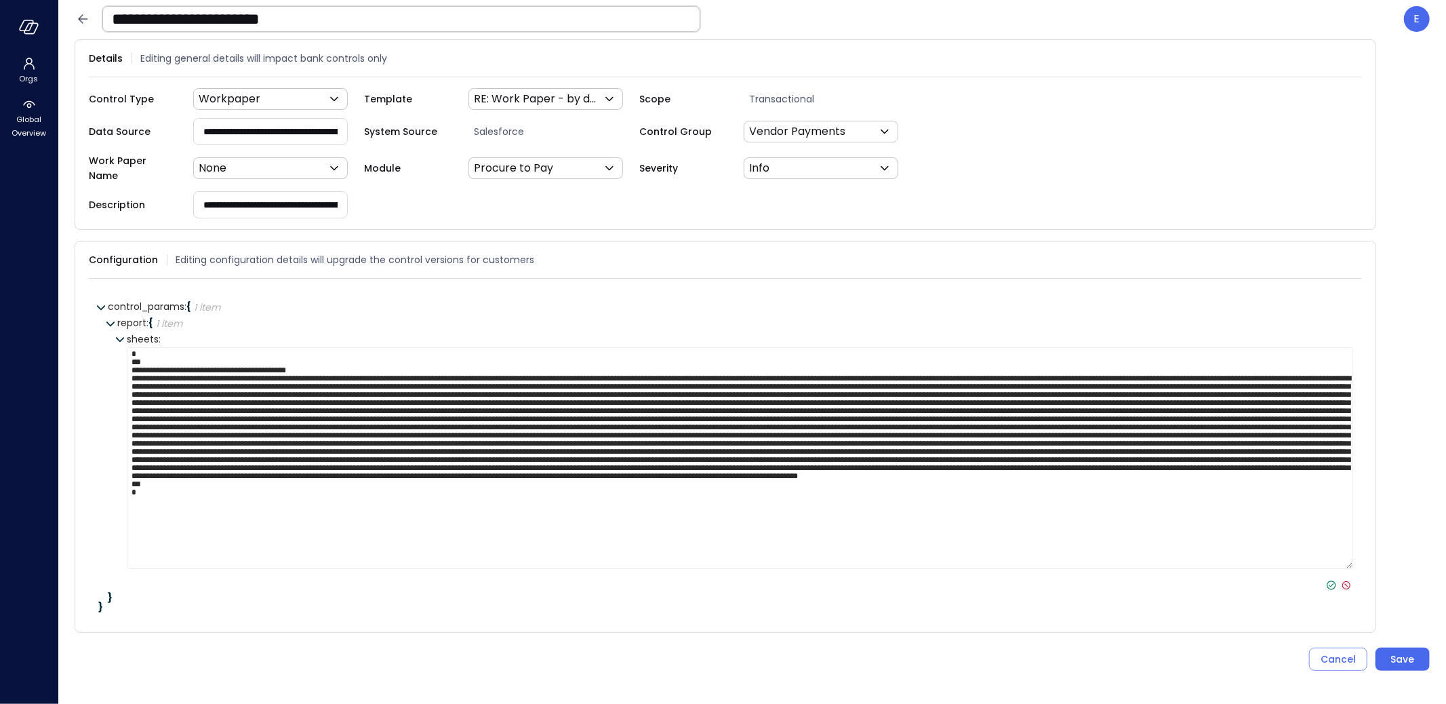
scroll to position [26, 0]
click at [1333, 579] on icon at bounding box center [1331, 585] width 12 height 12
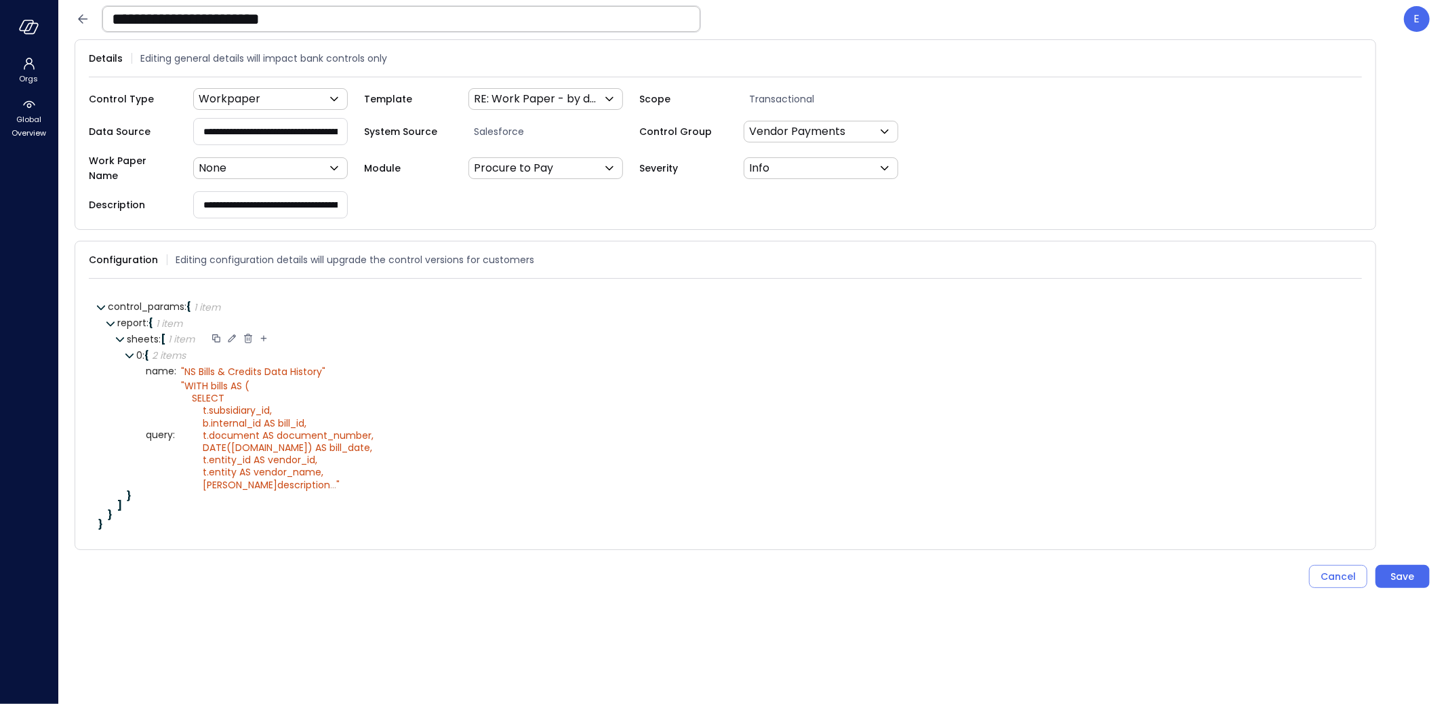
click at [262, 336] on icon at bounding box center [264, 339] width 6 height 6
click at [199, 502] on icon at bounding box center [198, 508] width 12 height 12
click at [238, 504] on select "****** ****** ******* **** ****** *****" at bounding box center [237, 508] width 62 height 8
click at [206, 504] on select "****** ****** ******* **** ****** *****" at bounding box center [237, 508] width 62 height 8
select select "******"
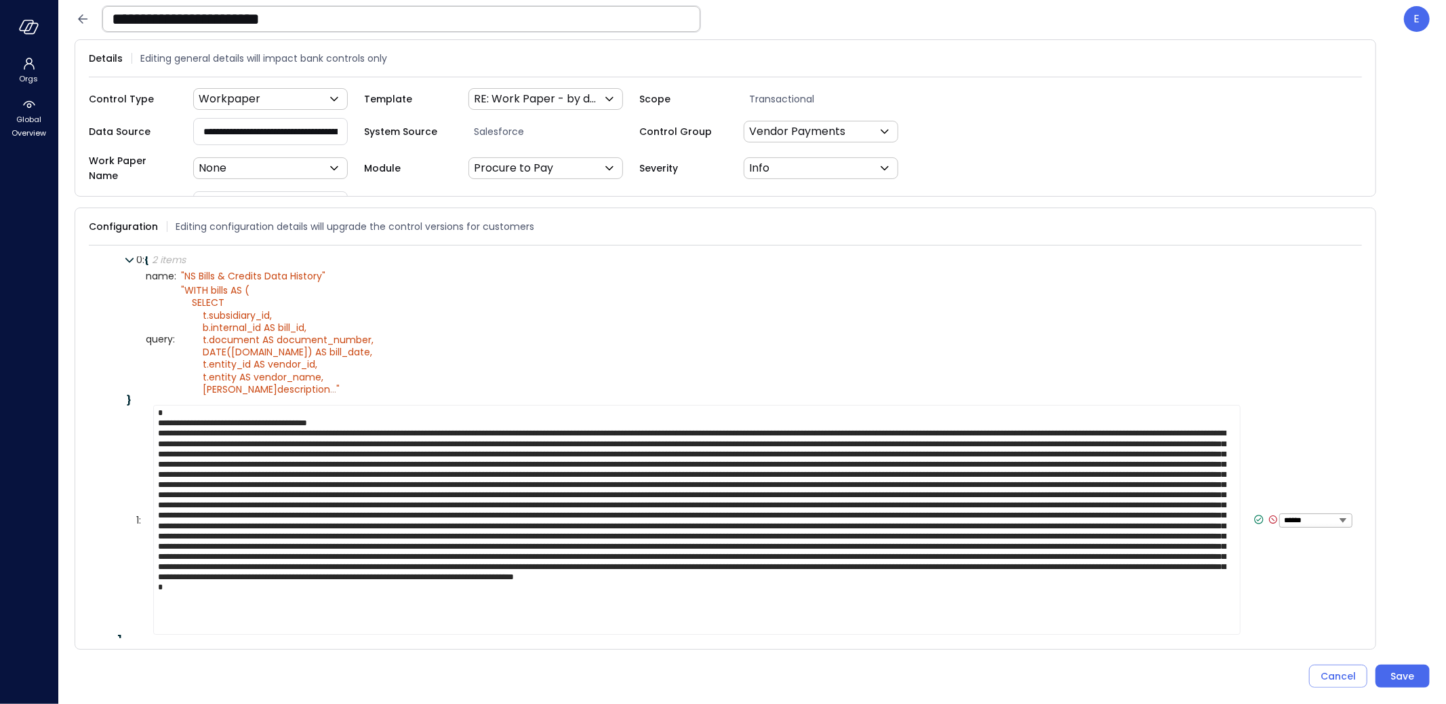
scroll to position [77, 0]
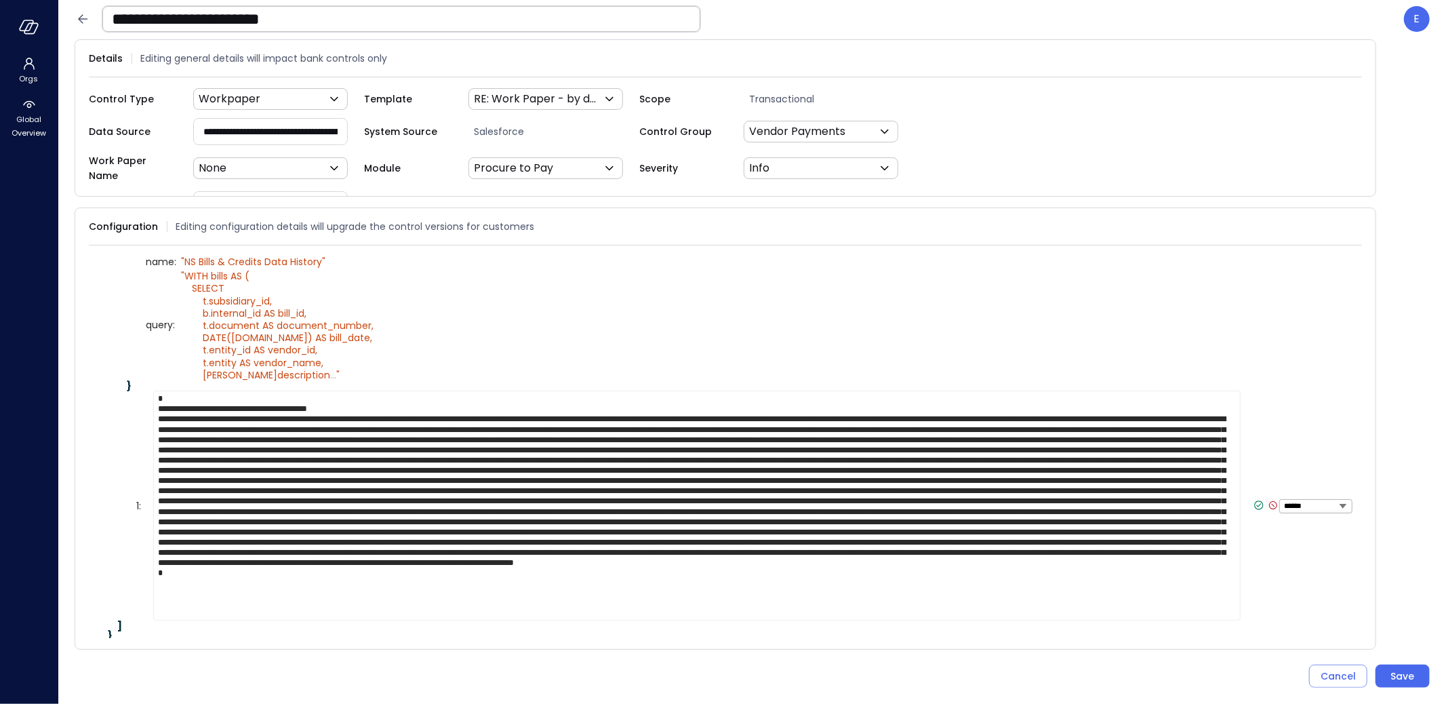
type textarea "**********"
click at [1253, 499] on icon at bounding box center [1259, 505] width 12 height 12
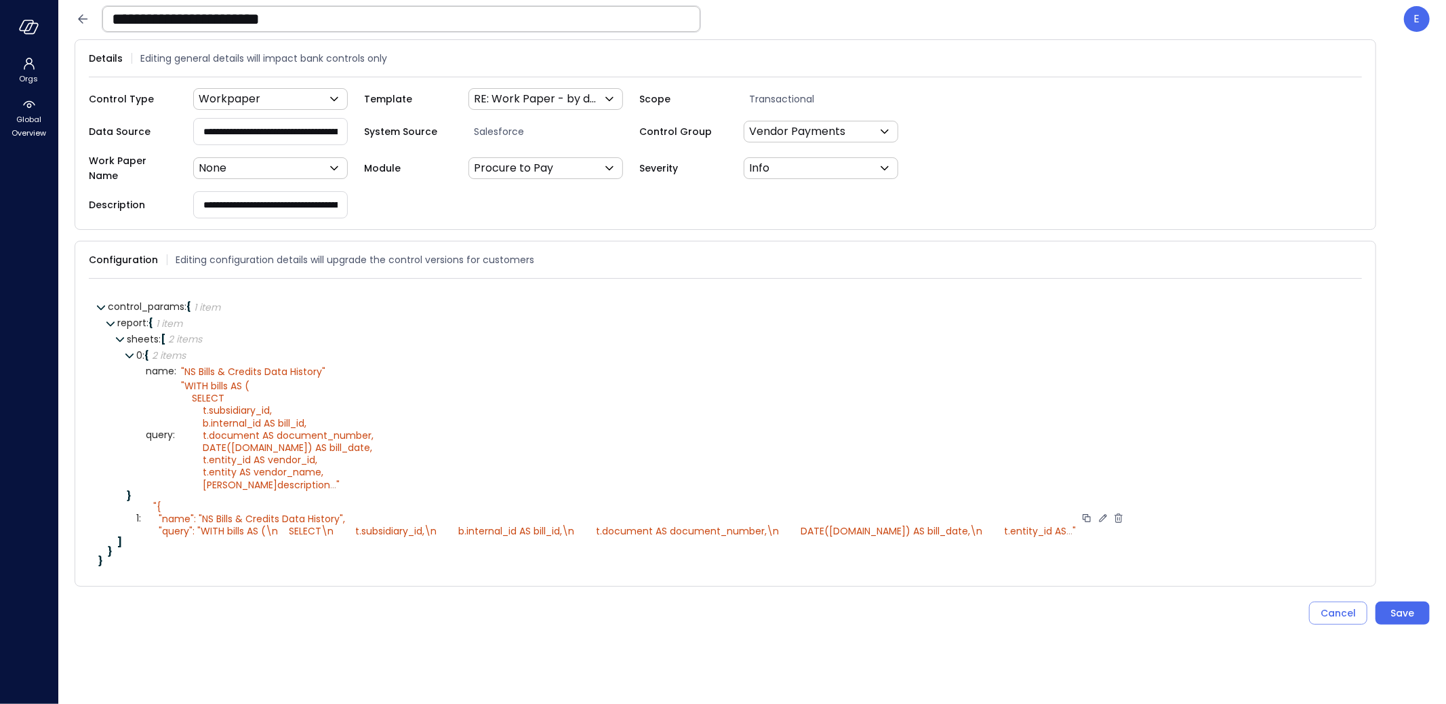
click at [1114, 513] on icon at bounding box center [1118, 517] width 8 height 9
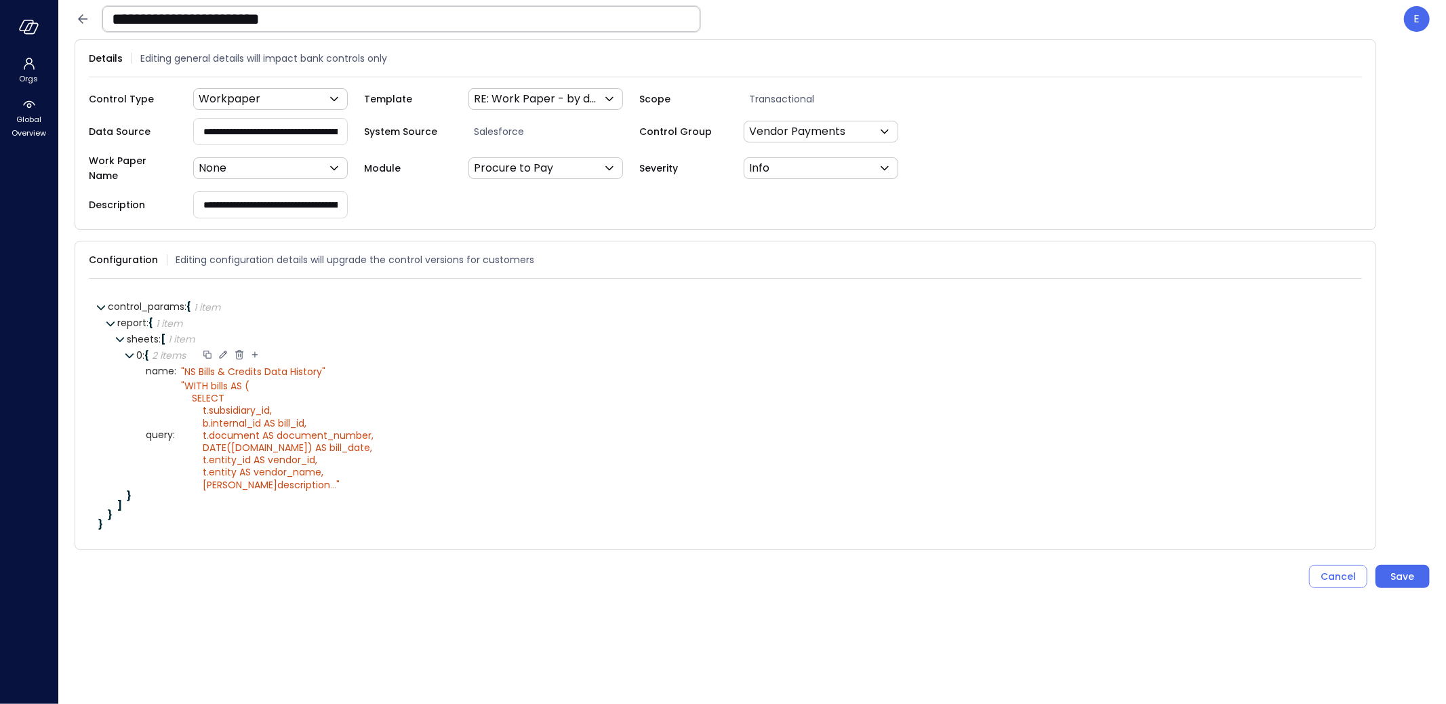
click at [205, 348] on div at bounding box center [207, 355] width 12 height 14
click at [264, 332] on icon at bounding box center [264, 338] width 12 height 12
click at [195, 504] on icon at bounding box center [197, 507] width 7 height 7
select select "****"
click at [234, 504] on select "****** ****** ******* **** ****** *****" at bounding box center [237, 508] width 62 height 8
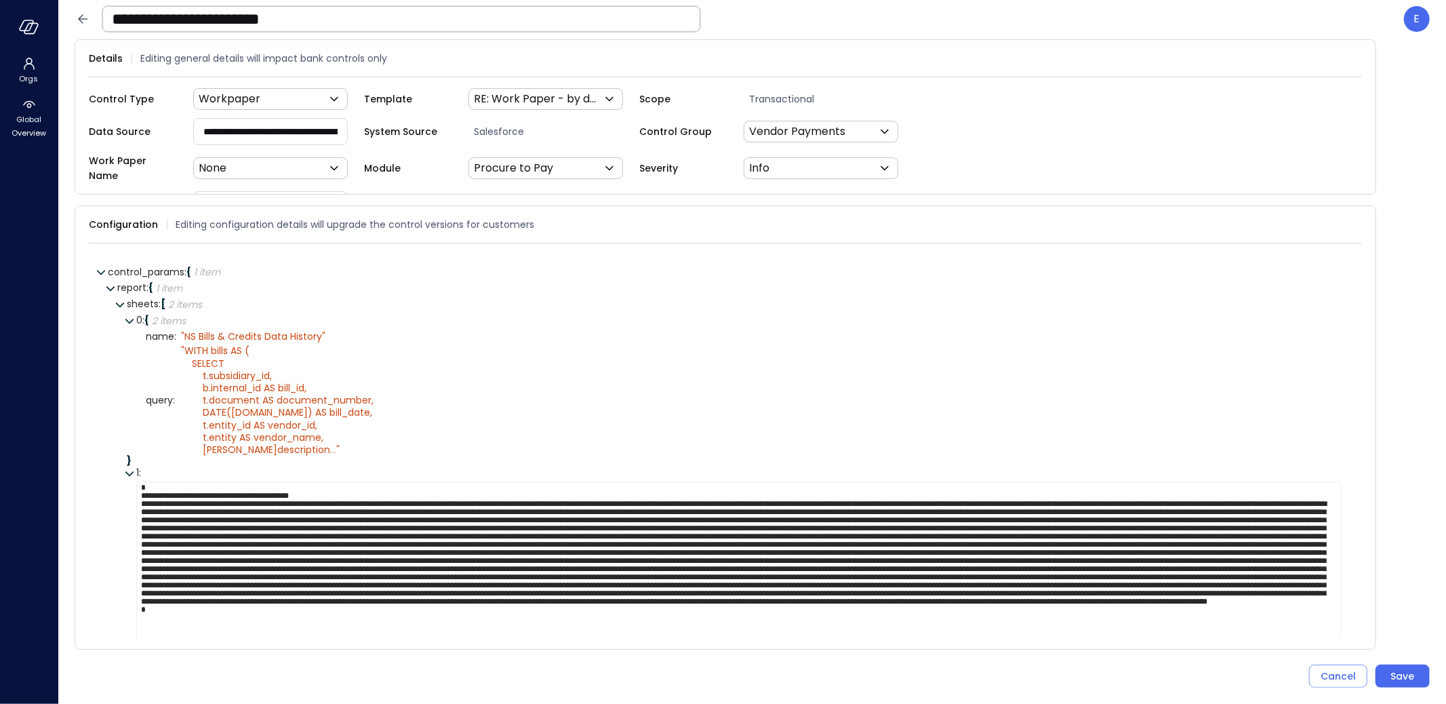
scroll to position [37, 0]
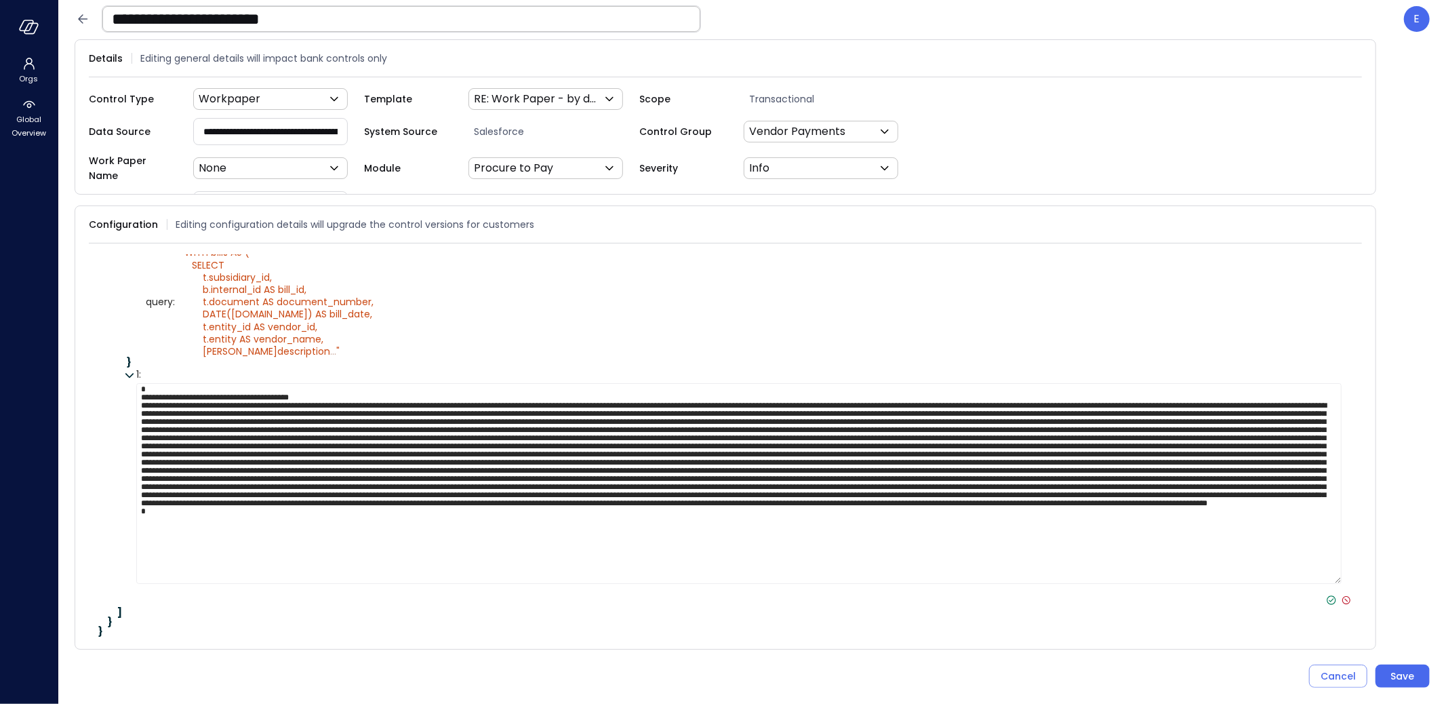
type textarea "**********"
click at [1325, 594] on icon at bounding box center [1331, 600] width 12 height 12
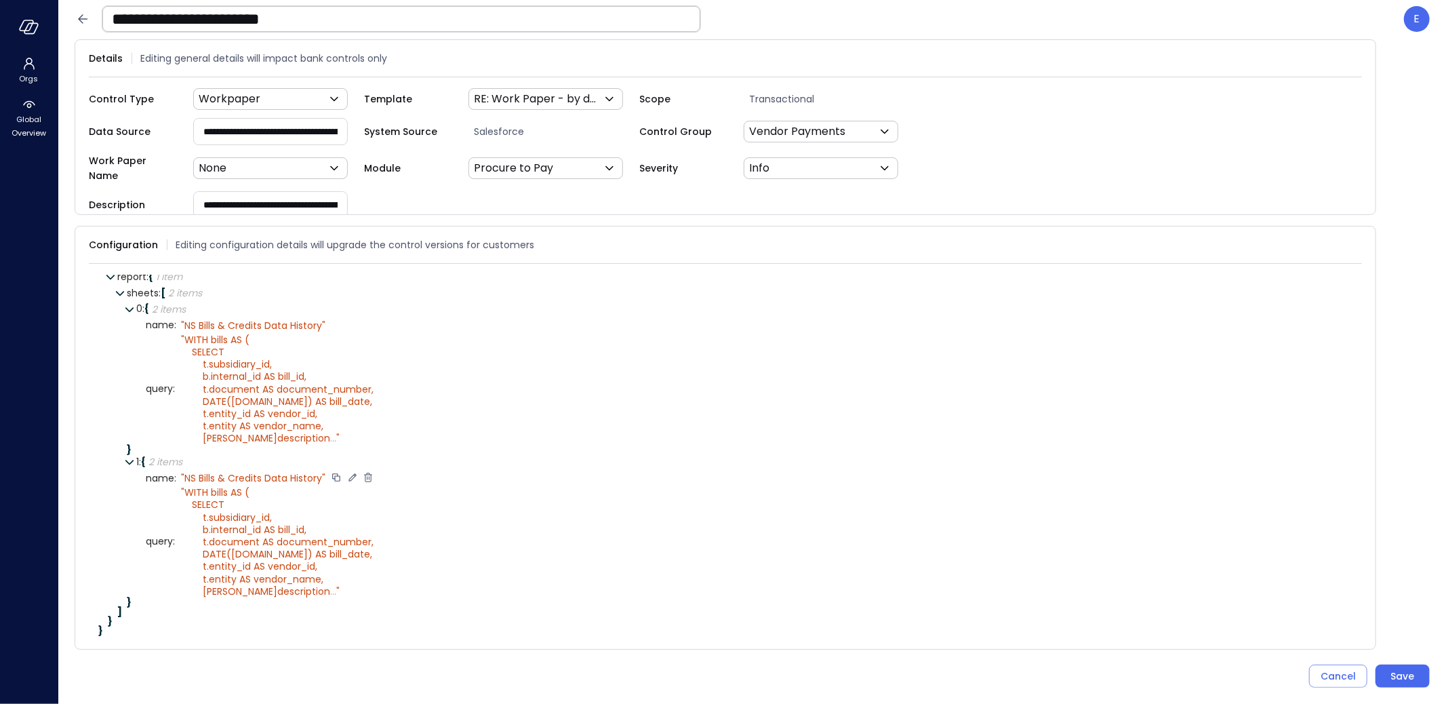
click at [351, 471] on icon at bounding box center [352, 477] width 12 height 12
type textarea "**********"
click at [293, 476] on icon at bounding box center [294, 477] width 5 height 3
click at [397, 535] on icon at bounding box center [401, 541] width 12 height 12
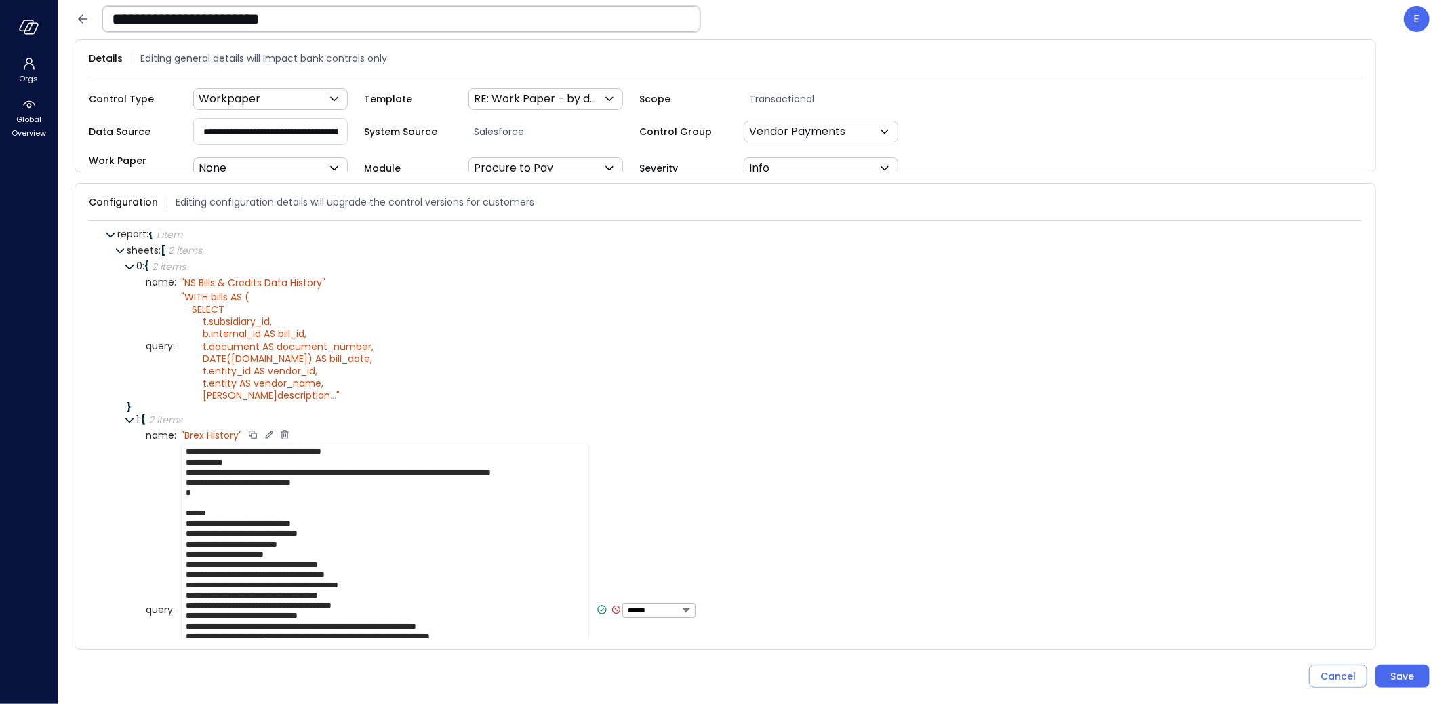
scroll to position [3, 0]
click at [247, 483] on textarea "**********" at bounding box center [385, 609] width 408 height 333
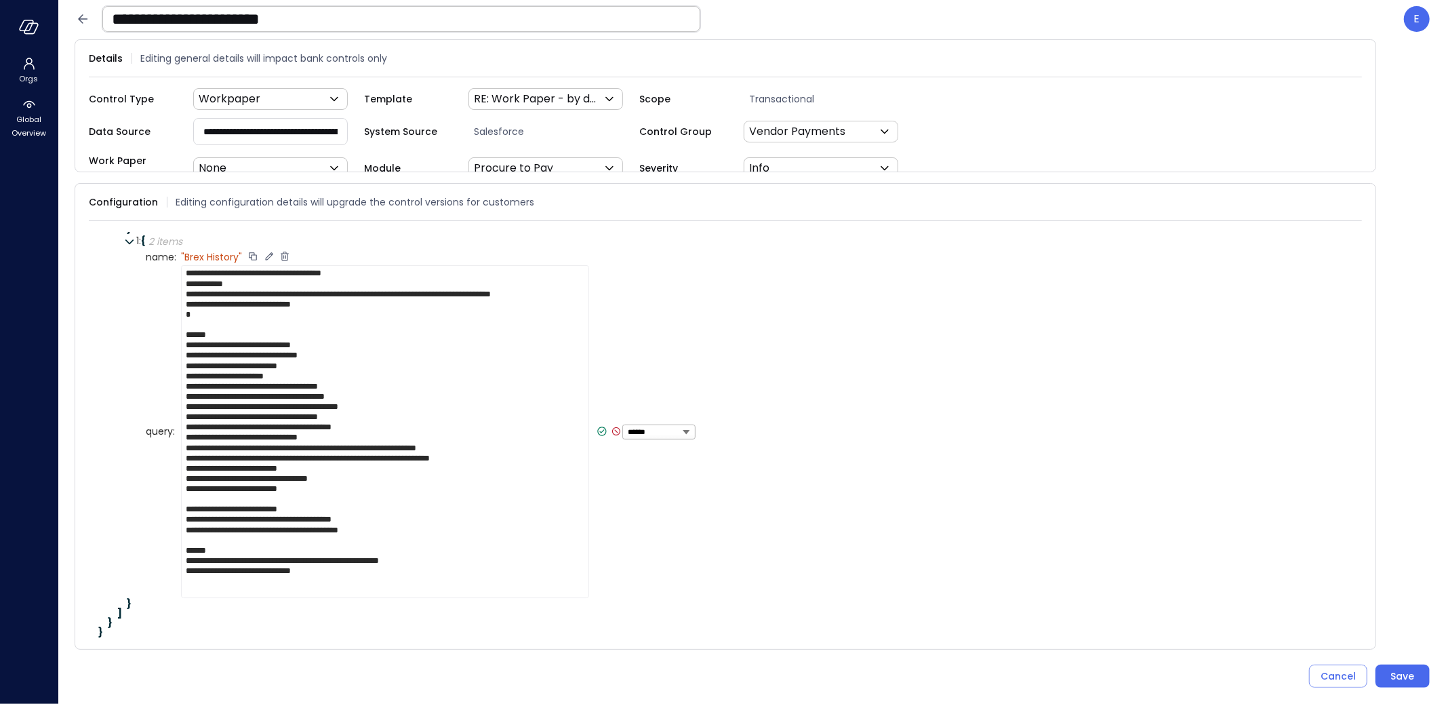
scroll to position [211, 0]
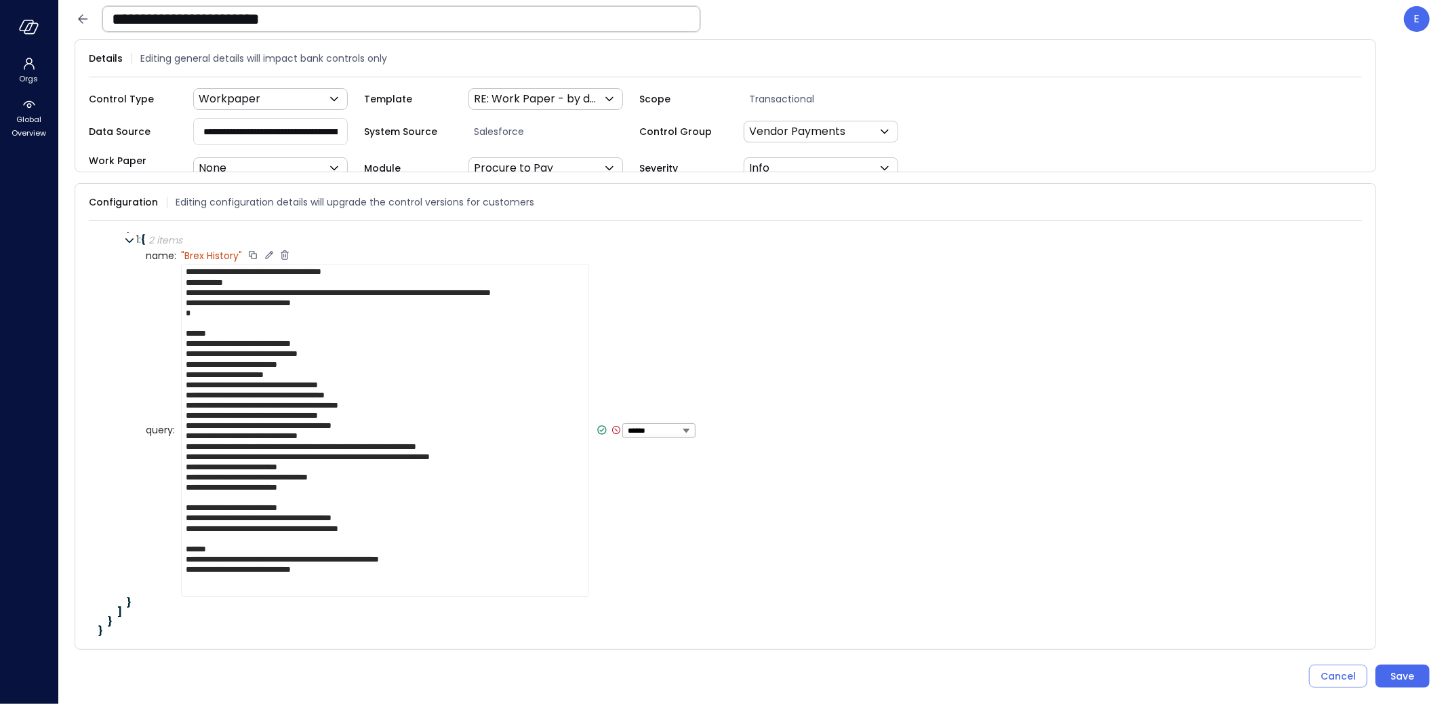
drag, startPoint x: 300, startPoint y: 552, endPoint x: 354, endPoint y: 549, distance: 54.3
click at [354, 549] on textarea "**********" at bounding box center [385, 430] width 408 height 333
type textarea "**********"
click at [596, 424] on icon at bounding box center [602, 430] width 12 height 12
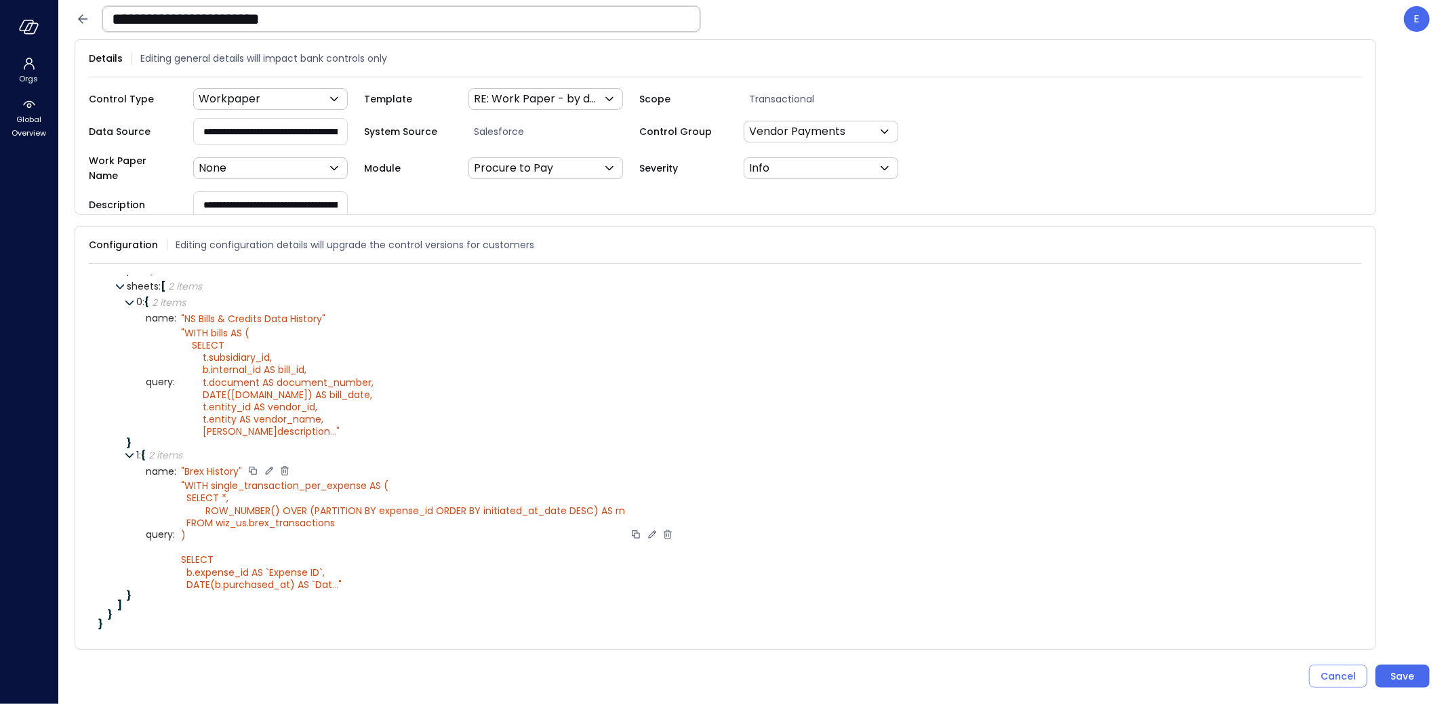
scroll to position [31, 0]
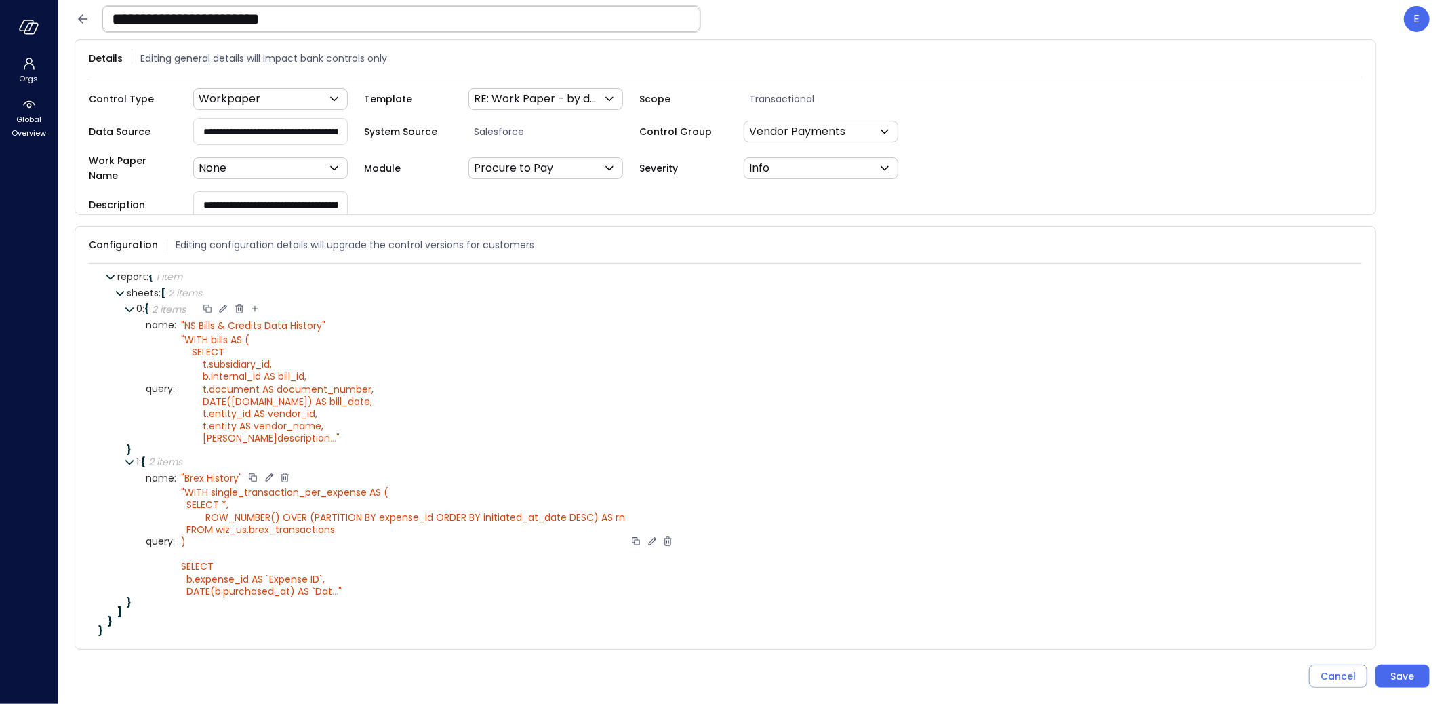
click at [207, 302] on div at bounding box center [207, 309] width 12 height 14
click at [272, 286] on icon at bounding box center [271, 292] width 12 height 12
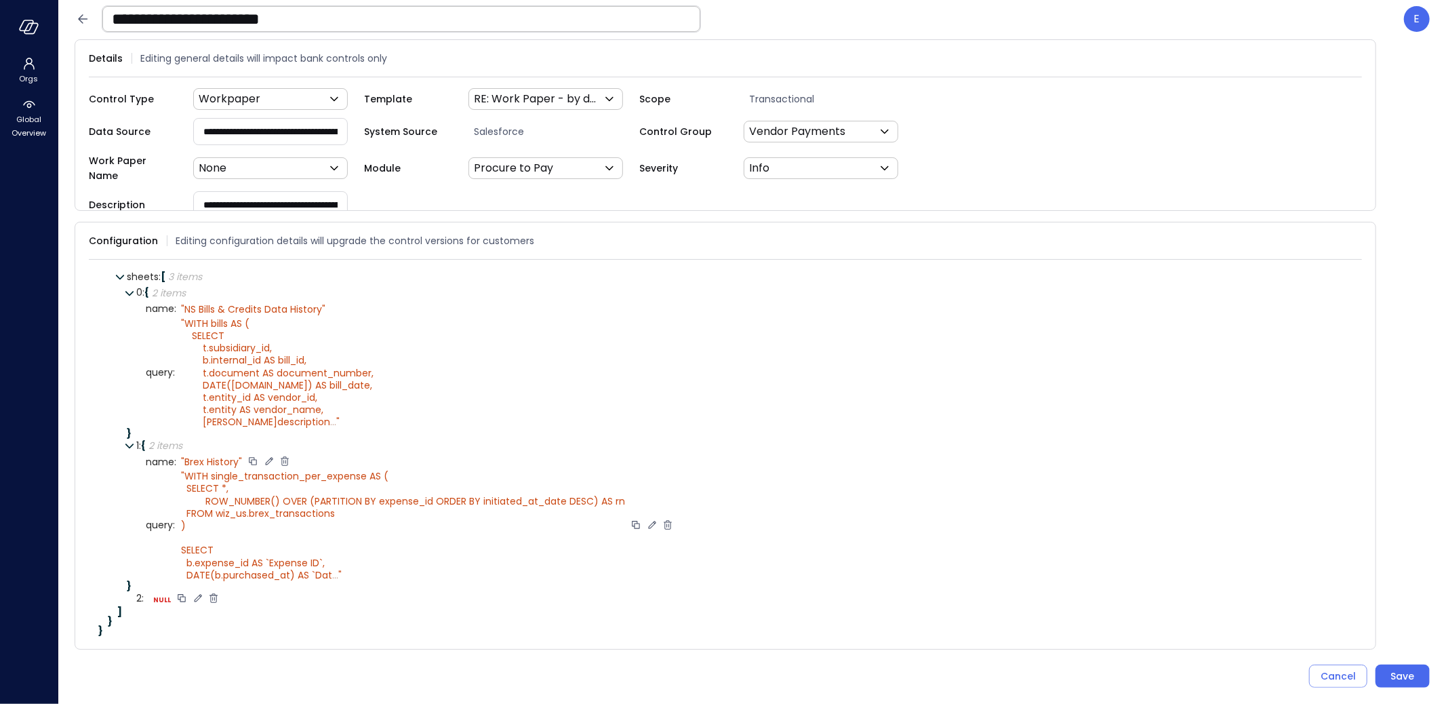
click at [195, 592] on icon at bounding box center [198, 598] width 12 height 12
select select "****"
click at [223, 594] on select "****** ****** ******* **** ****** *****" at bounding box center [237, 598] width 62 height 8
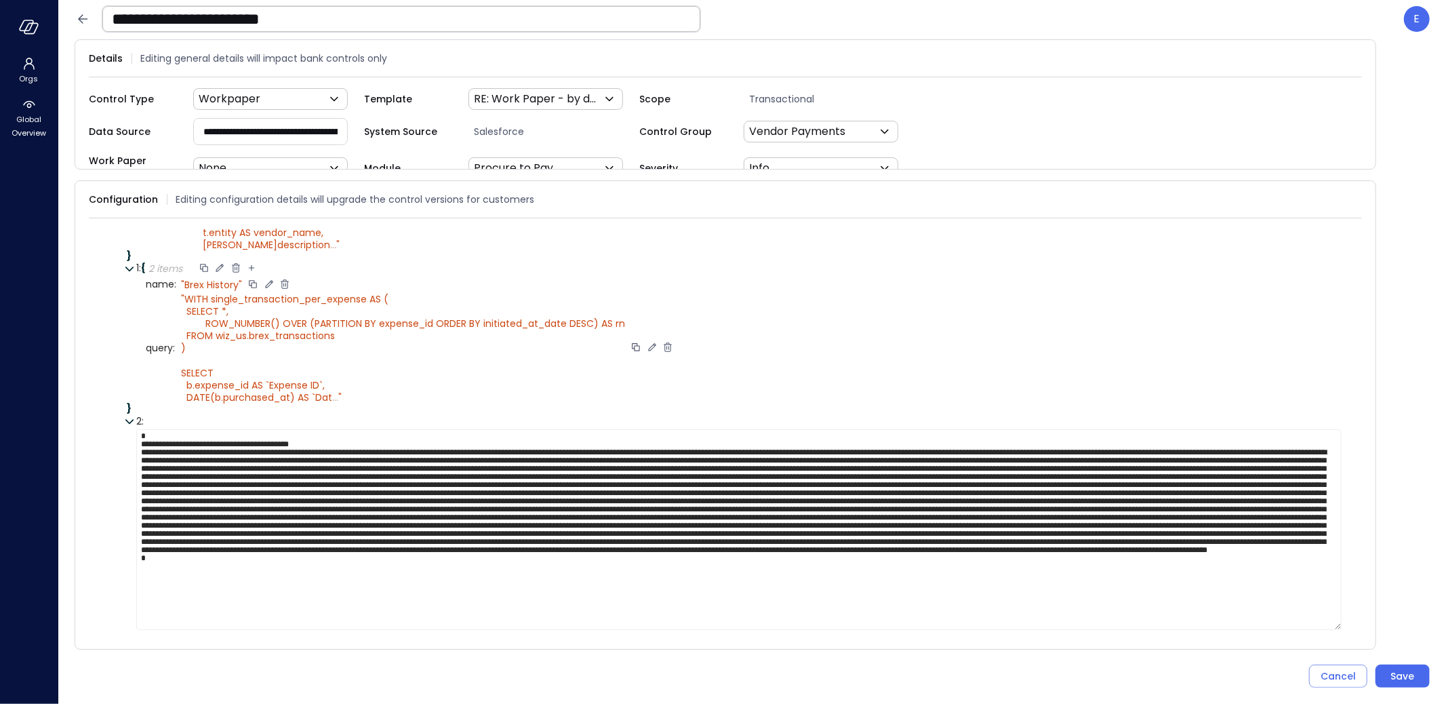
scroll to position [226, 0]
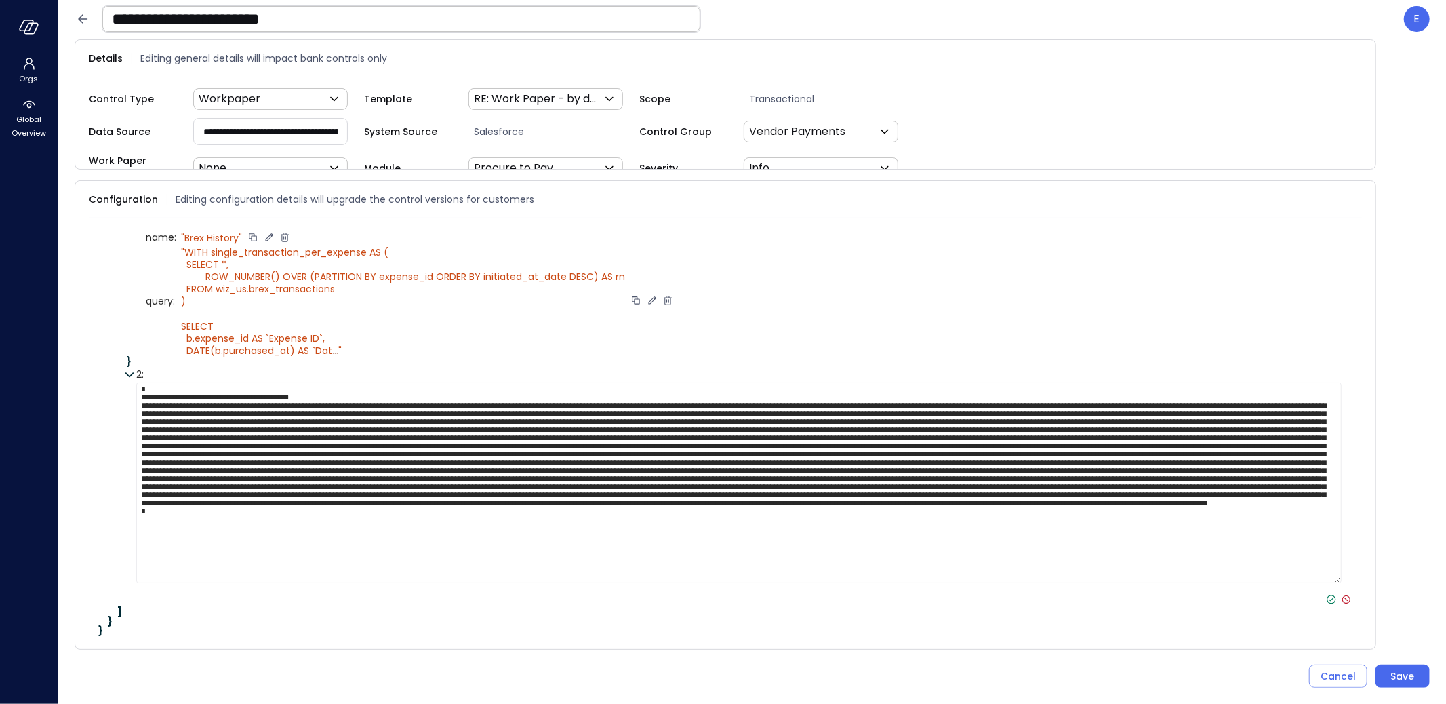
type textarea "**********"
click at [1325, 594] on icon at bounding box center [1331, 599] width 12 height 12
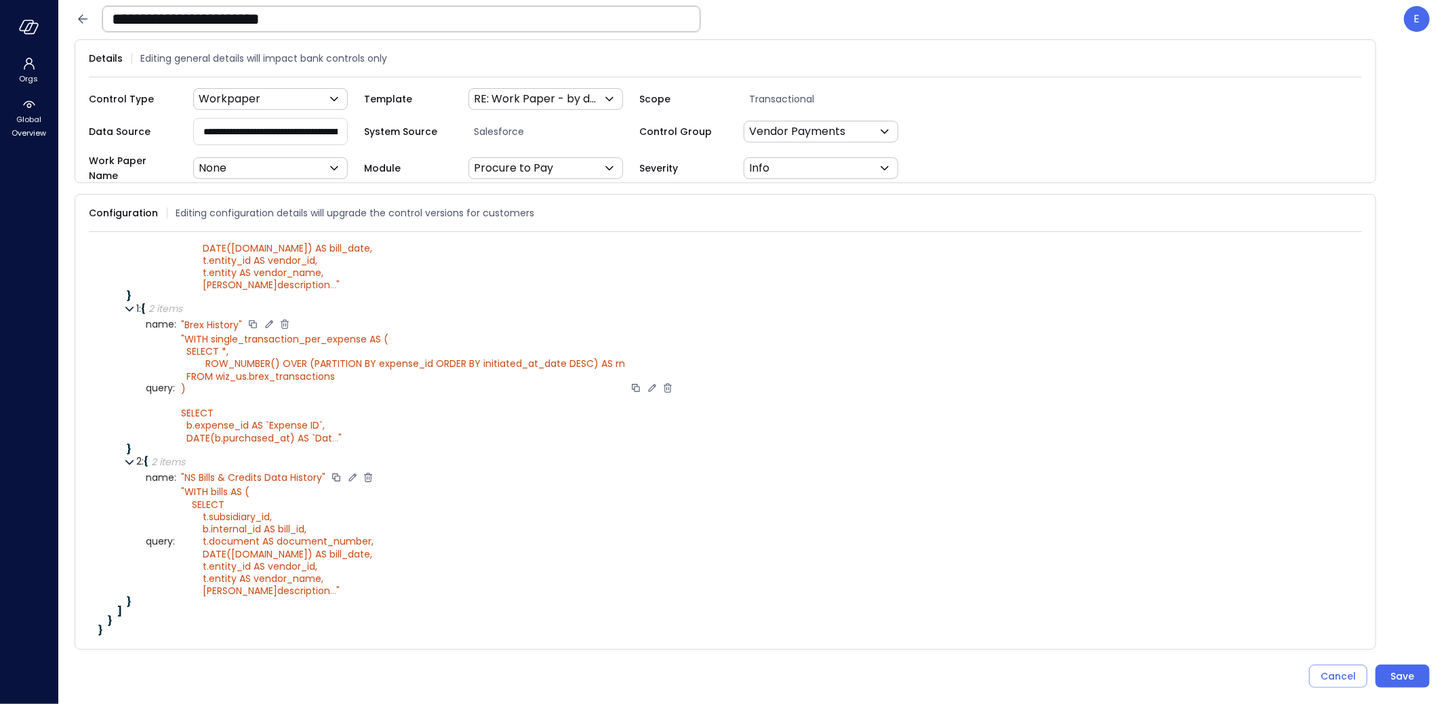
click at [351, 473] on icon at bounding box center [351, 476] width 7 height 7
type textarea "**********"
click at [295, 471] on icon at bounding box center [294, 477] width 12 height 12
click at [398, 537] on icon at bounding box center [400, 540] width 7 height 7
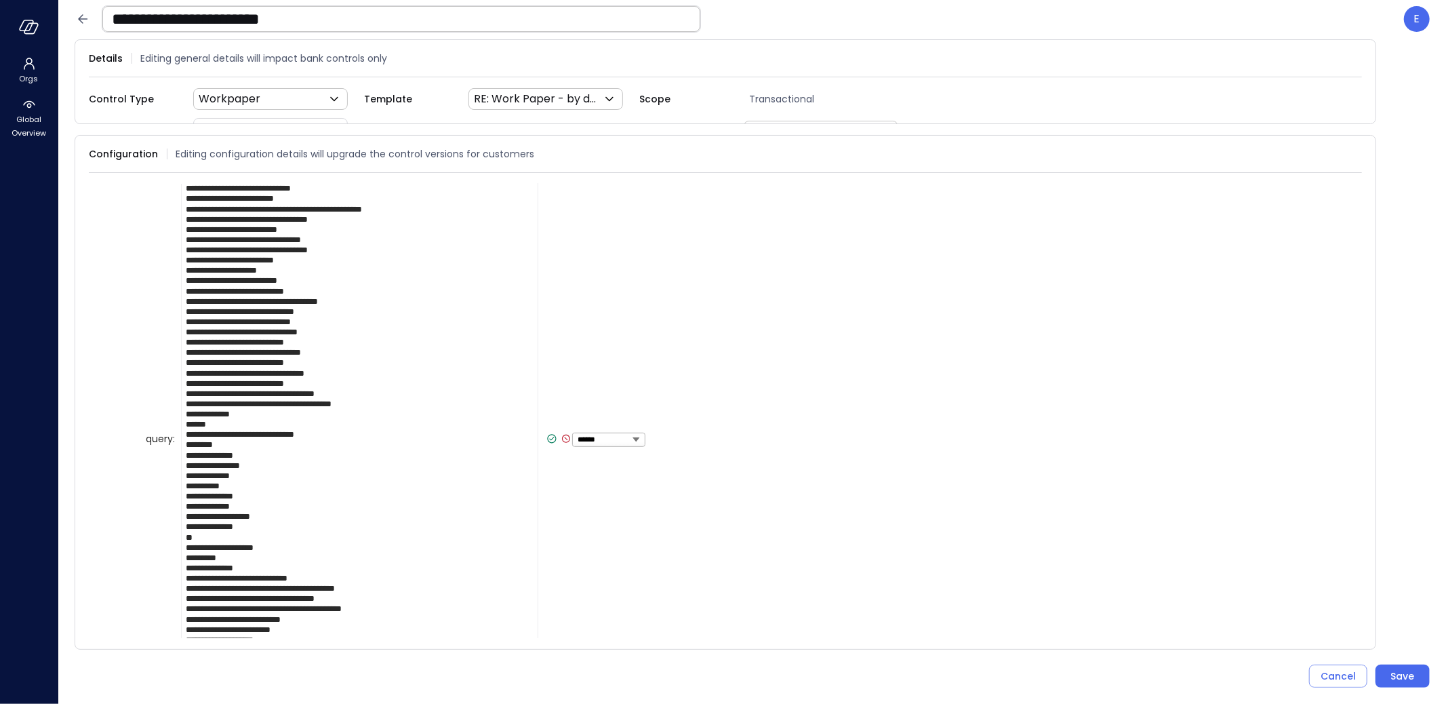
scroll to position [513, 0]
type textarea "**********"
click at [546, 431] on icon at bounding box center [552, 437] width 12 height 12
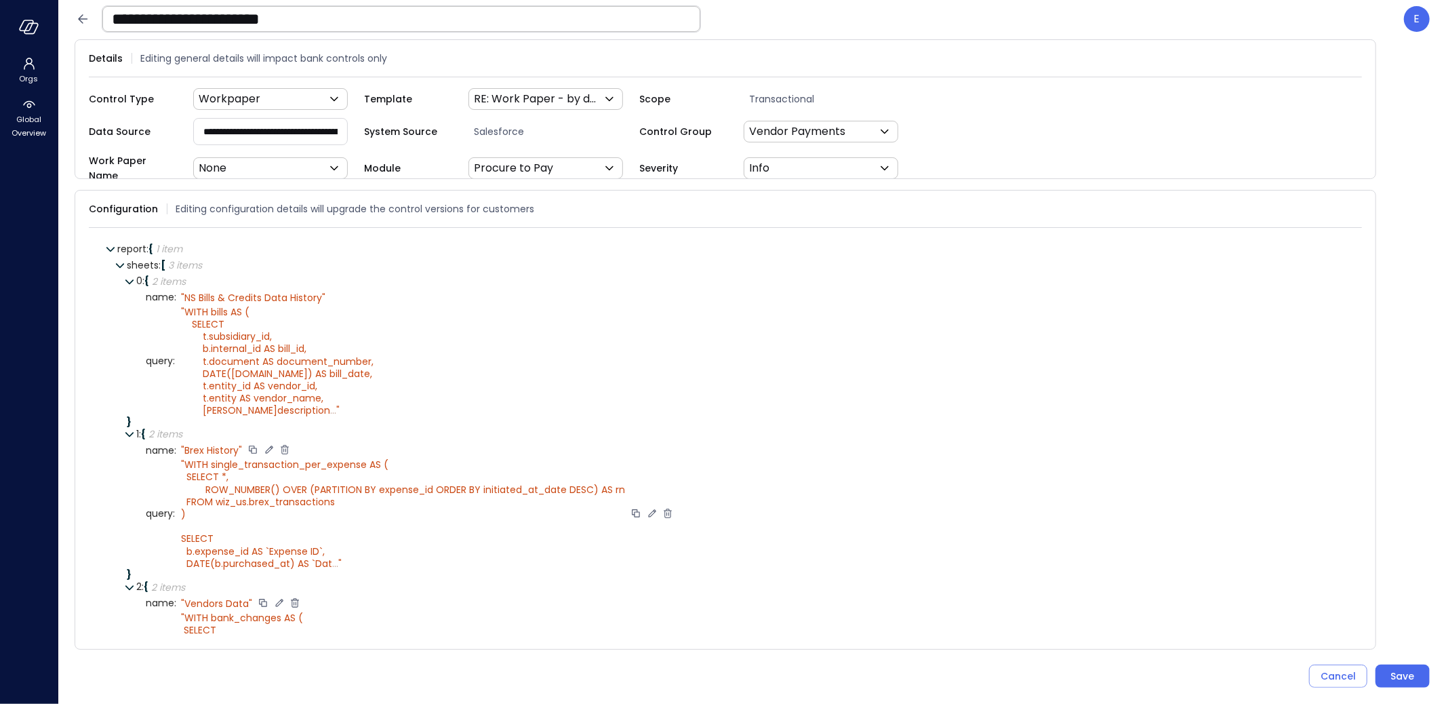
scroll to position [0, 0]
